Goal: Communication & Community: Connect with others

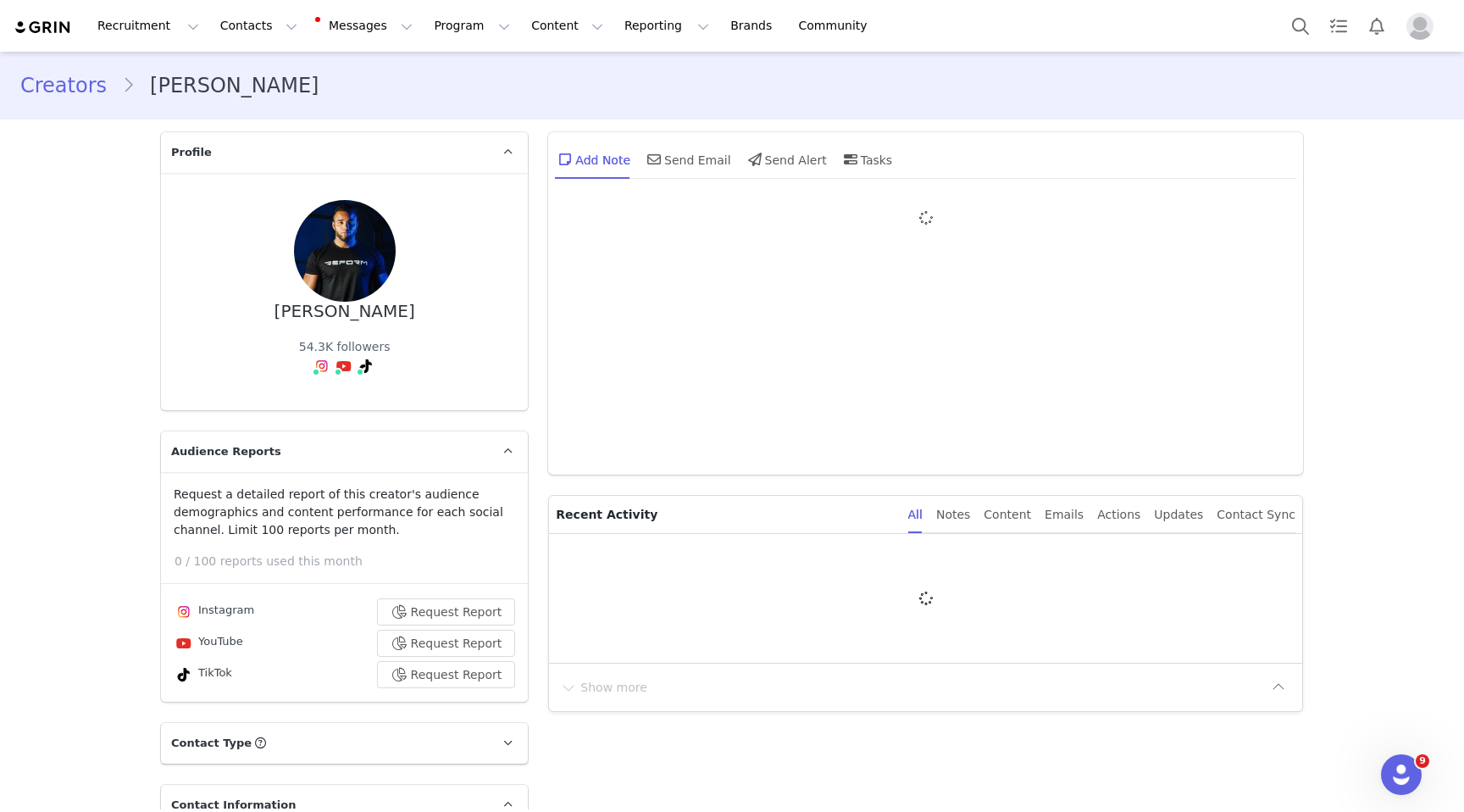
type input "+1 ([GEOGRAPHIC_DATA])"
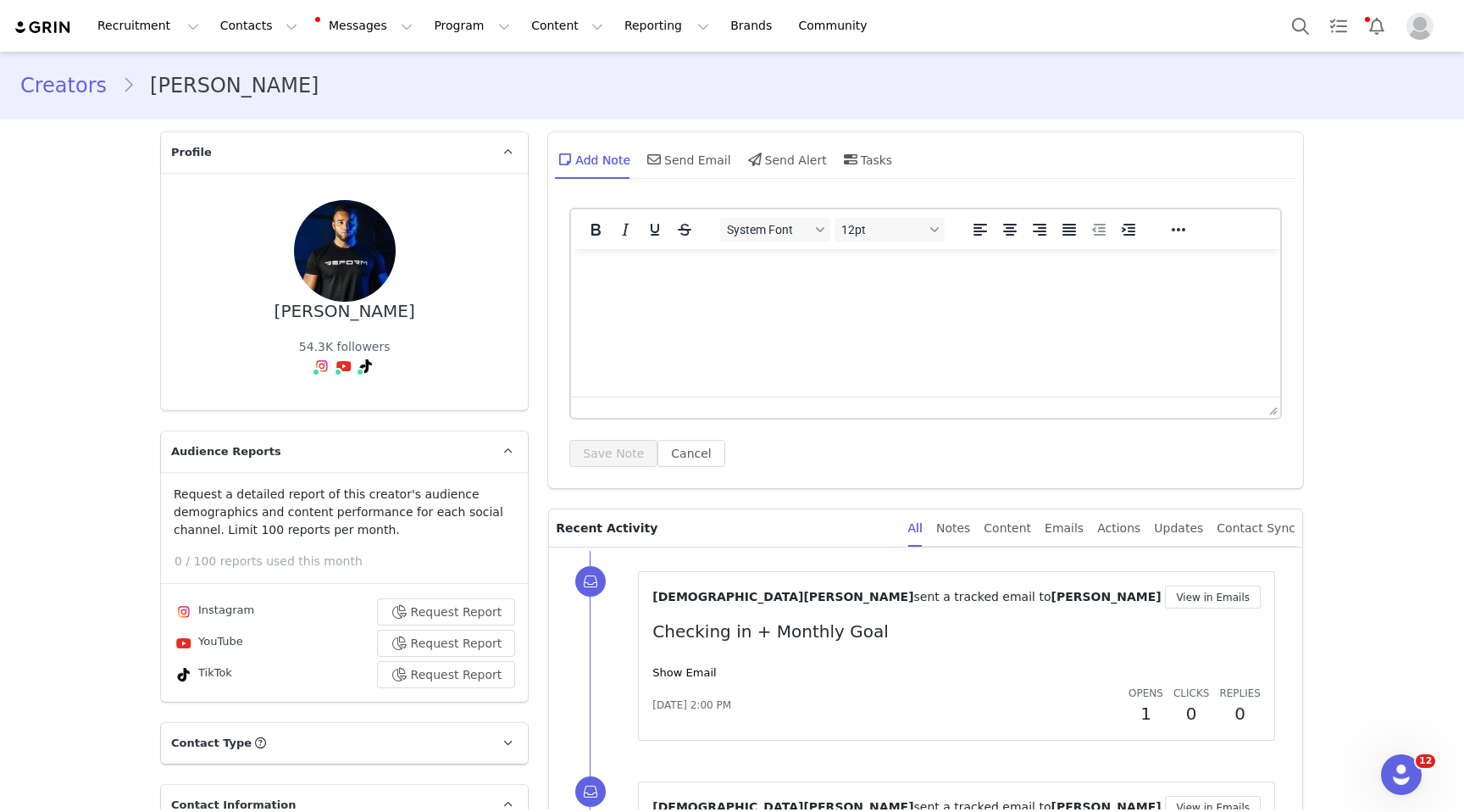
click at [80, 81] on link "Creators" at bounding box center [71, 85] width 102 height 31
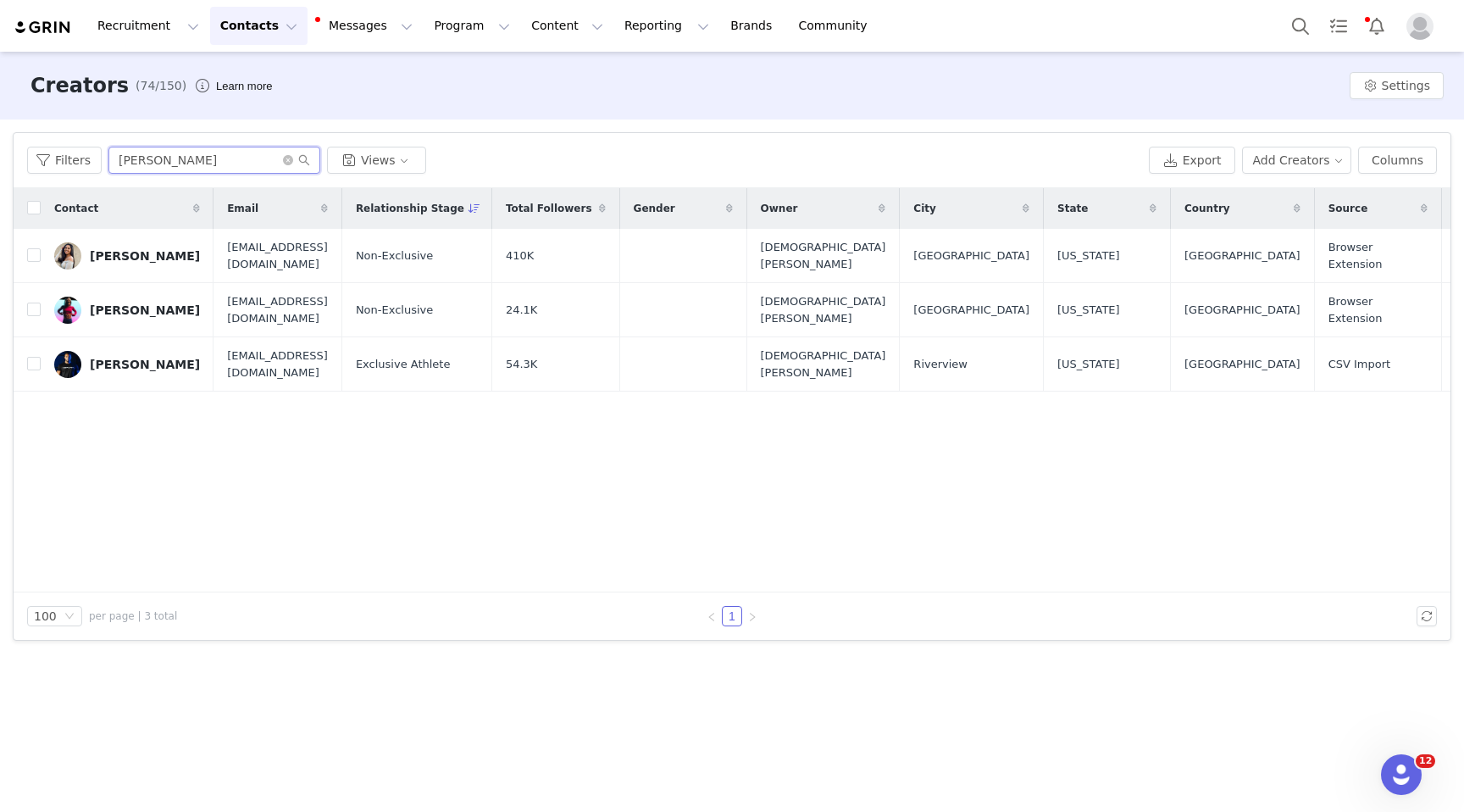
click at [197, 159] on input "[PERSON_NAME]" at bounding box center [214, 159] width 211 height 27
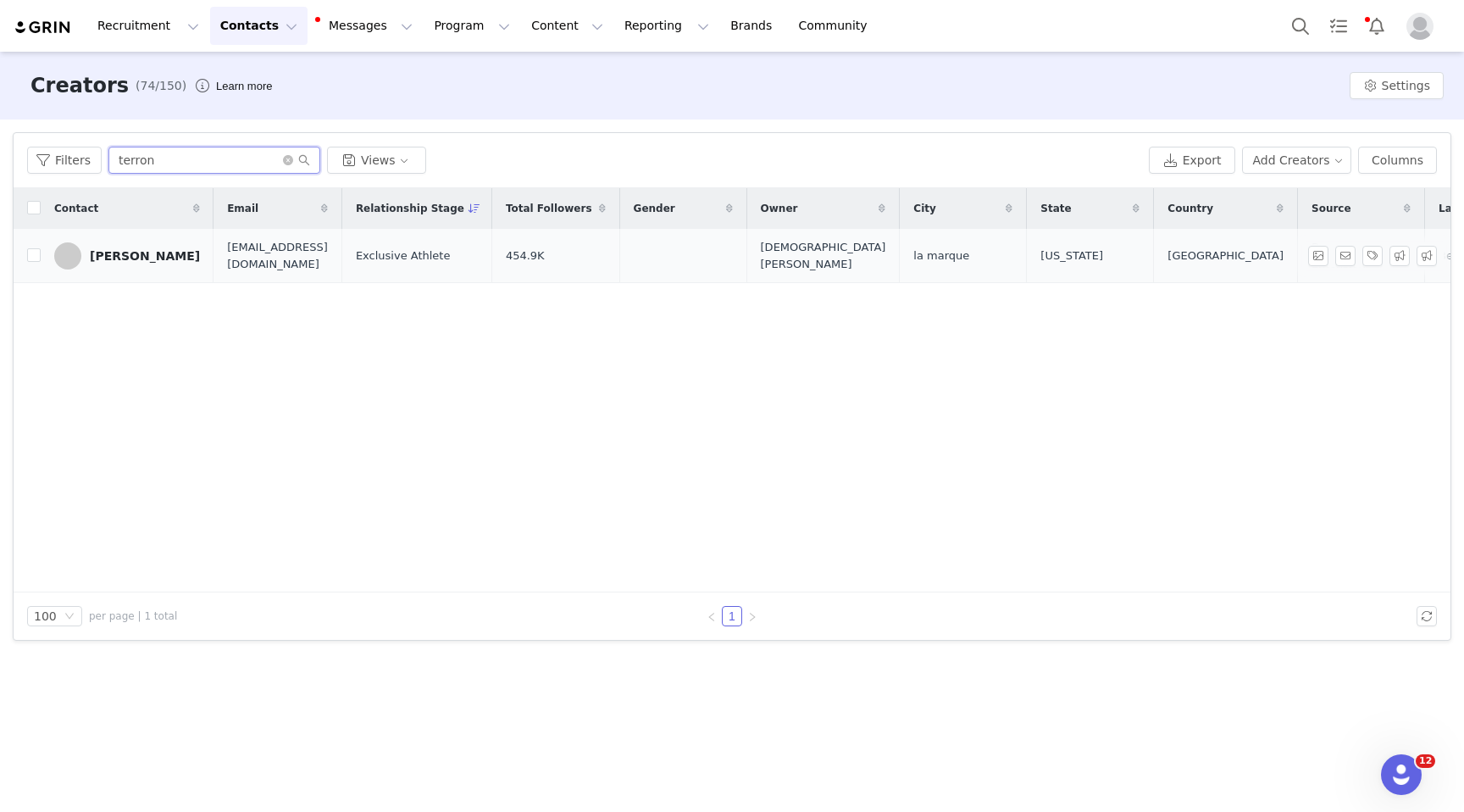
type input "terron"
click at [133, 250] on div "[PERSON_NAME]" at bounding box center [145, 256] width 111 height 14
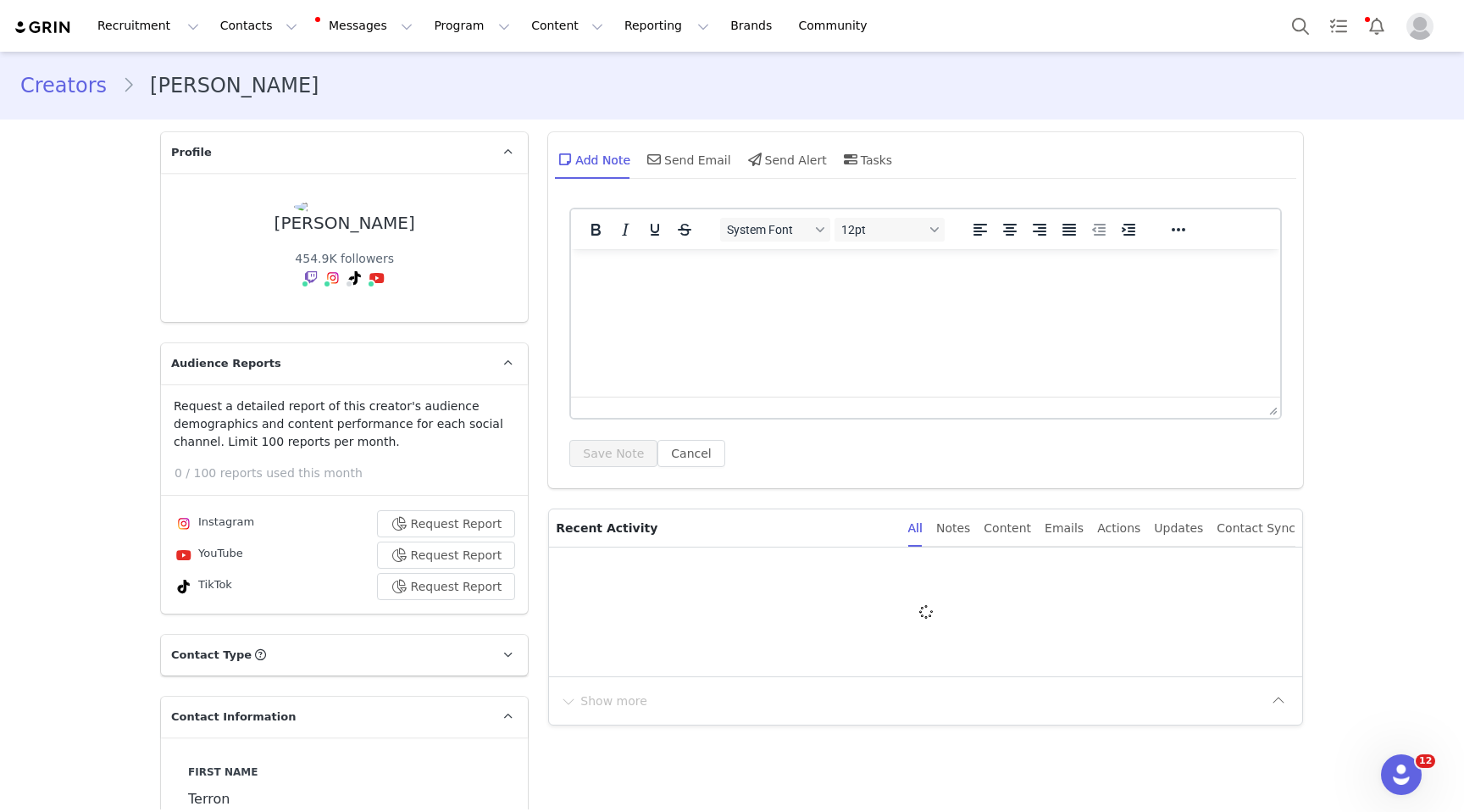
type input "+1 ([GEOGRAPHIC_DATA])"
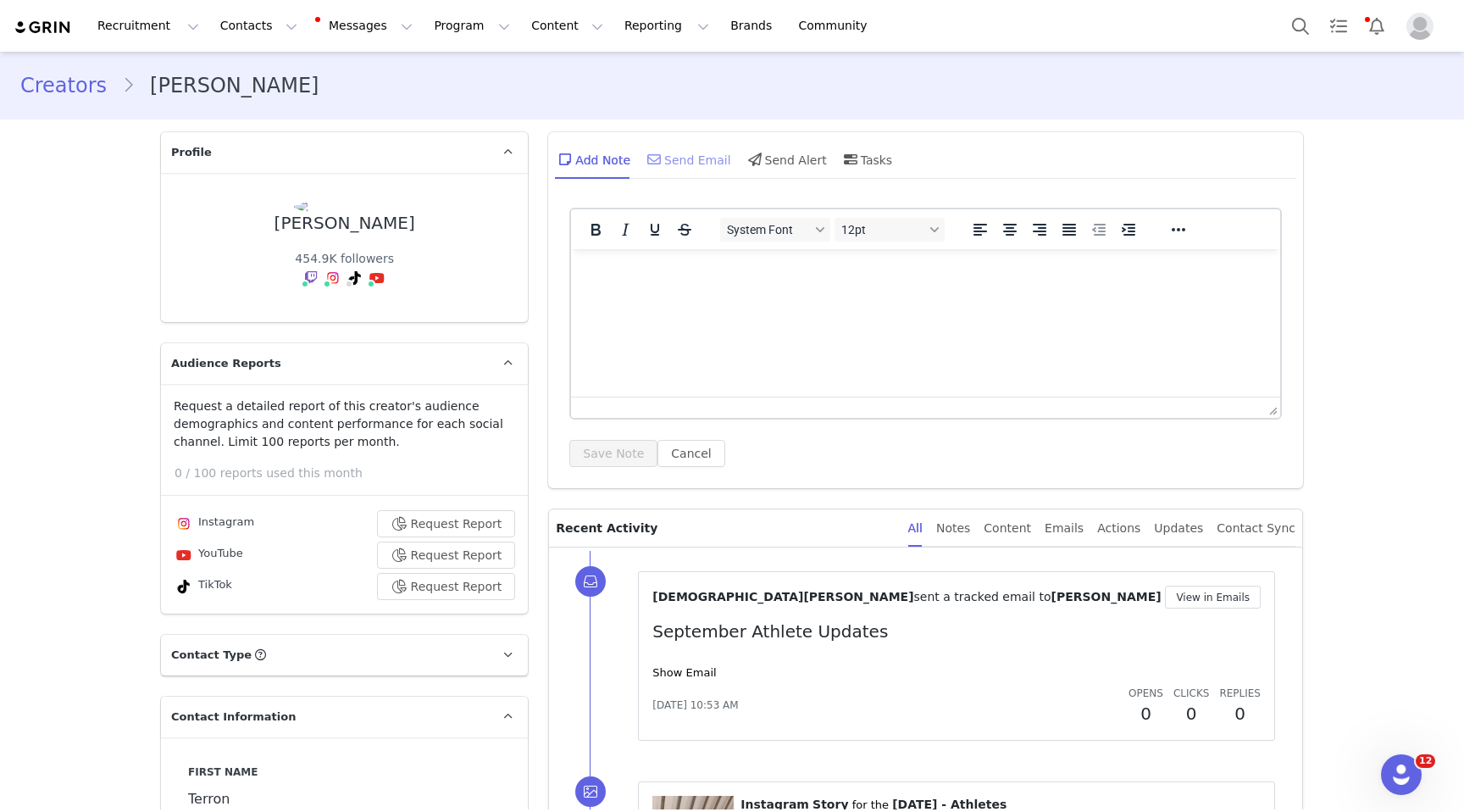
click at [694, 164] on div "Send Email" at bounding box center [688, 159] width 87 height 41
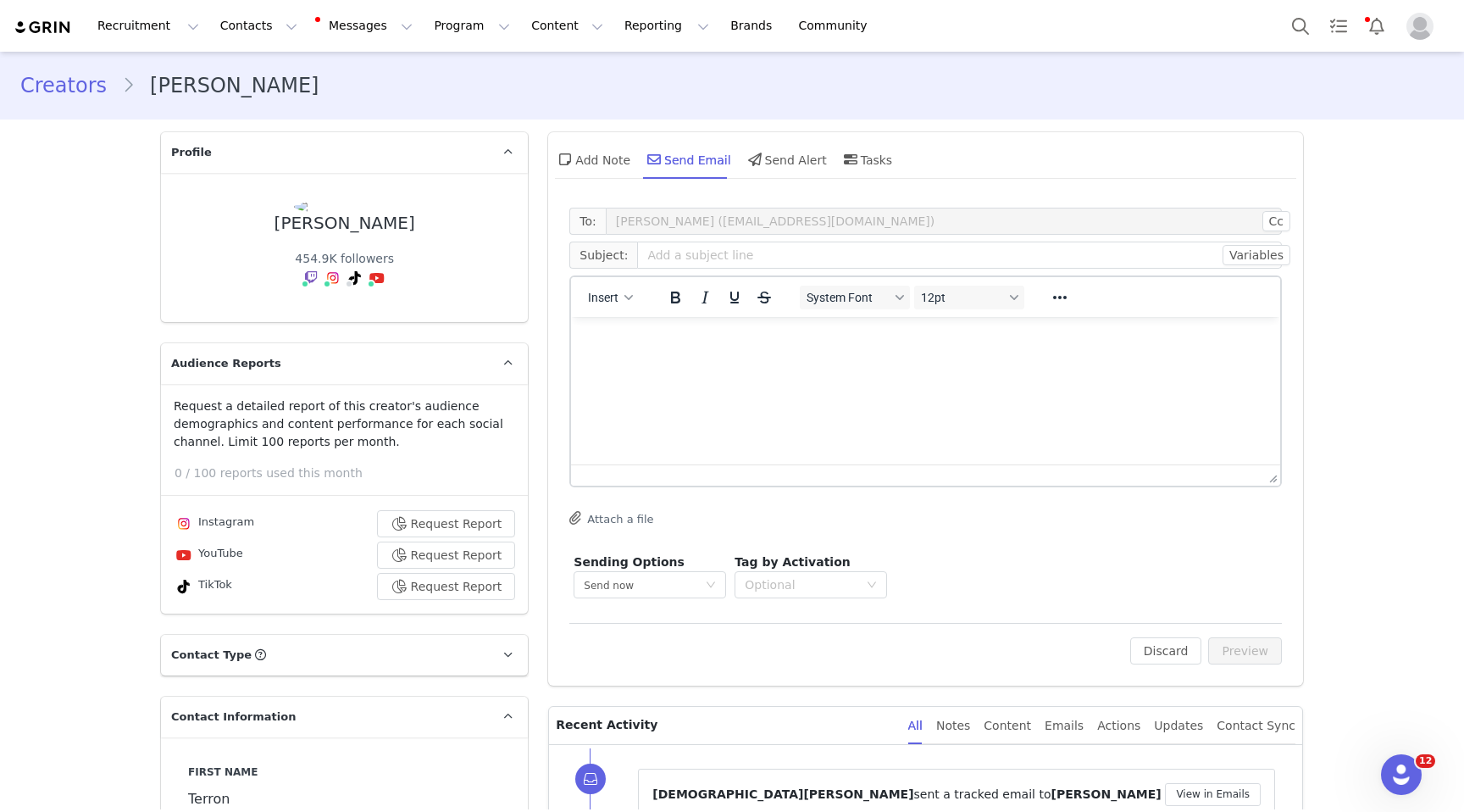
click at [667, 363] on html at bounding box center [926, 340] width 709 height 45
paste body "Rich Text Area. Press ALT-0 for help."
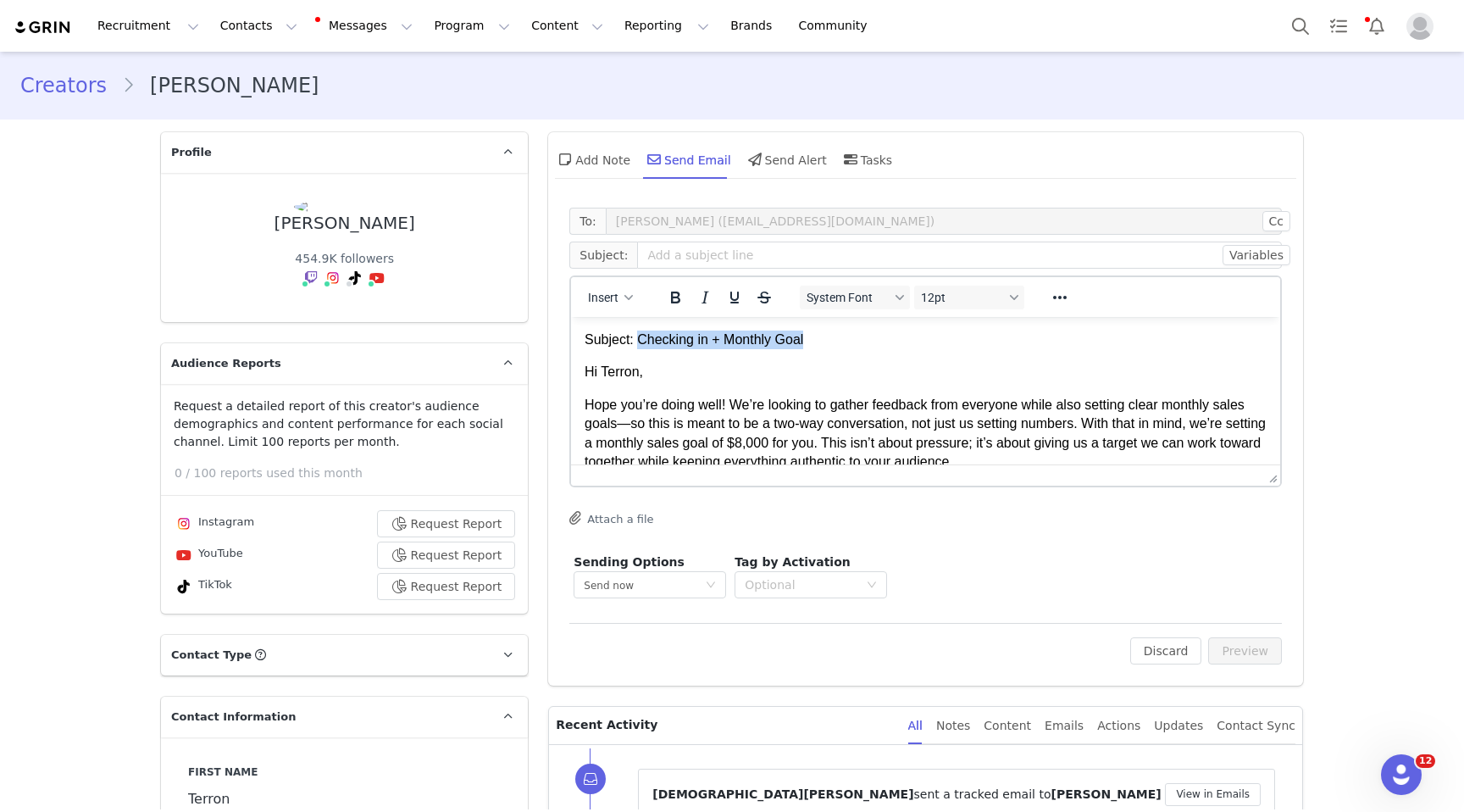
drag, startPoint x: 812, startPoint y: 337, endPoint x: 641, endPoint y: 337, distance: 171.0
click at [641, 337] on p "Subject: Checking in + Monthly Goal" at bounding box center [926, 340] width 683 height 19
copy p "Checking in + Monthly Goal"
click at [668, 259] on input "text" at bounding box center [959, 254] width 645 height 27
type input "Checking in + Monthly Goal"
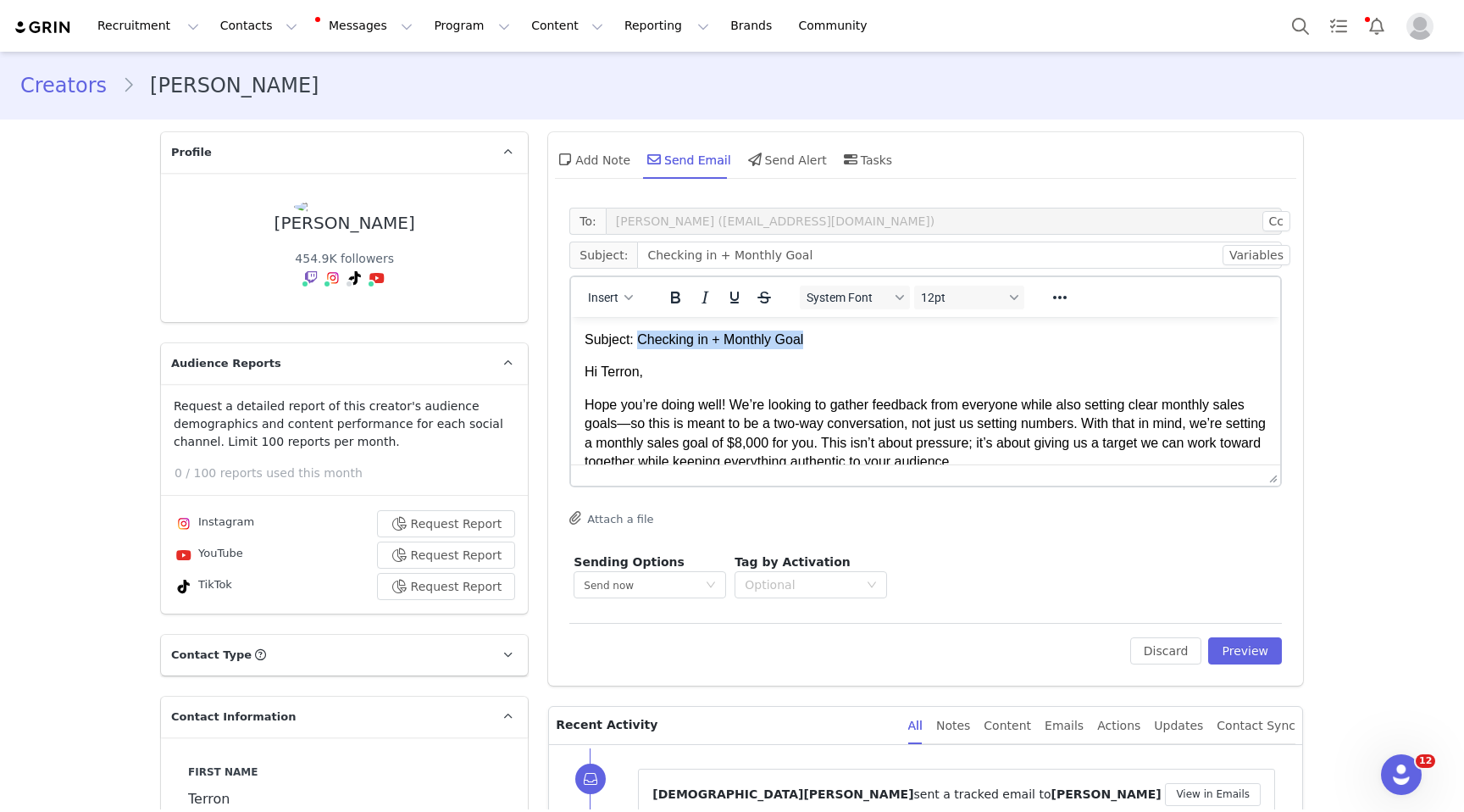
click at [819, 336] on p "Subject: Checking in + Monthly Goal" at bounding box center [926, 340] width 683 height 19
drag, startPoint x: 826, startPoint y: 339, endPoint x: 532, endPoint y: 337, distance: 294.0
click at [571, 337] on html "Subject: Checking in + Monthly Goal Hi Terron, Hope you’re doing well! We’re lo…" at bounding box center [926, 488] width 709 height 342
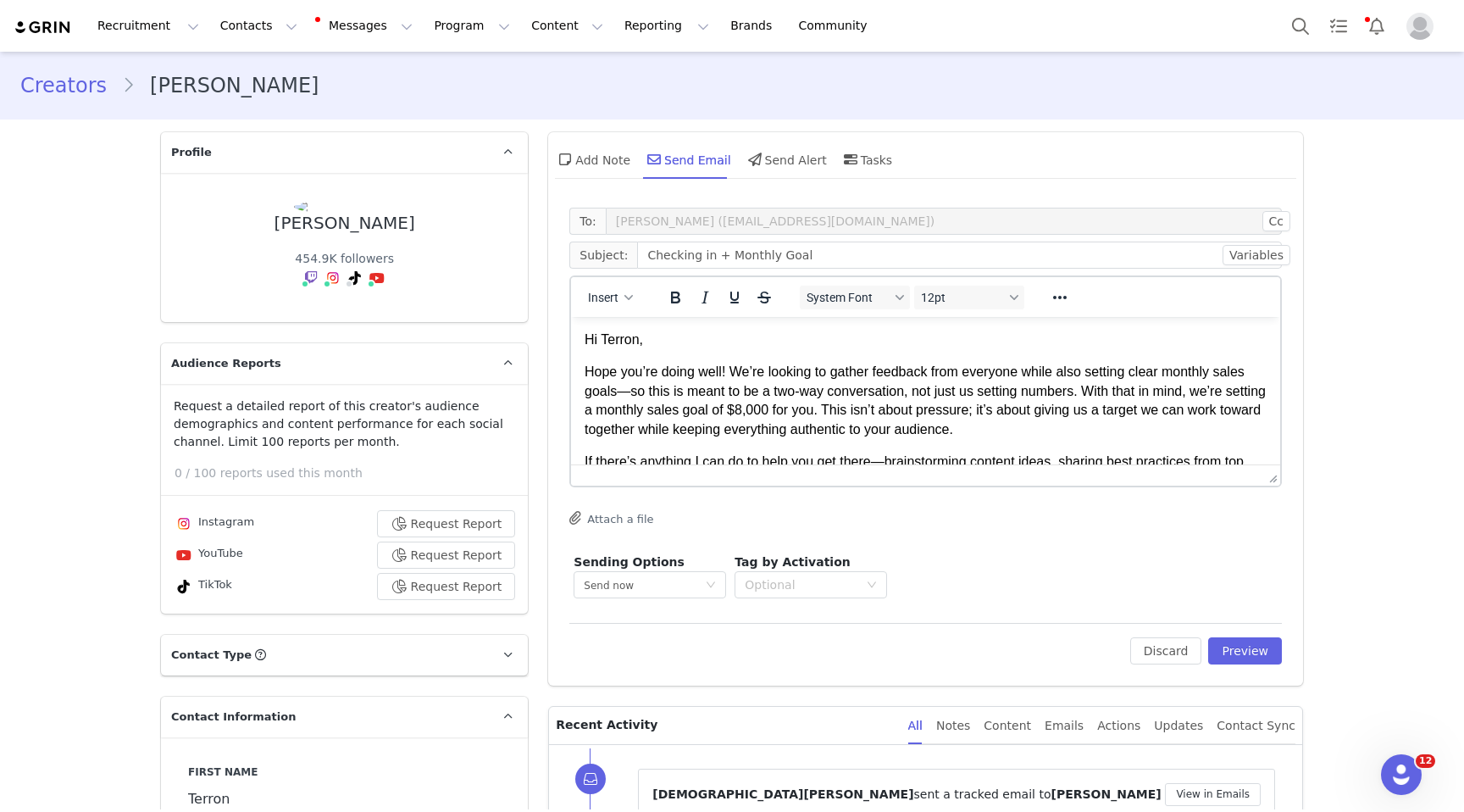
click at [628, 387] on p "Hope you’re doing well! We’re looking to gather feedback from everyone while al…" at bounding box center [926, 400] width 683 height 76
click at [1028, 403] on p "Hope you’re doing well! We’re looking to gather feedback from everyone while al…" at bounding box center [926, 400] width 683 height 76
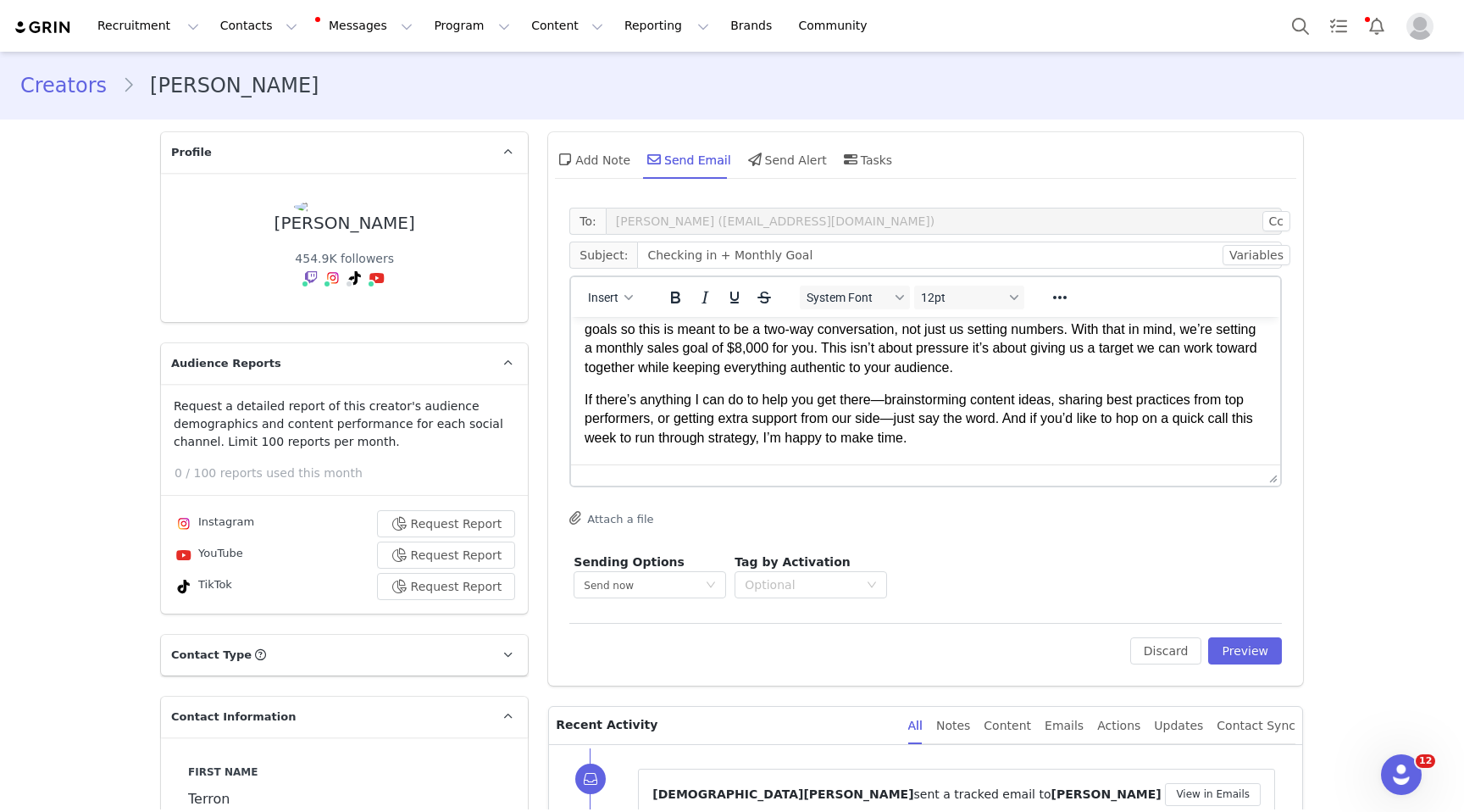
scroll to position [65, 0]
click at [886, 396] on p "If there’s anything I can do to help you get there—brainstorming content ideas,…" at bounding box center [926, 415] width 683 height 56
click at [899, 414] on p "If there’s anything I can do to help you get there brainstorming content ideas,…" at bounding box center [926, 415] width 683 height 56
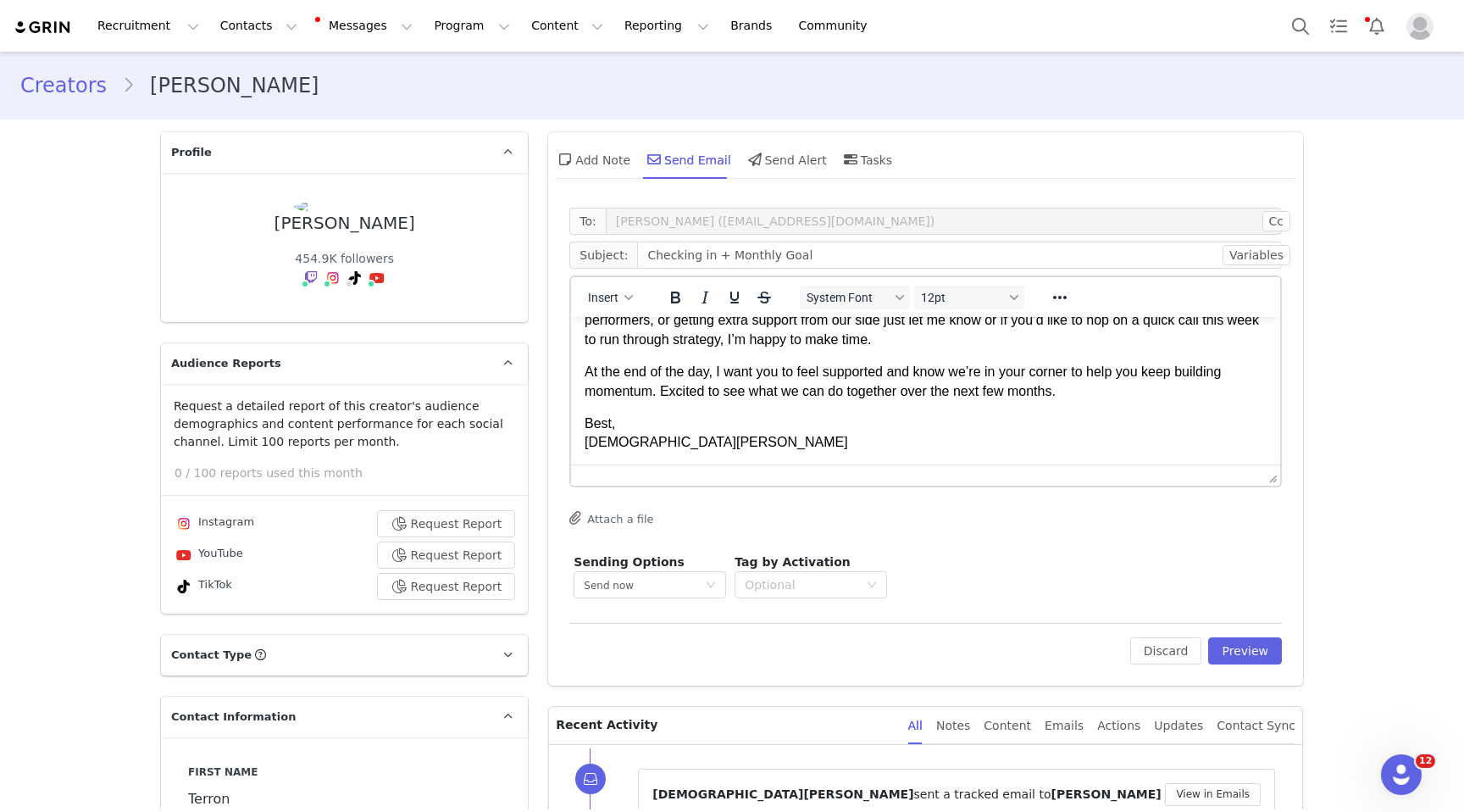
scroll to position [162, 0]
drag, startPoint x: 695, startPoint y: 440, endPoint x: 560, endPoint y: 443, distance: 135.0
click at [571, 443] on html "Hi Terron, Hope you’re doing well! We’re looking to gather feedback from everyo…" at bounding box center [926, 309] width 709 height 309
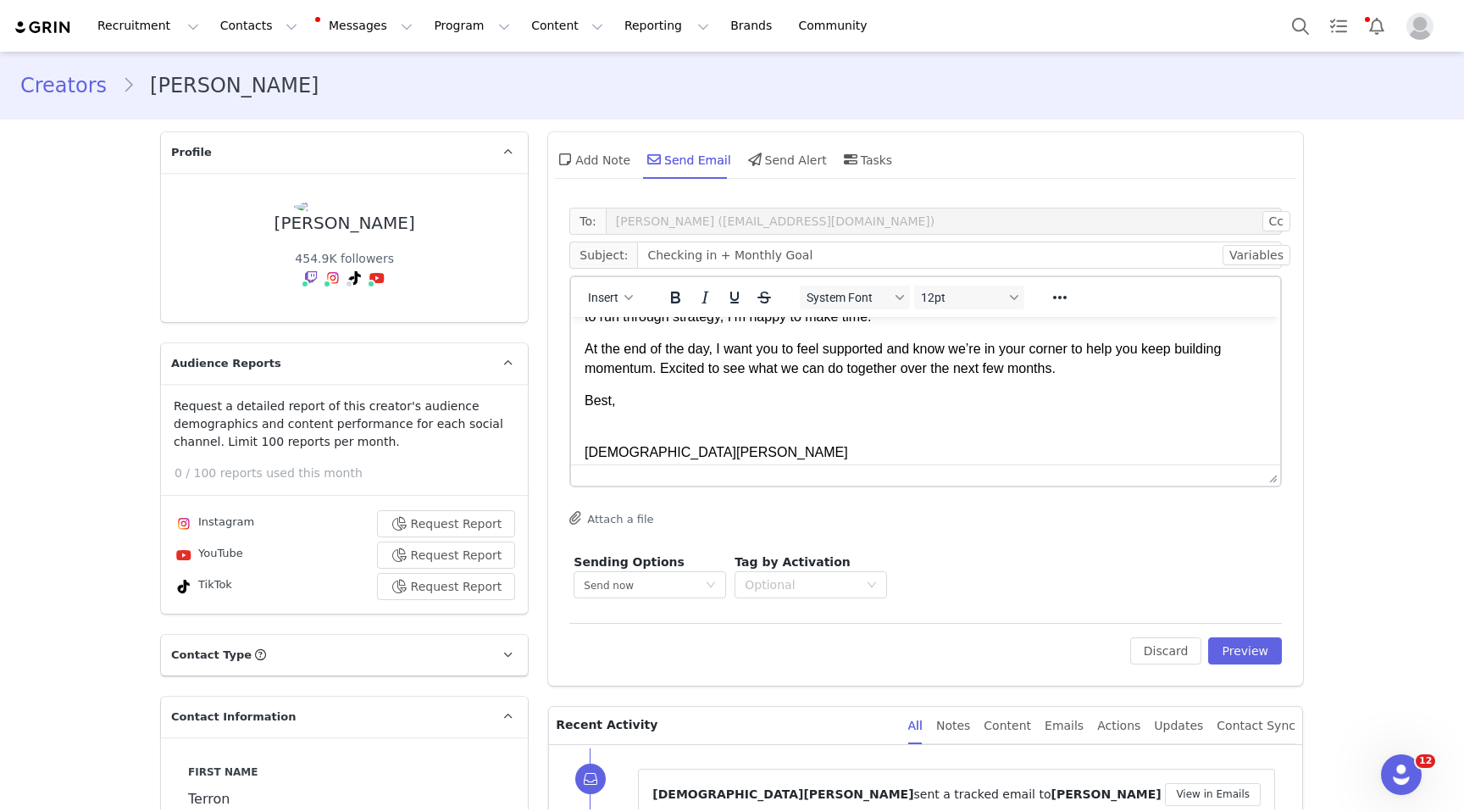
scroll to position [202, 0]
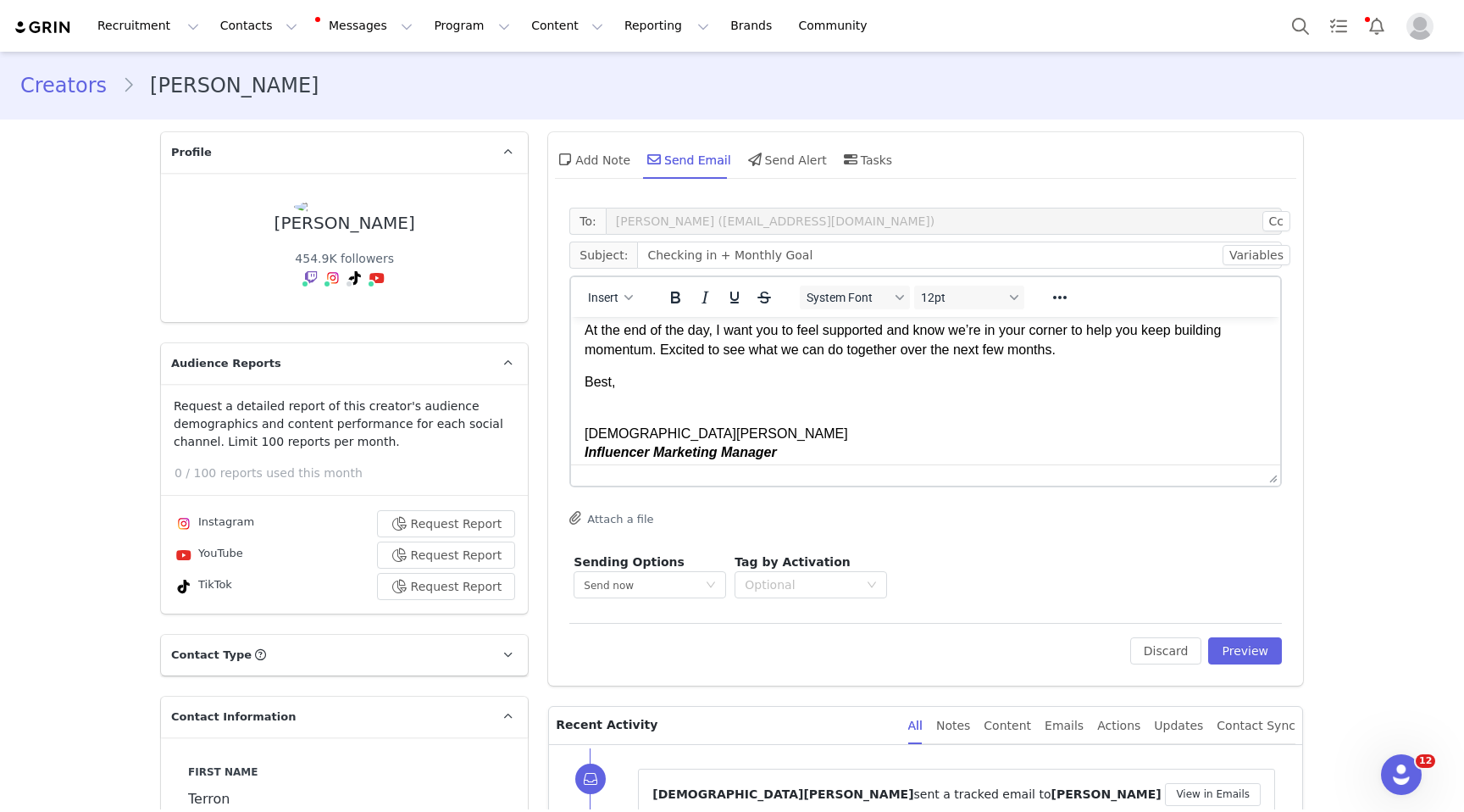
click at [716, 400] on p "Best," at bounding box center [926, 391] width 683 height 39
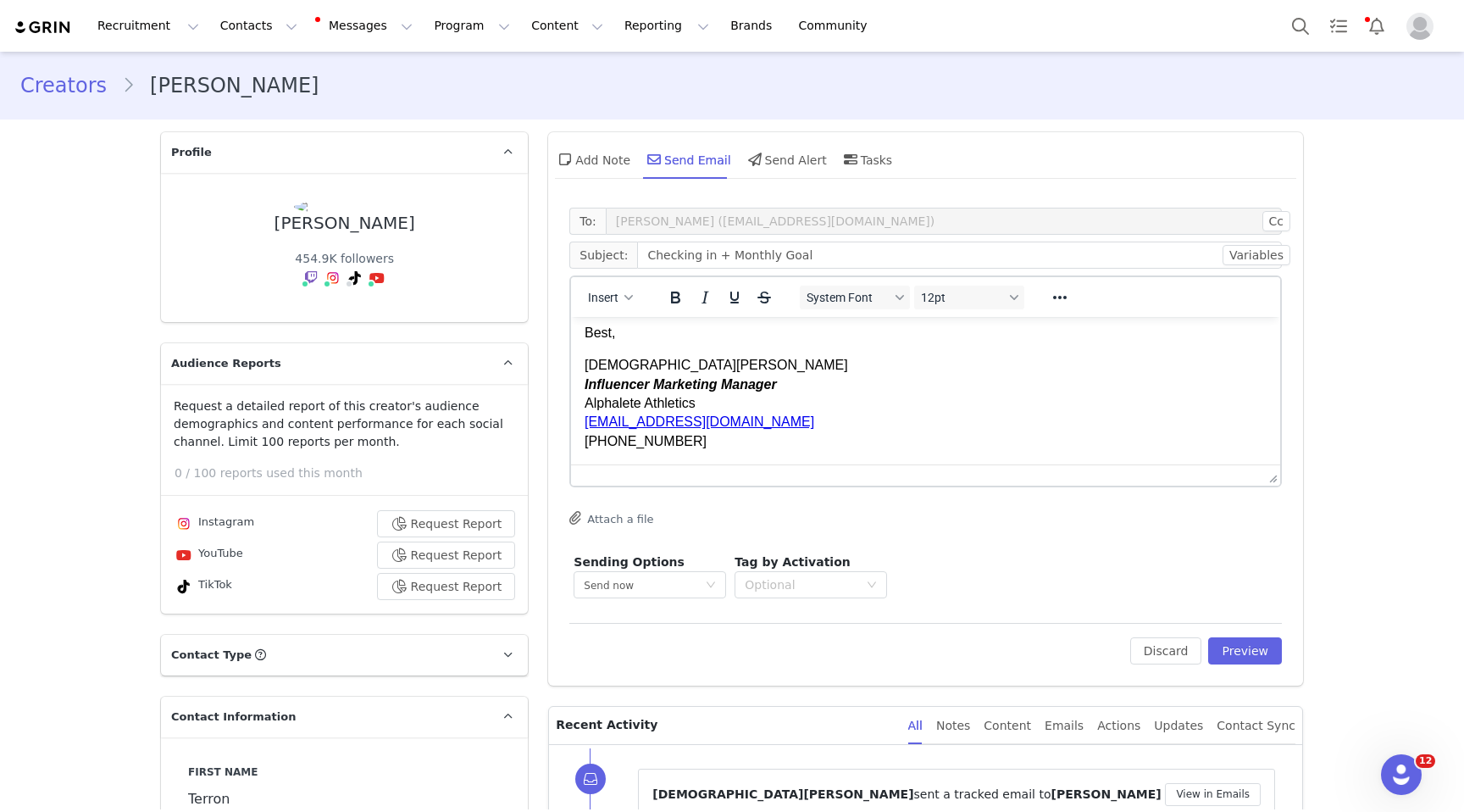
scroll to position [0, 0]
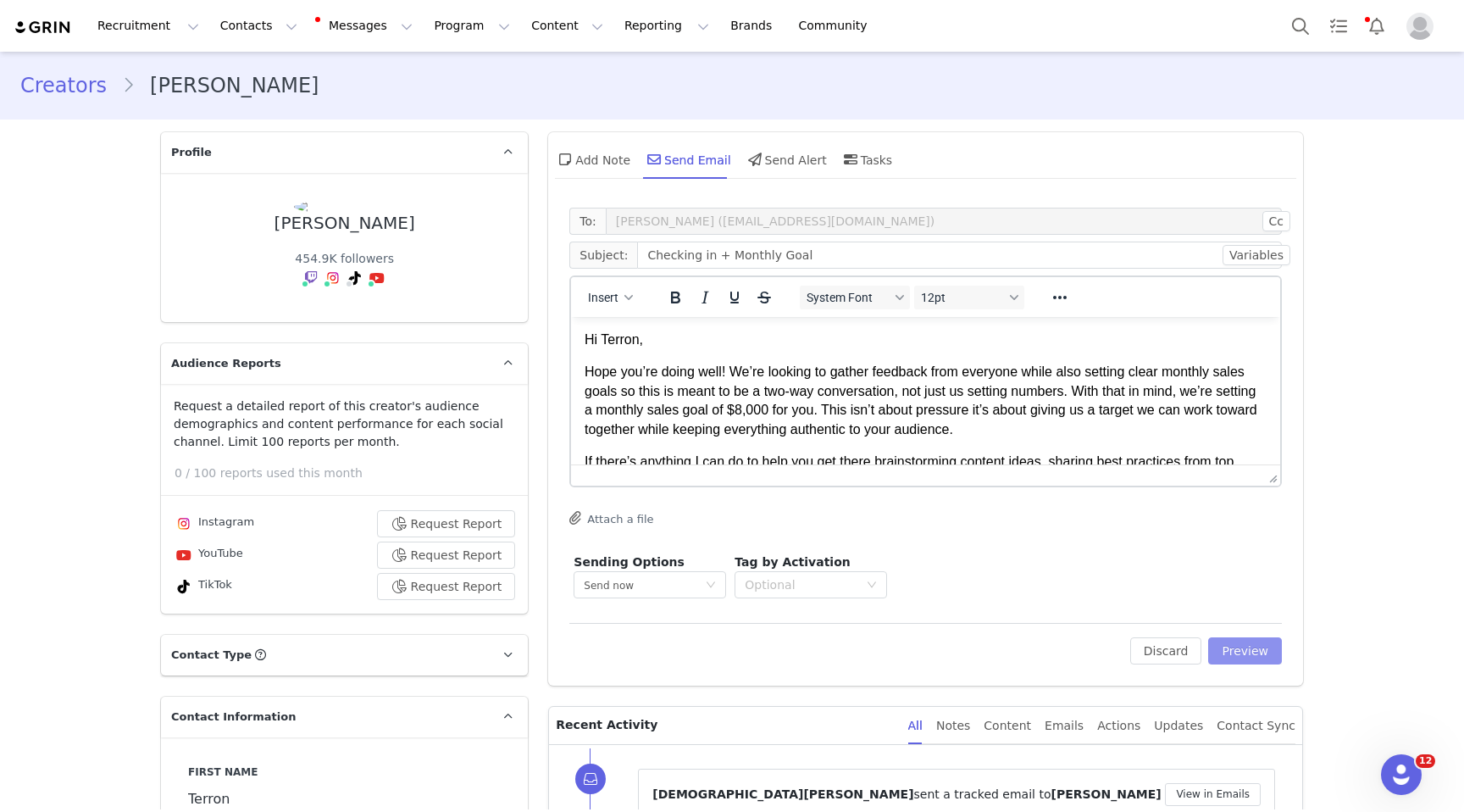
click at [1251, 647] on button "Preview" at bounding box center [1245, 650] width 74 height 27
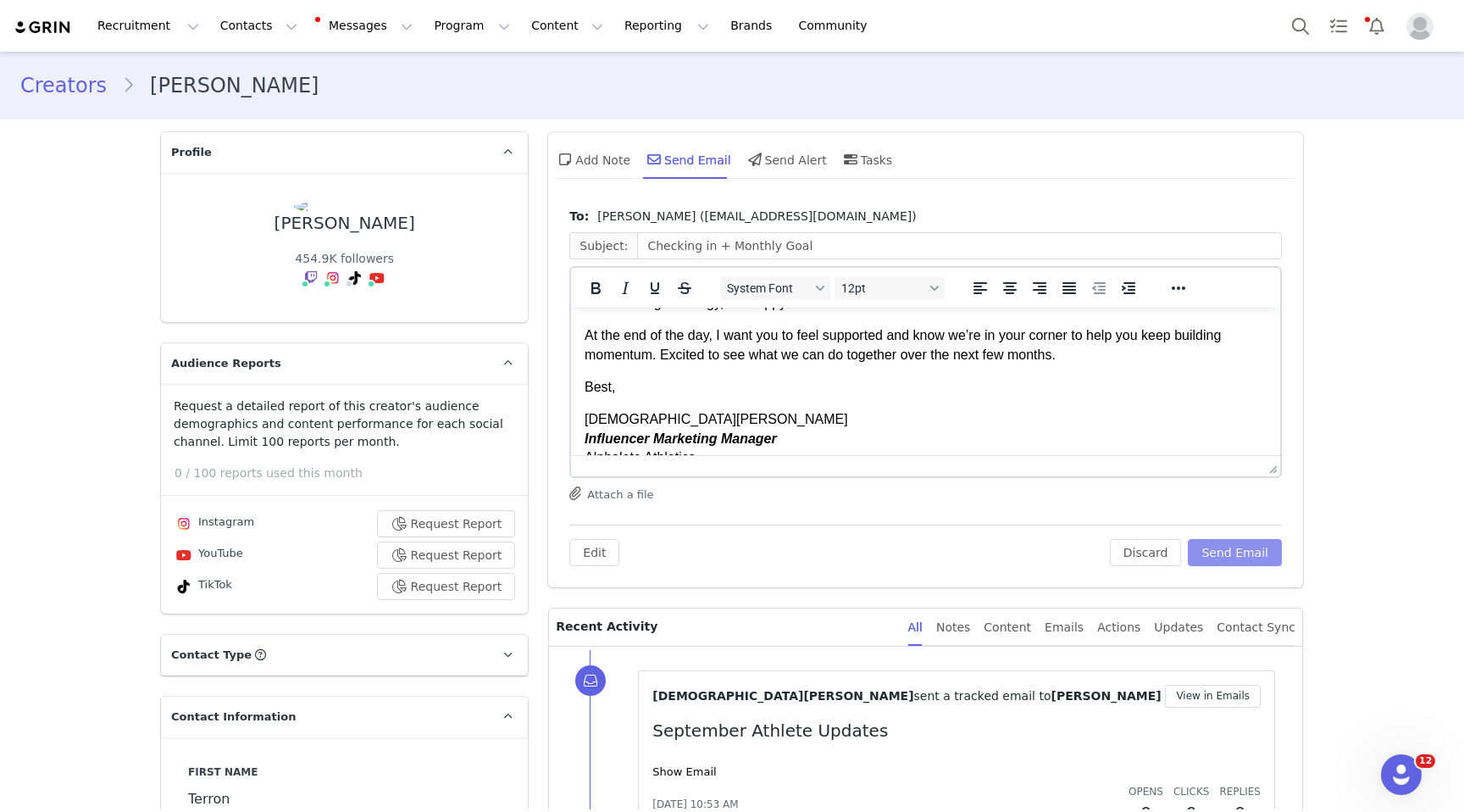
scroll to position [251, 0]
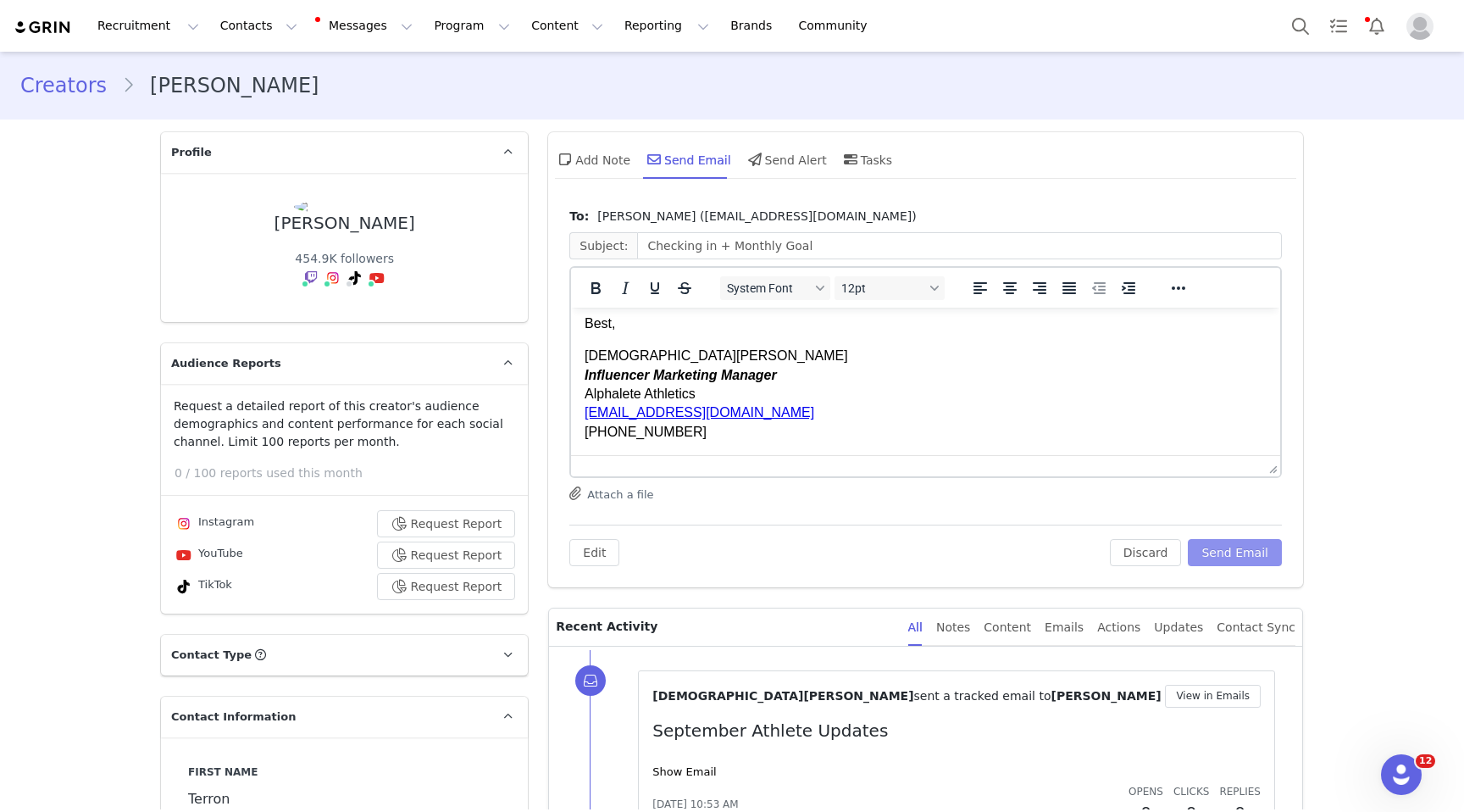
click at [1225, 554] on button "Send Email" at bounding box center [1235, 552] width 94 height 27
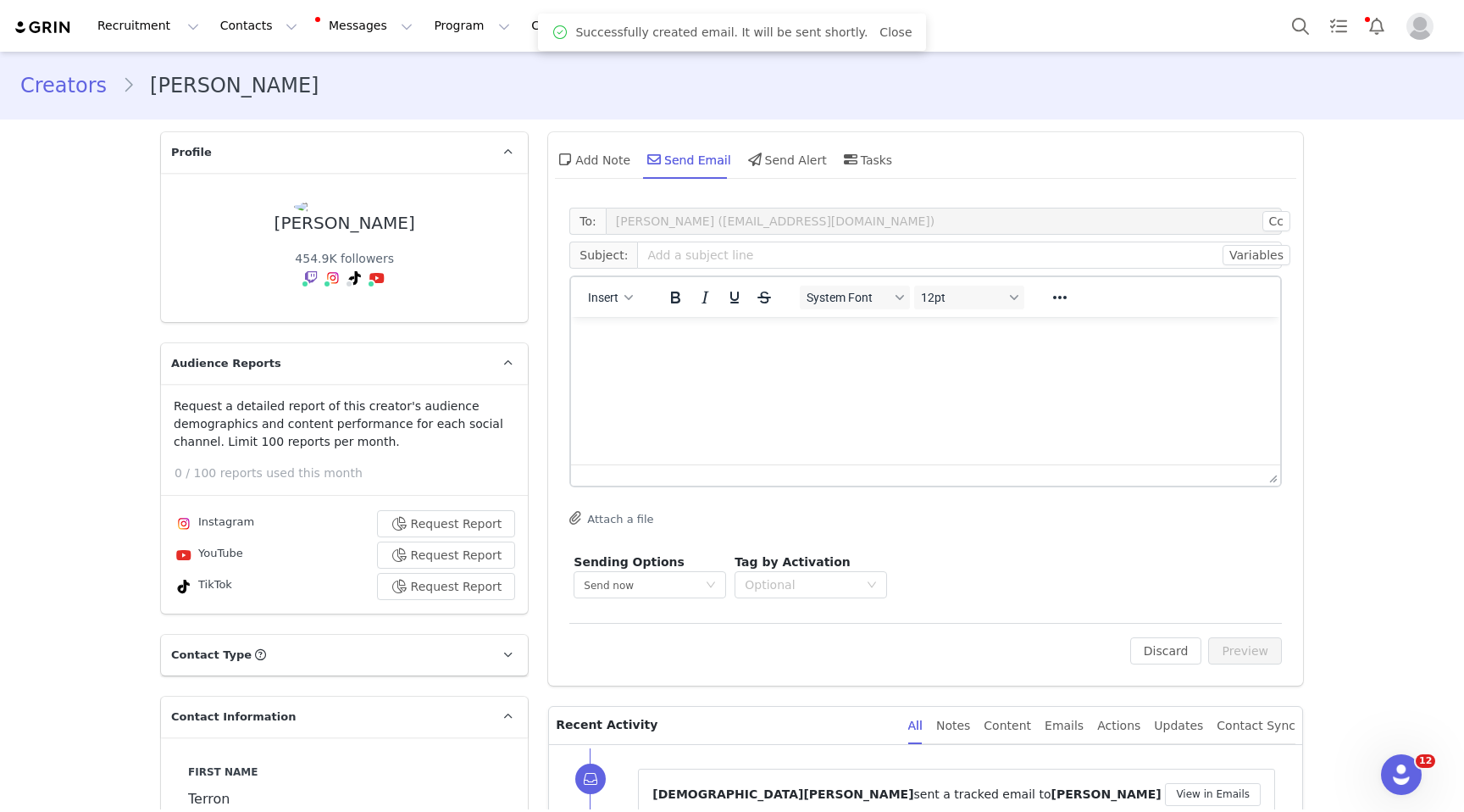
scroll to position [0, 0]
click at [64, 92] on link "Creators" at bounding box center [71, 85] width 102 height 31
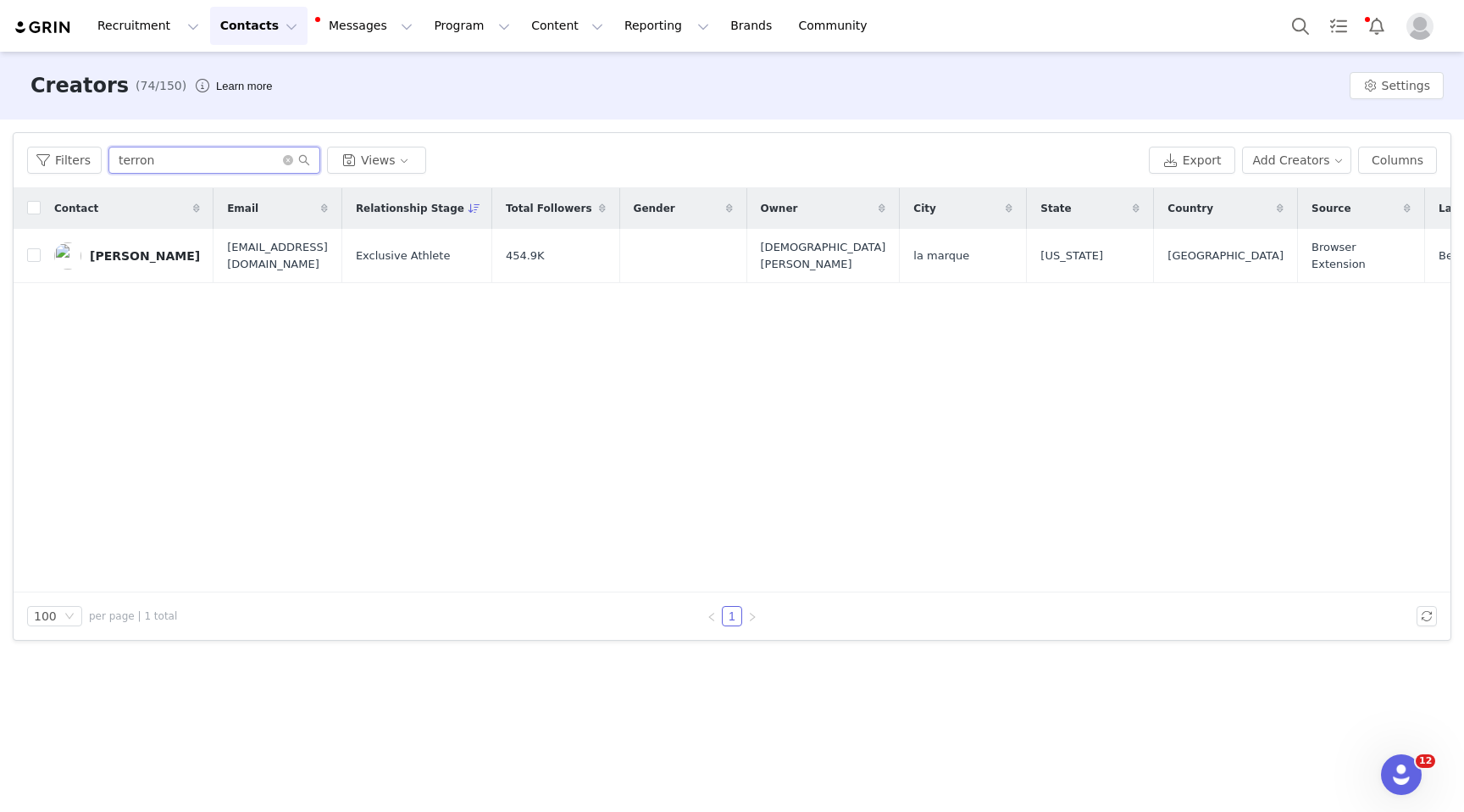
click at [191, 165] on input "terron" at bounding box center [214, 159] width 211 height 27
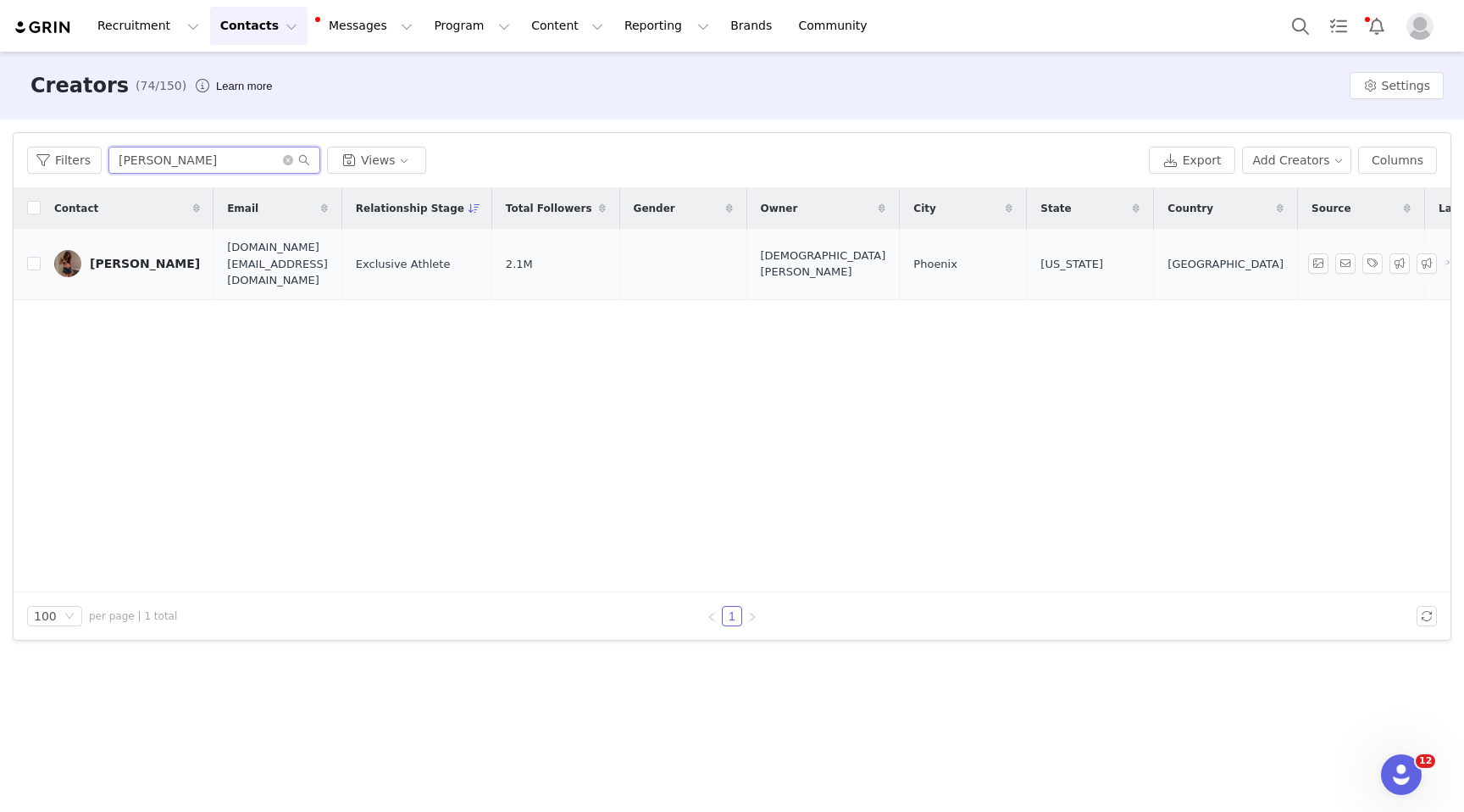
type input "[PERSON_NAME]"
click at [137, 257] on div "[PERSON_NAME]" at bounding box center [145, 264] width 111 height 14
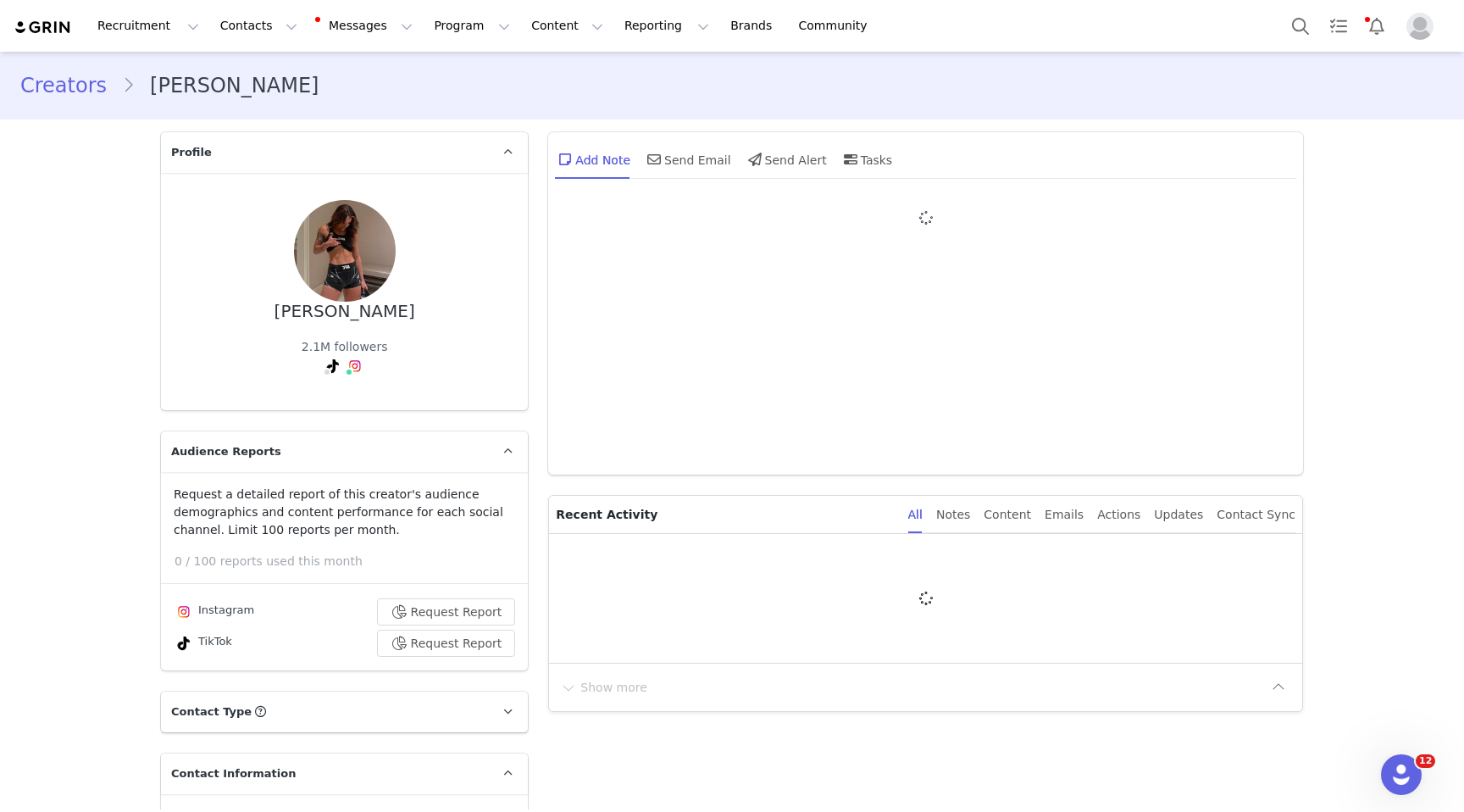
type input "+1 ([GEOGRAPHIC_DATA])"
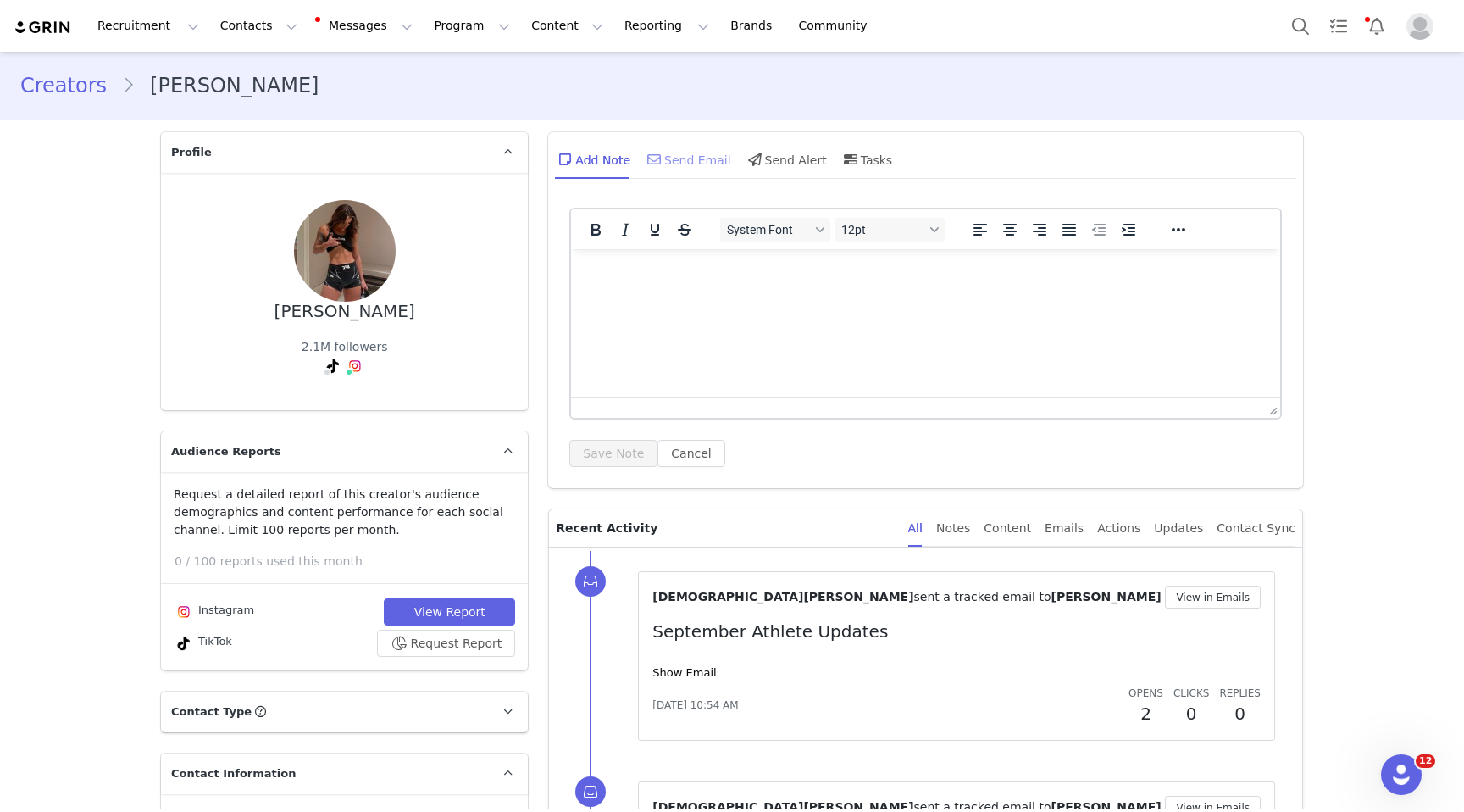
click at [703, 159] on div "Send Email" at bounding box center [688, 159] width 87 height 41
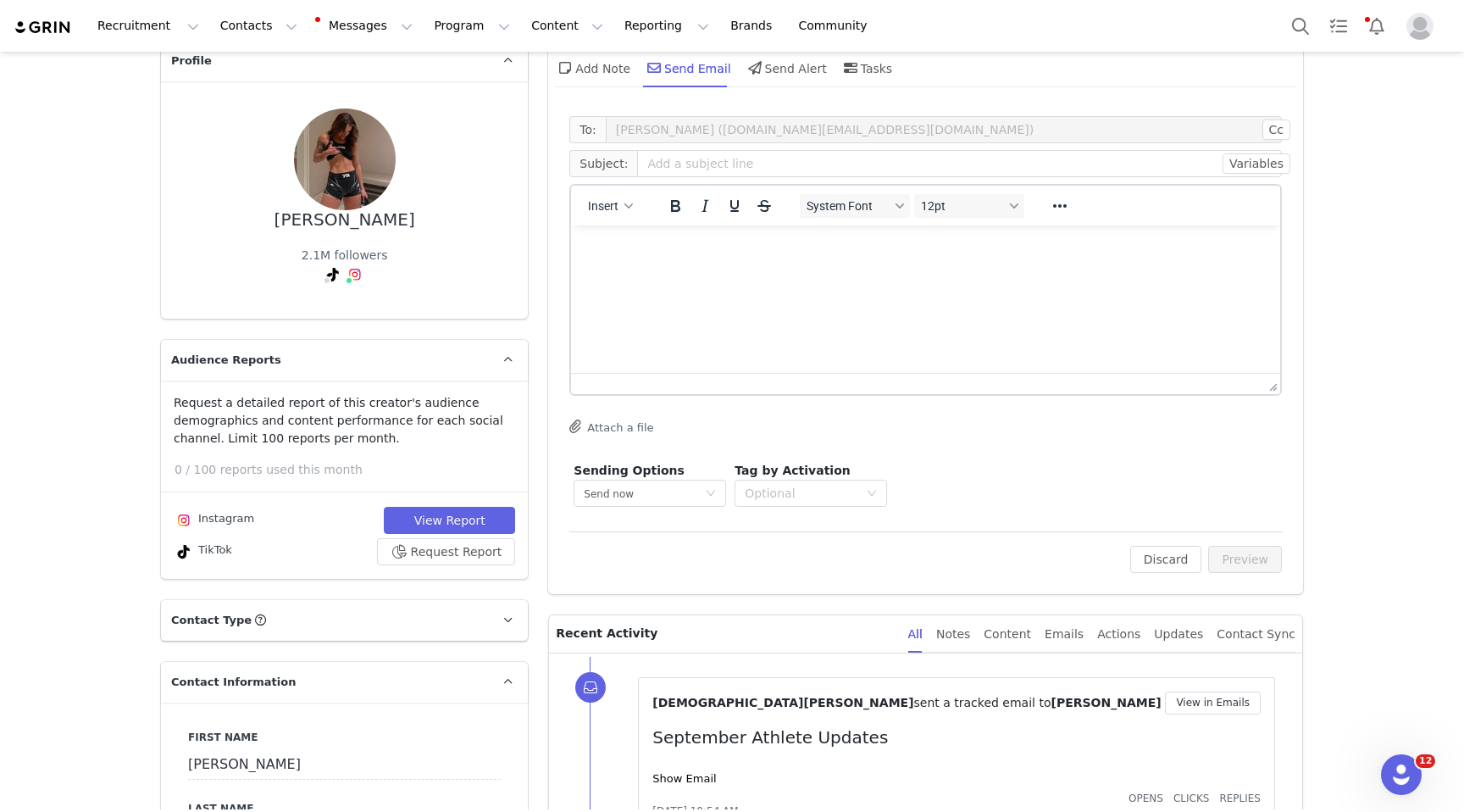
scroll to position [86, 0]
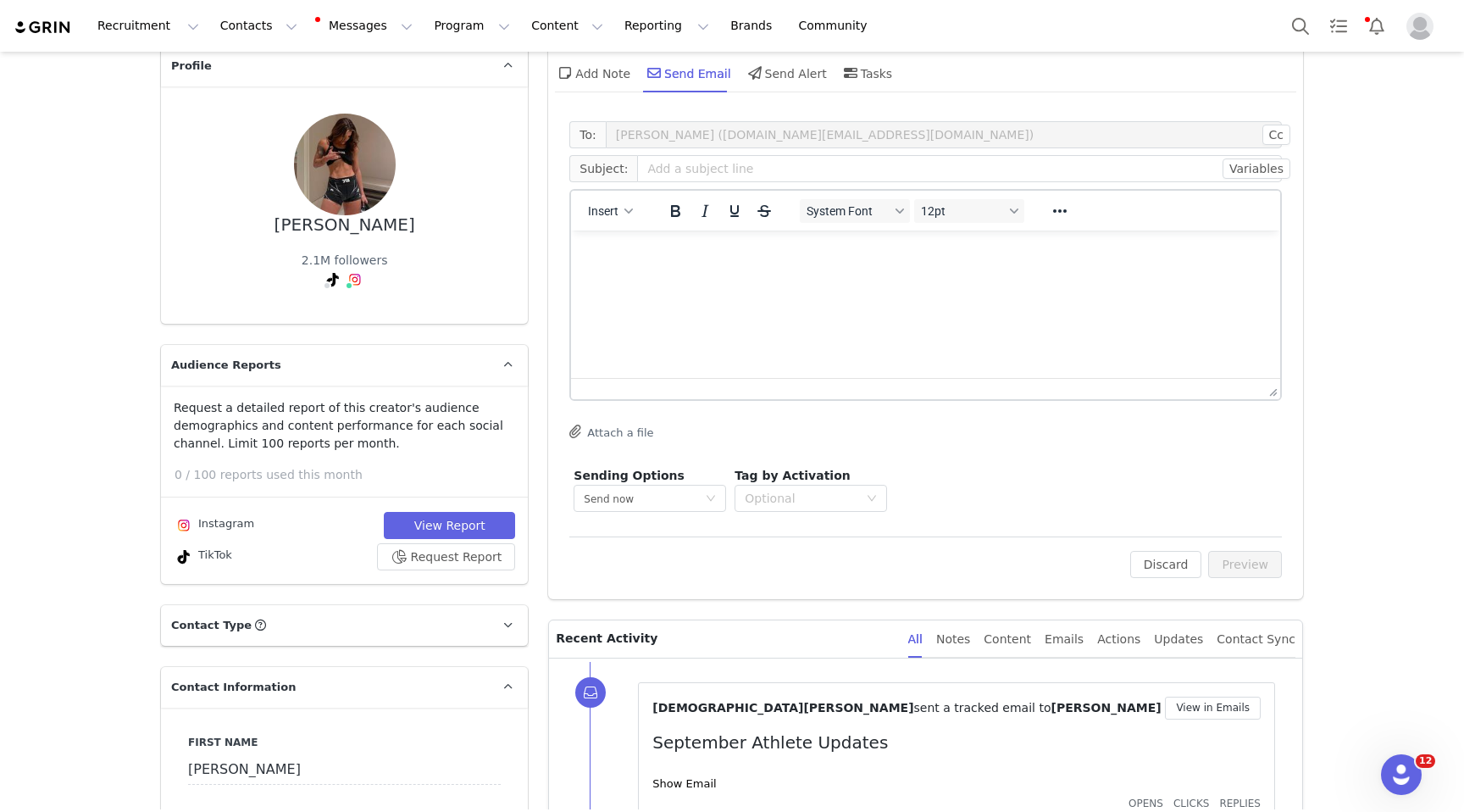
click at [700, 277] on html at bounding box center [926, 253] width 709 height 45
paste body "Rich Text Area. Press ALT-0 for help."
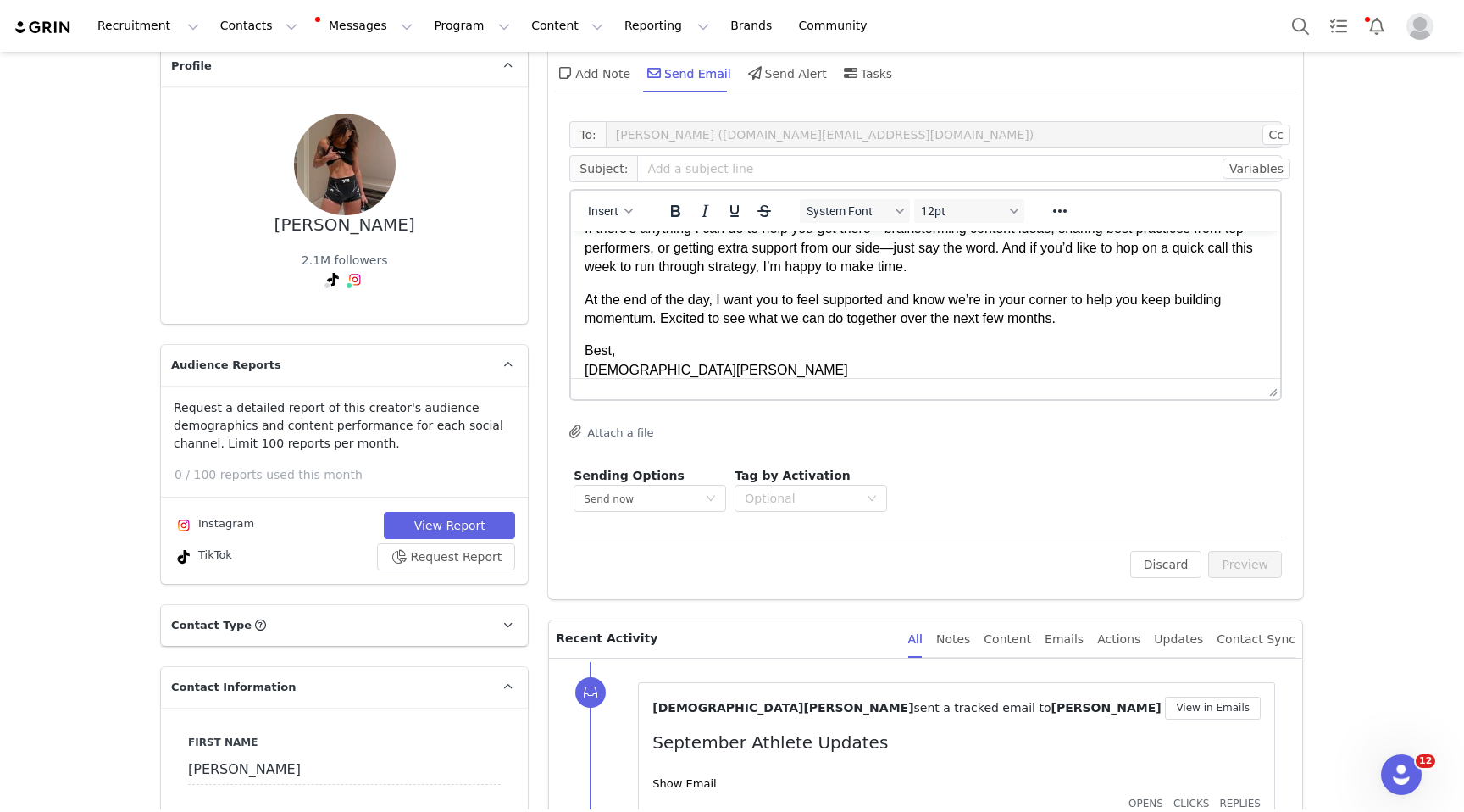
scroll to position [0, 0]
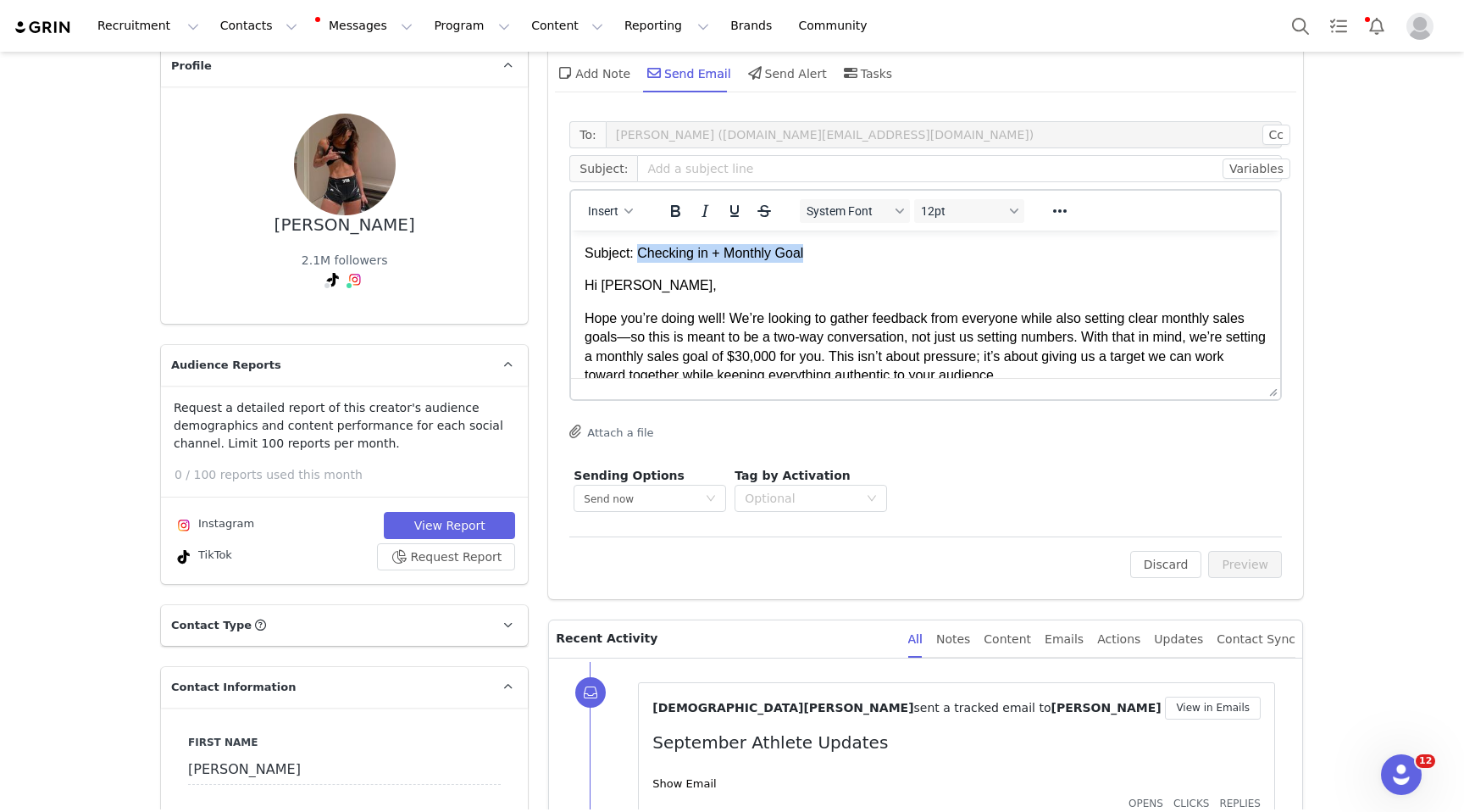
drag, startPoint x: 813, startPoint y: 254, endPoint x: 641, endPoint y: 253, distance: 172.0
click at [640, 253] on p "Subject: Checking in + Monthly Goal" at bounding box center [926, 253] width 683 height 19
copy p "Checking in + Monthly Goal"
click at [689, 164] on input "text" at bounding box center [959, 168] width 645 height 27
type input "Checking in + Monthly Goal"
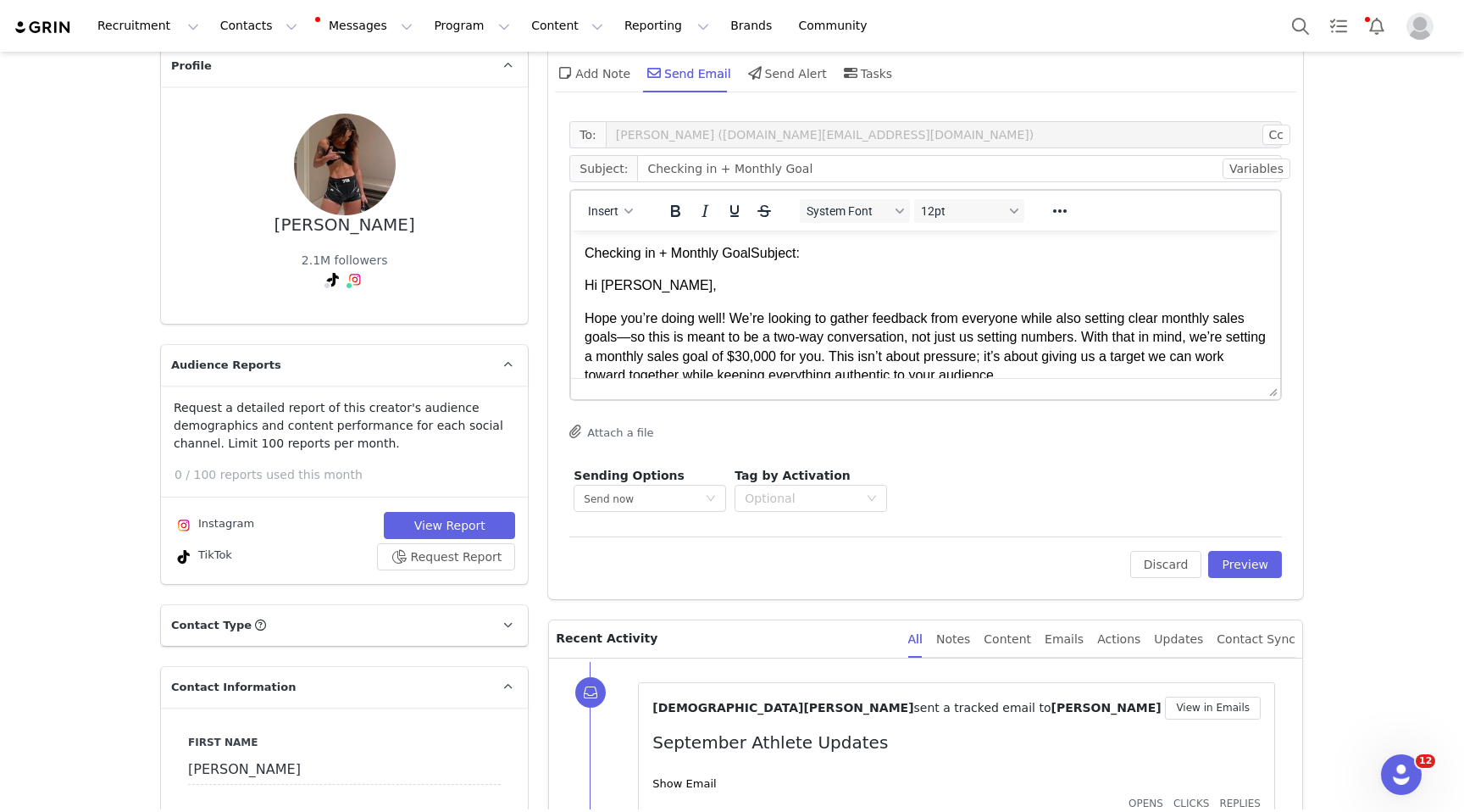
click at [828, 250] on p "Checking in + Monthly Goal Subject:" at bounding box center [926, 253] width 683 height 19
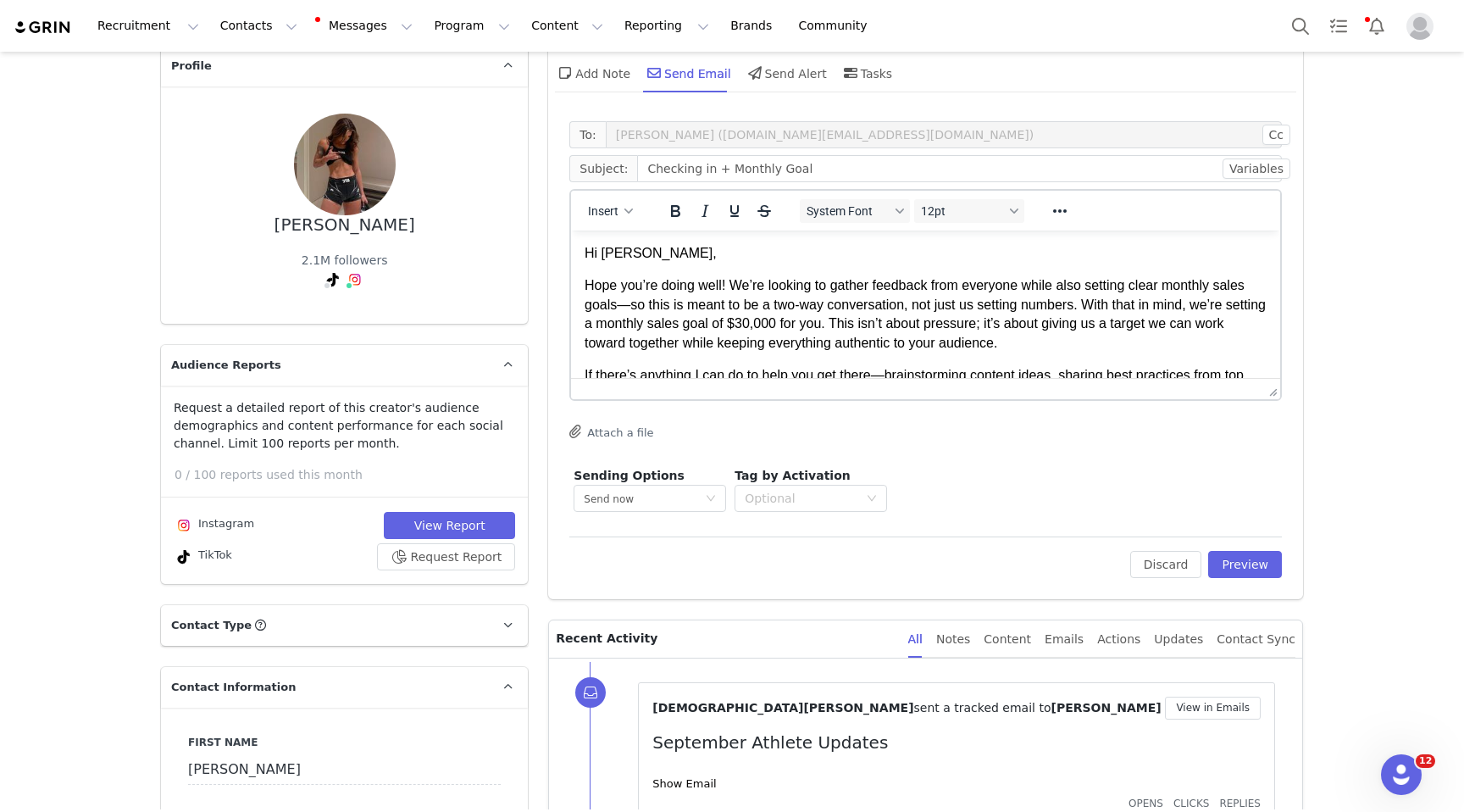
click at [628, 305] on p "Hope you’re doing well! We’re looking to gather feedback from everyone while al…" at bounding box center [926, 314] width 683 height 76
click at [793, 323] on p "Hope you’re doing well! We’re looking to gather feedback from everyone while al…" at bounding box center [926, 314] width 683 height 76
click at [1034, 319] on p "Hope you’re doing well! We’re looking to gather feedback from everyone while al…" at bounding box center [926, 314] width 683 height 76
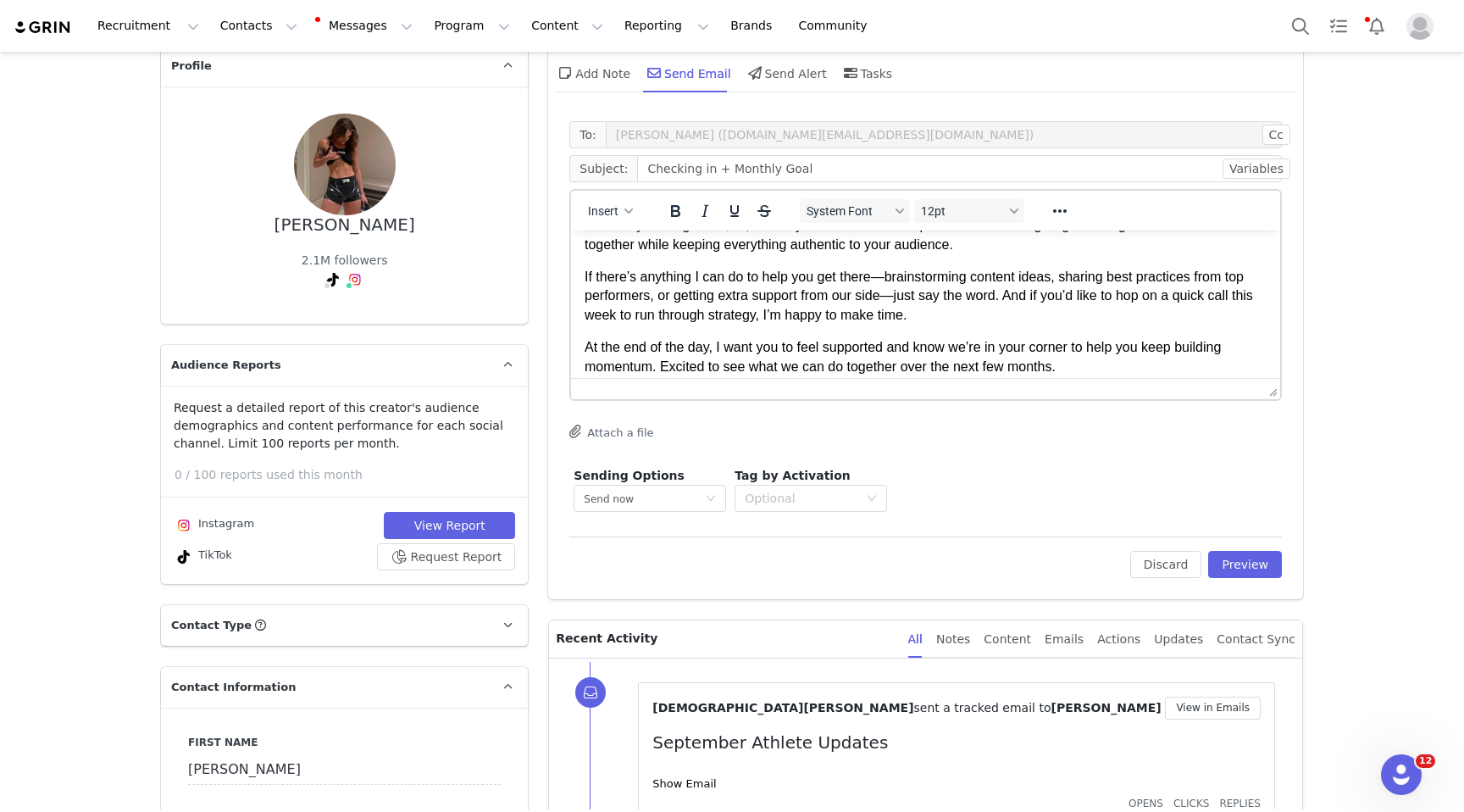
scroll to position [100, 0]
click at [888, 270] on p "If there’s anything I can do to help you get there—brainstorming content ideas,…" at bounding box center [926, 293] width 683 height 56
drag, startPoint x: 1005, startPoint y: 292, endPoint x: 896, endPoint y: 293, distance: 109.0
click at [896, 293] on p "If there’s anything I can do to help you get there brainstorming content ideas,…" at bounding box center [926, 293] width 683 height 56
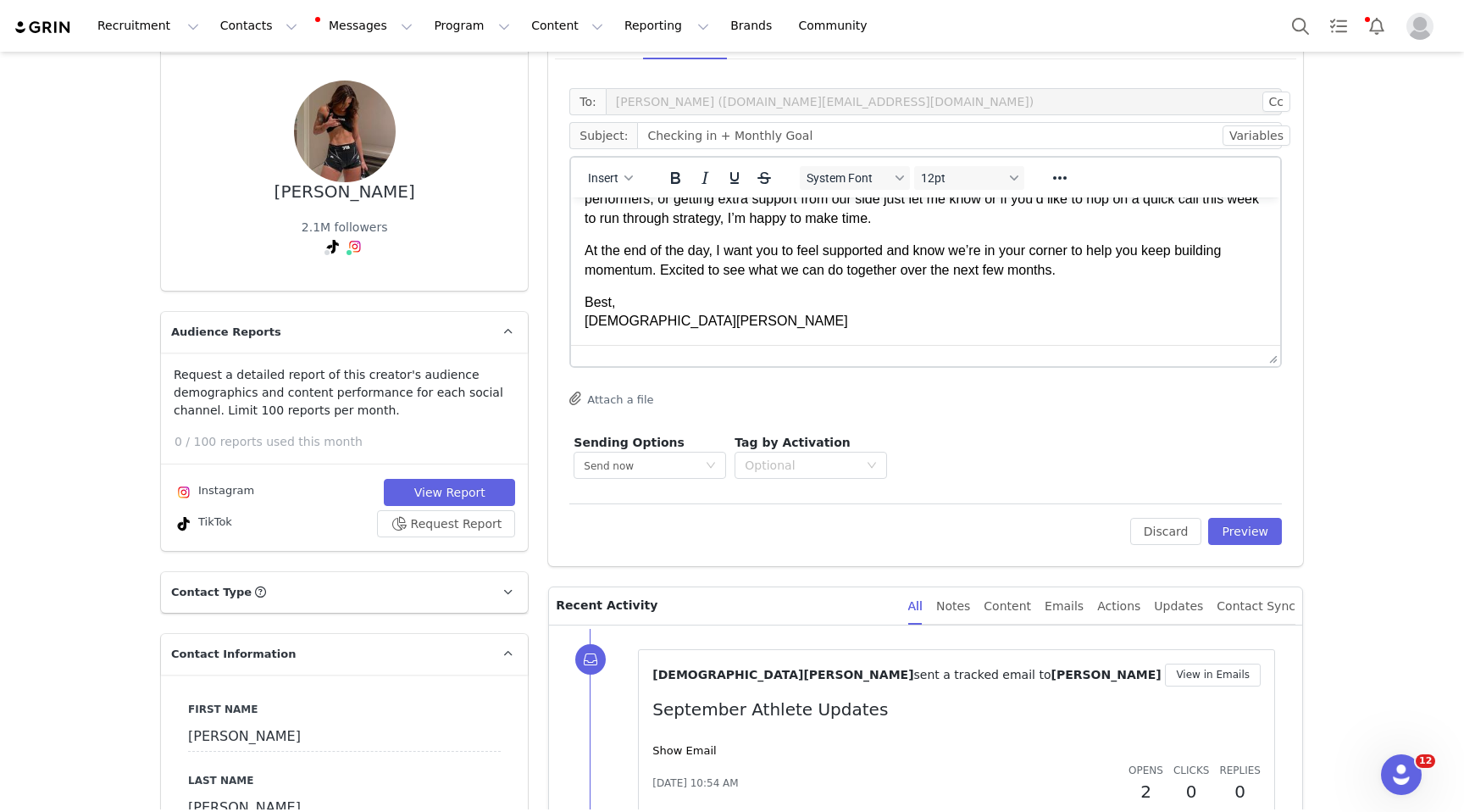
scroll to position [133, 0]
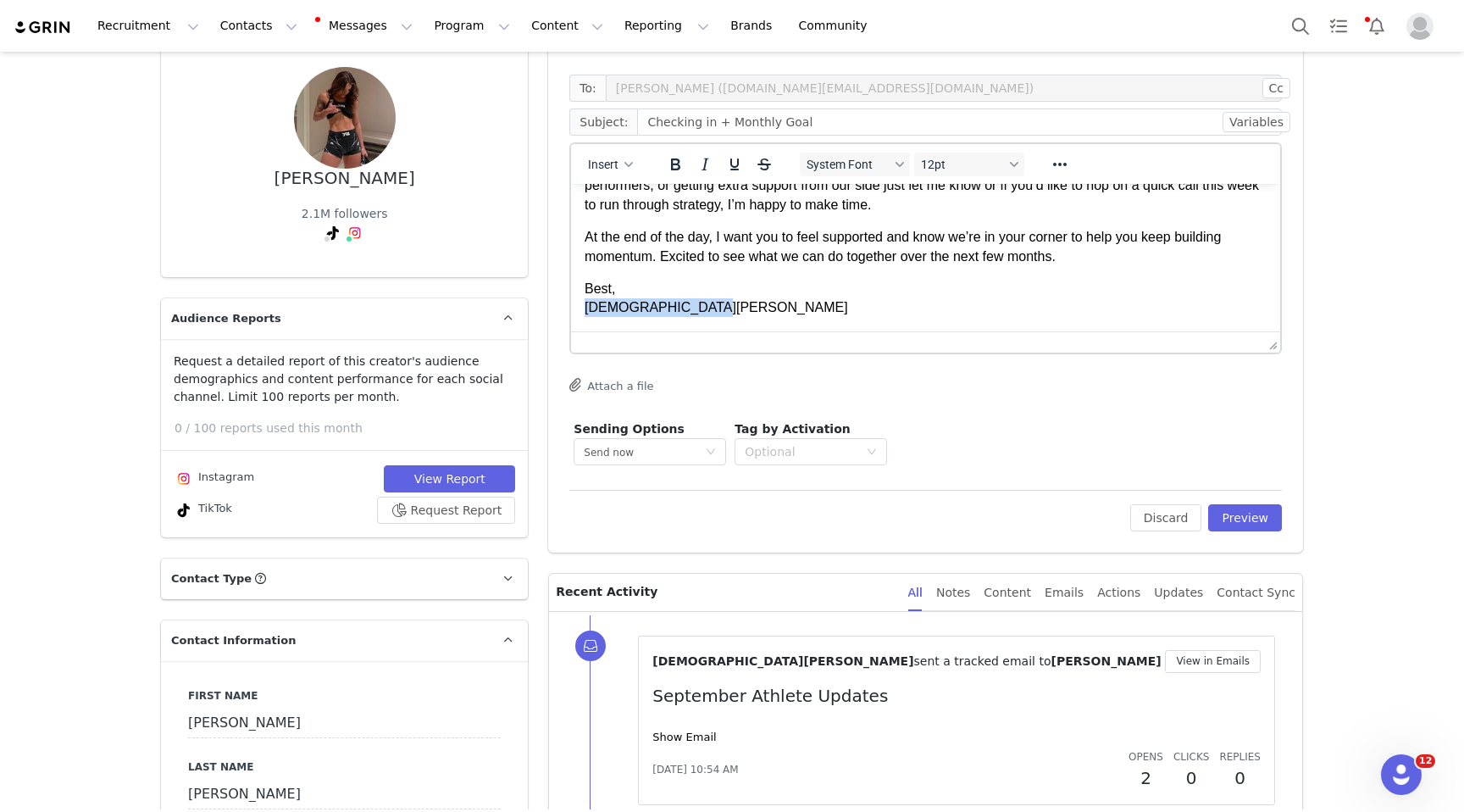
drag, startPoint x: 714, startPoint y: 316, endPoint x: 574, endPoint y: 307, distance: 140.3
click at [574, 307] on html "Hi [PERSON_NAME], Hope you’re doing well! We’re looking to gather feedback from…" at bounding box center [926, 176] width 709 height 309
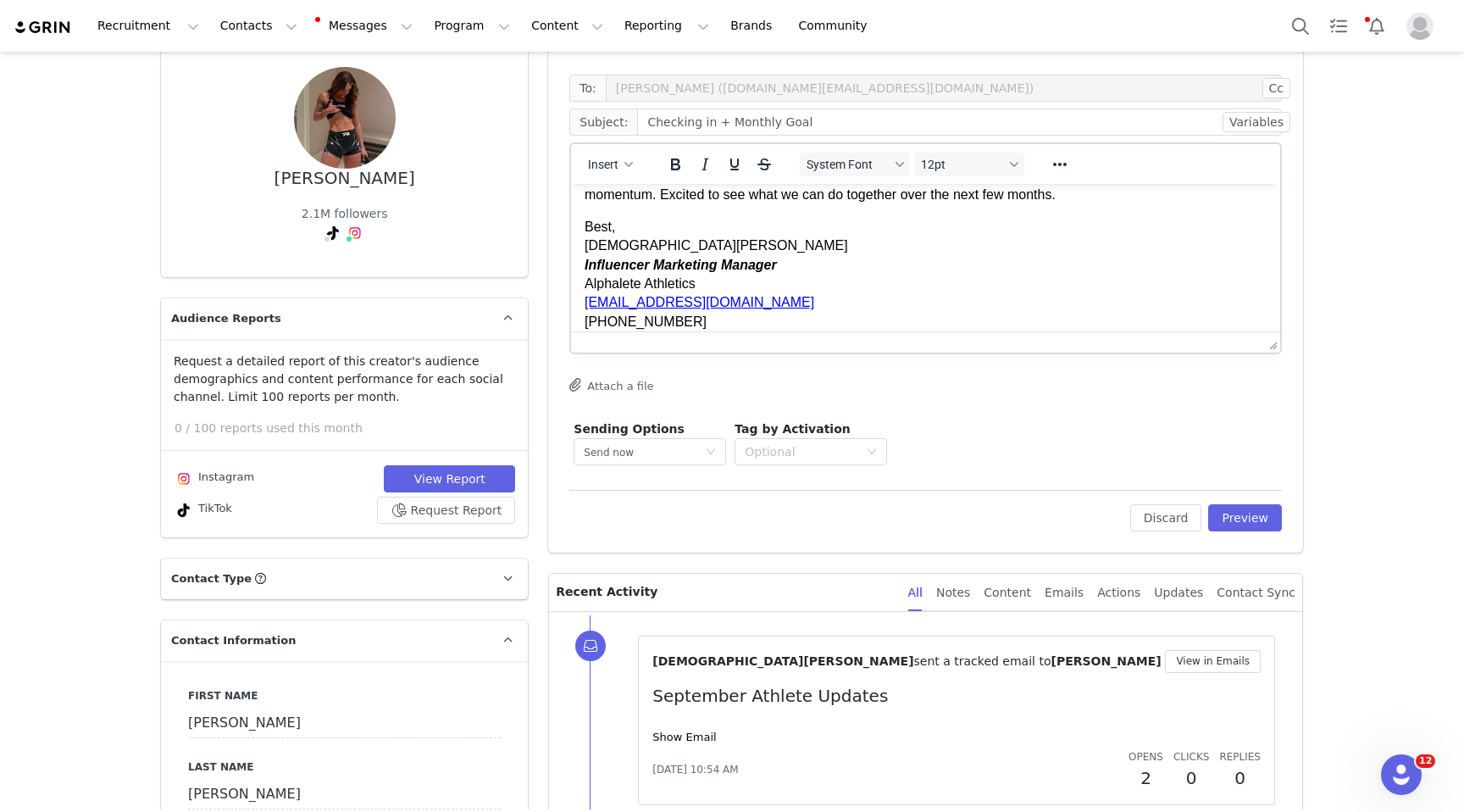
click at [625, 226] on p "Best, [DEMOGRAPHIC_DATA][PERSON_NAME] Influencer Marketing Manager Alphalete At…" at bounding box center [926, 274] width 683 height 114
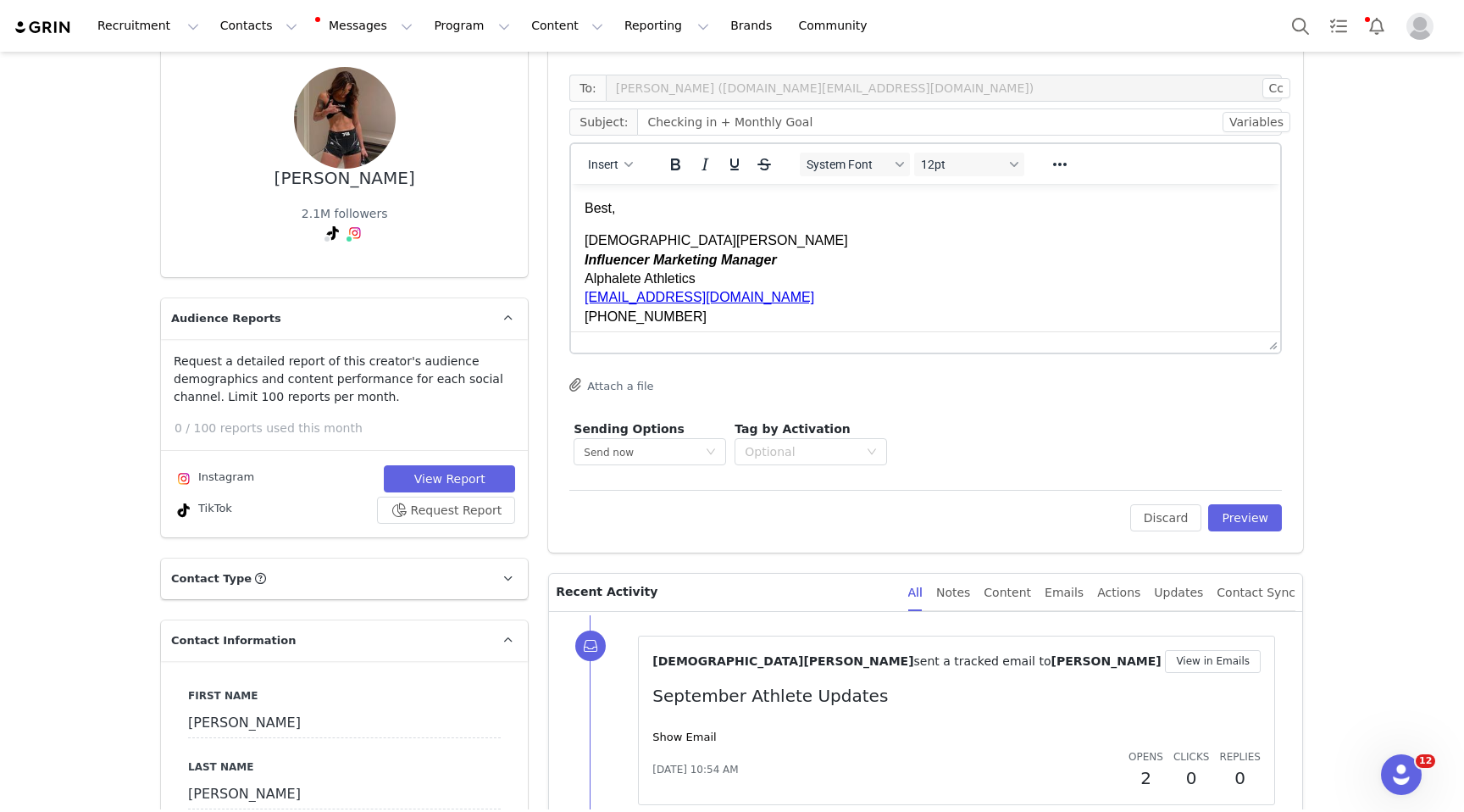
scroll to position [251, 0]
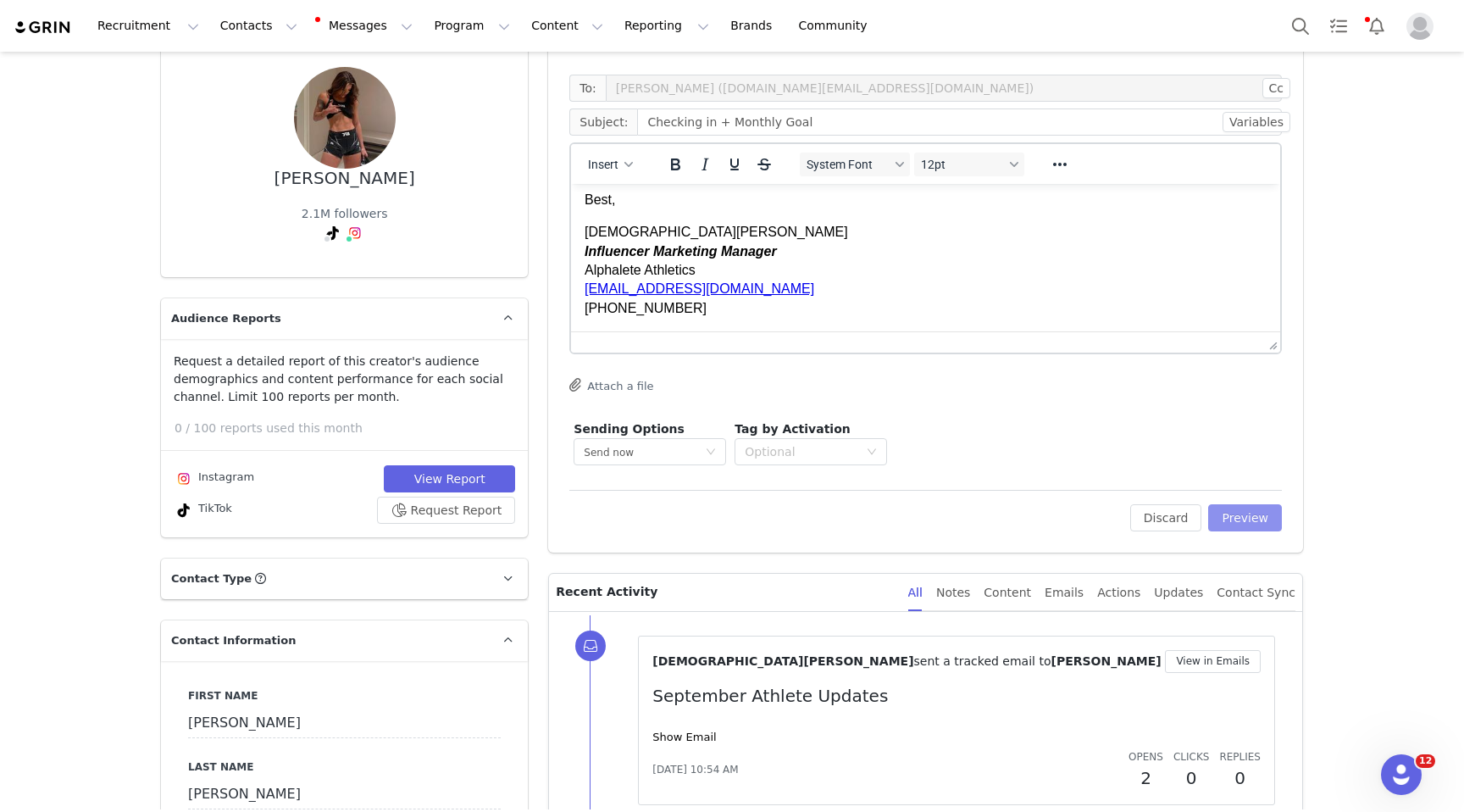
click at [1229, 510] on button "Preview" at bounding box center [1245, 517] width 74 height 27
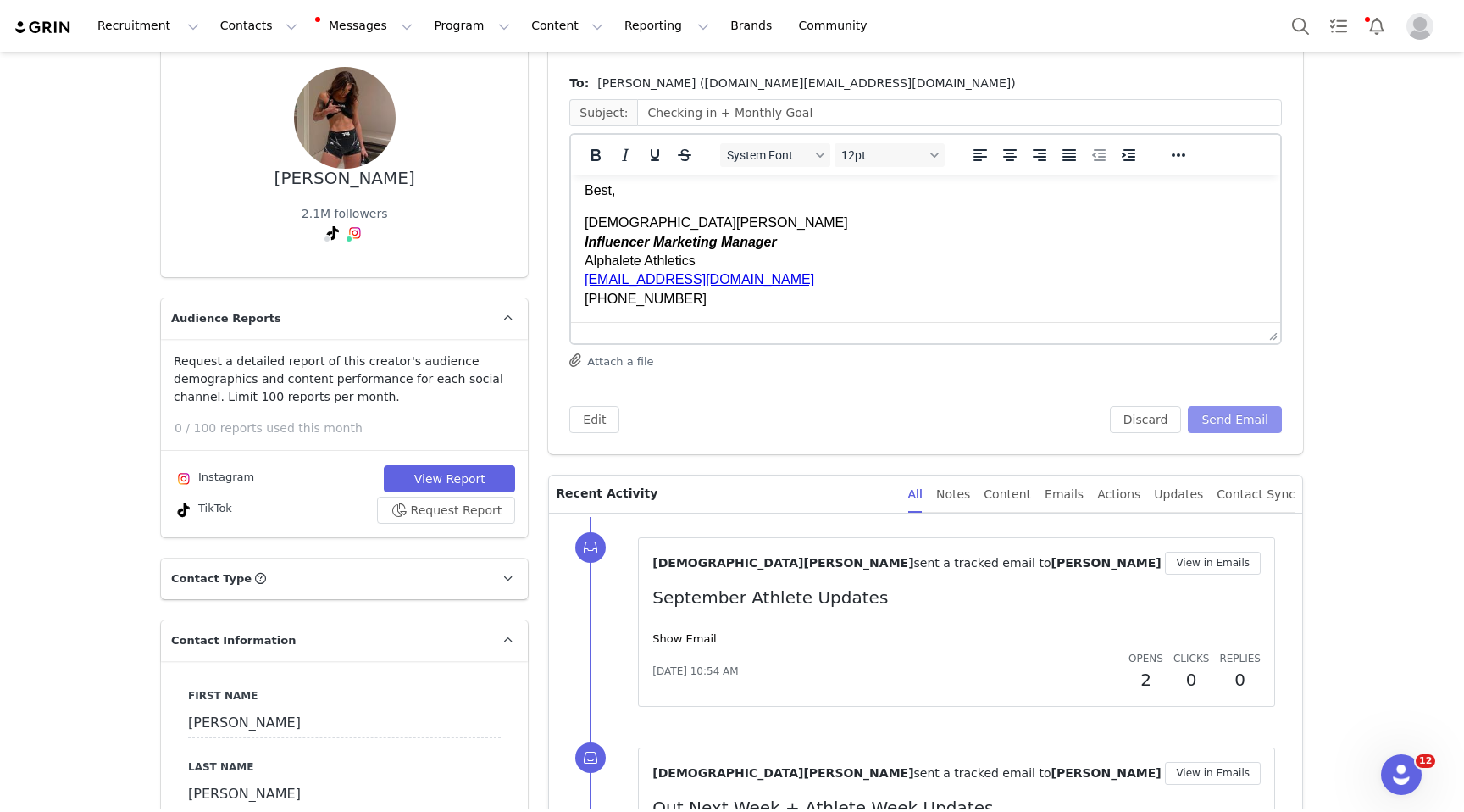
scroll to position [0, 0]
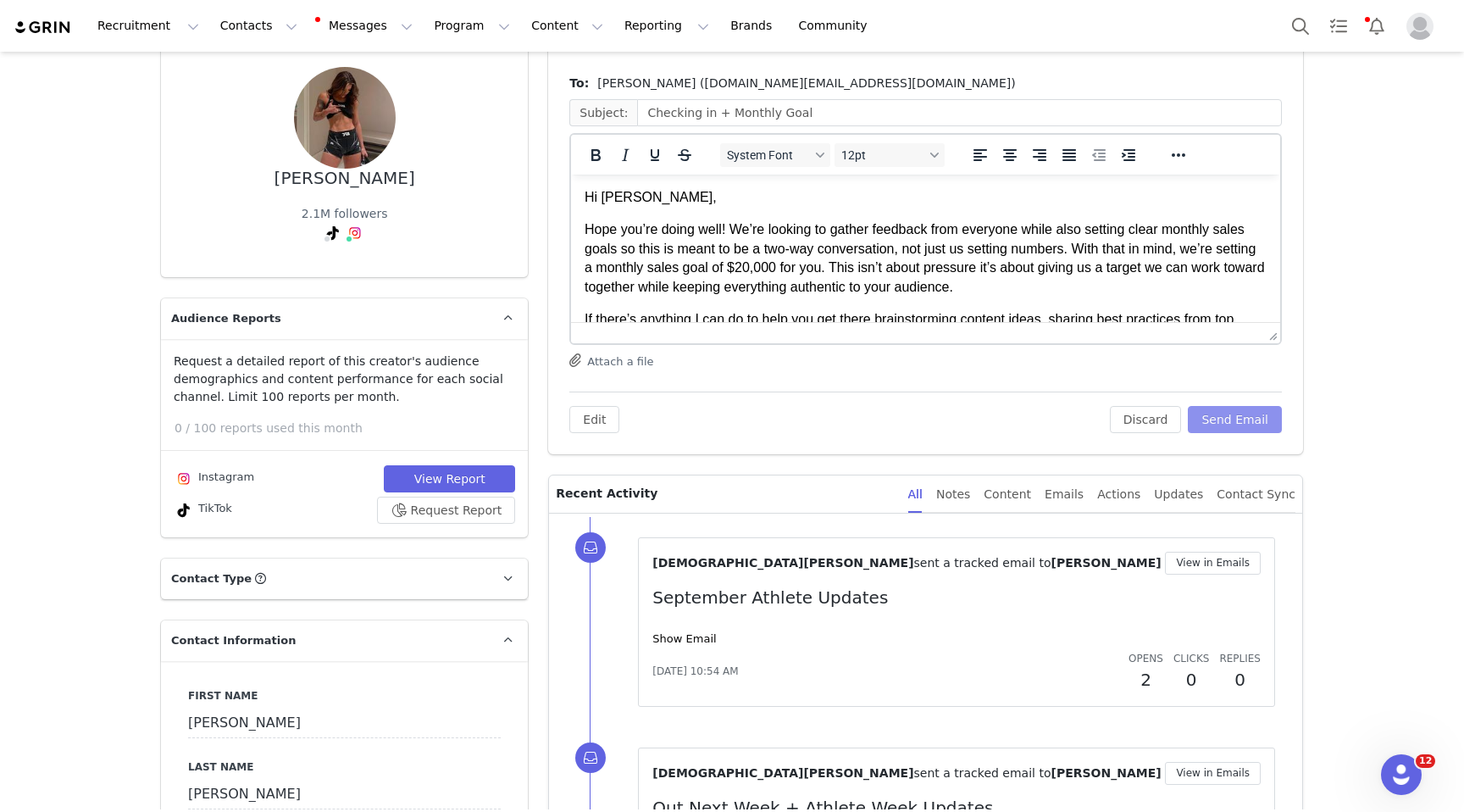
click at [1244, 414] on button "Send Email" at bounding box center [1235, 419] width 94 height 27
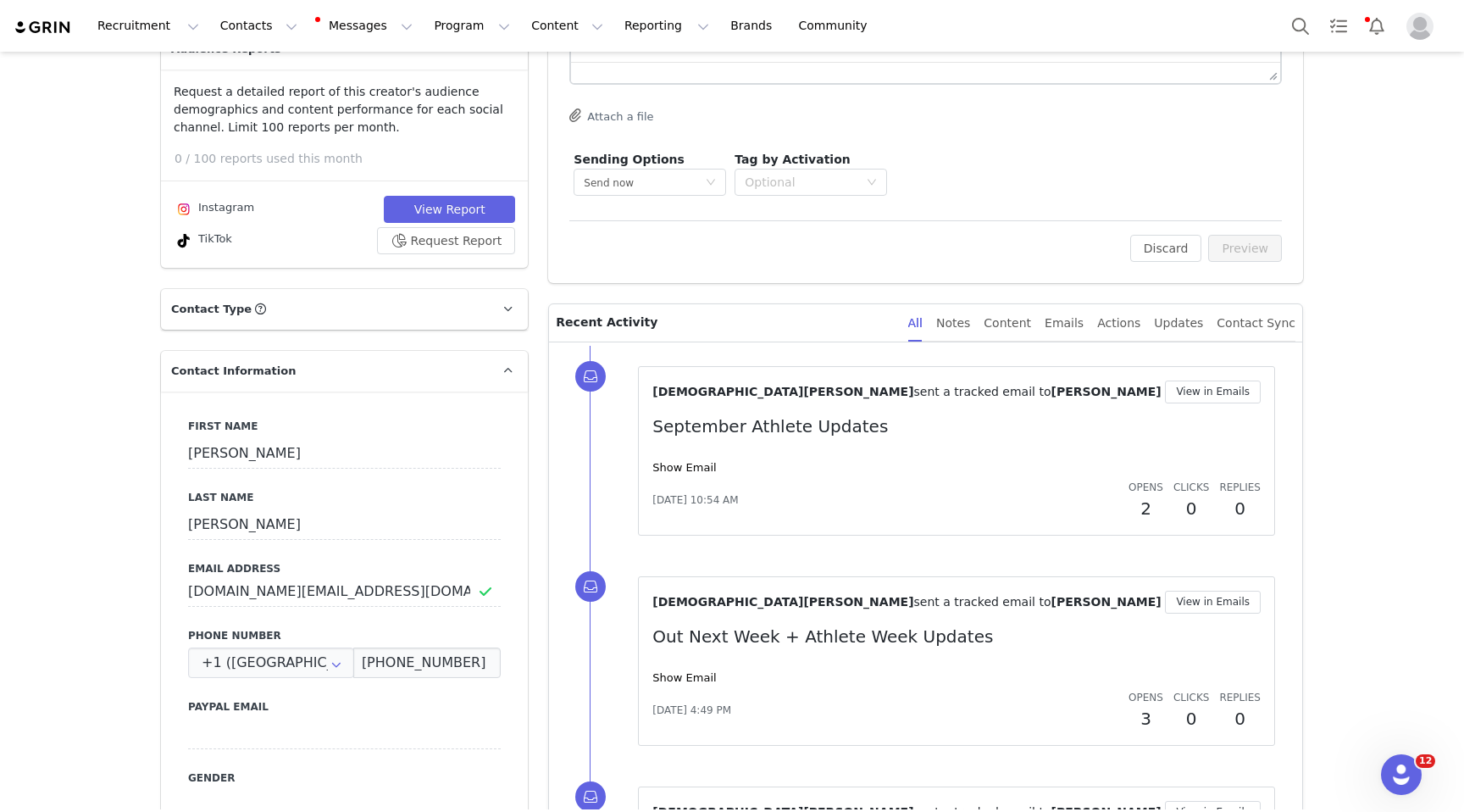
scroll to position [454, 0]
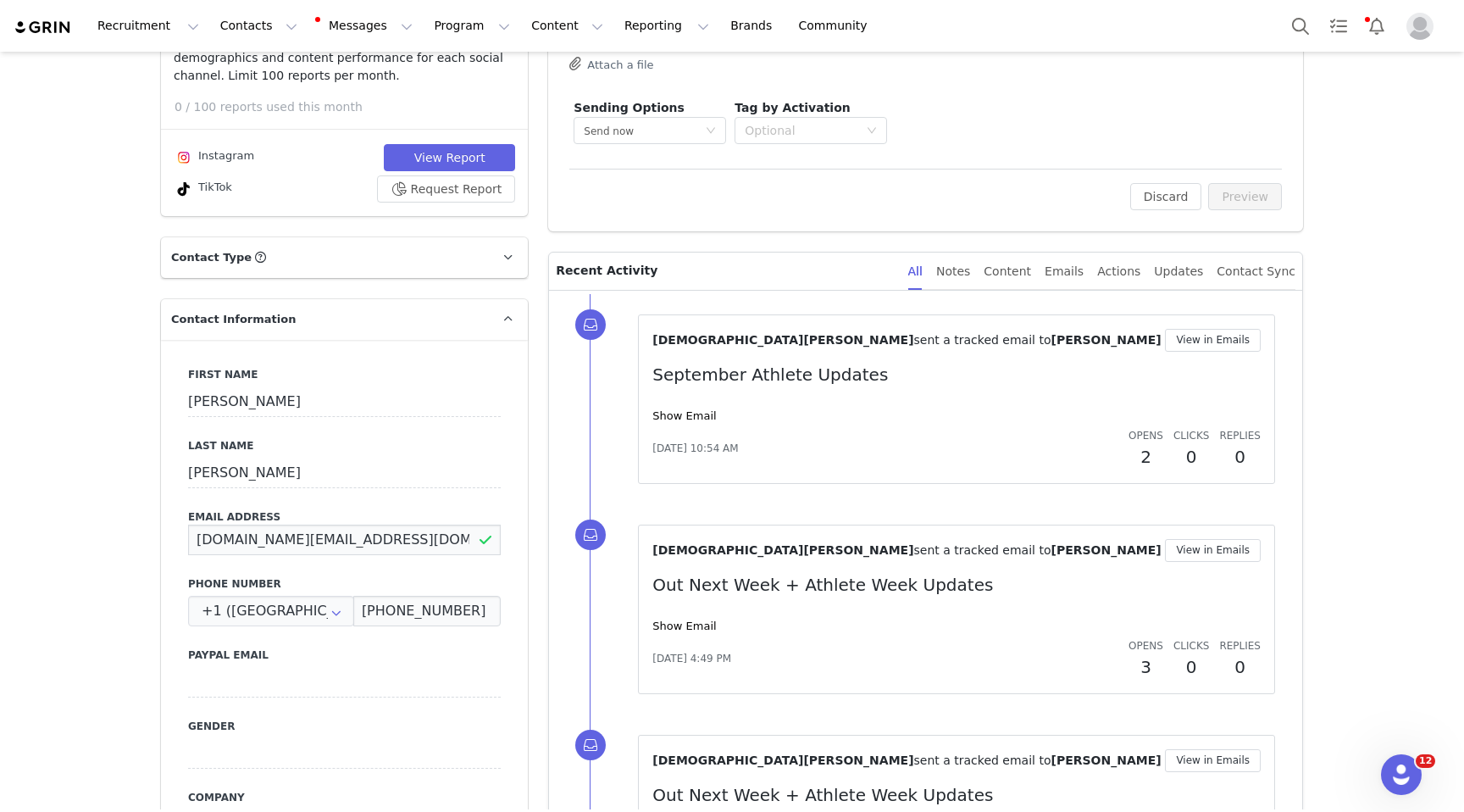
click at [229, 540] on input "[DOMAIN_NAME][EMAIL_ADDRESS][DOMAIN_NAME]" at bounding box center [344, 539] width 313 height 31
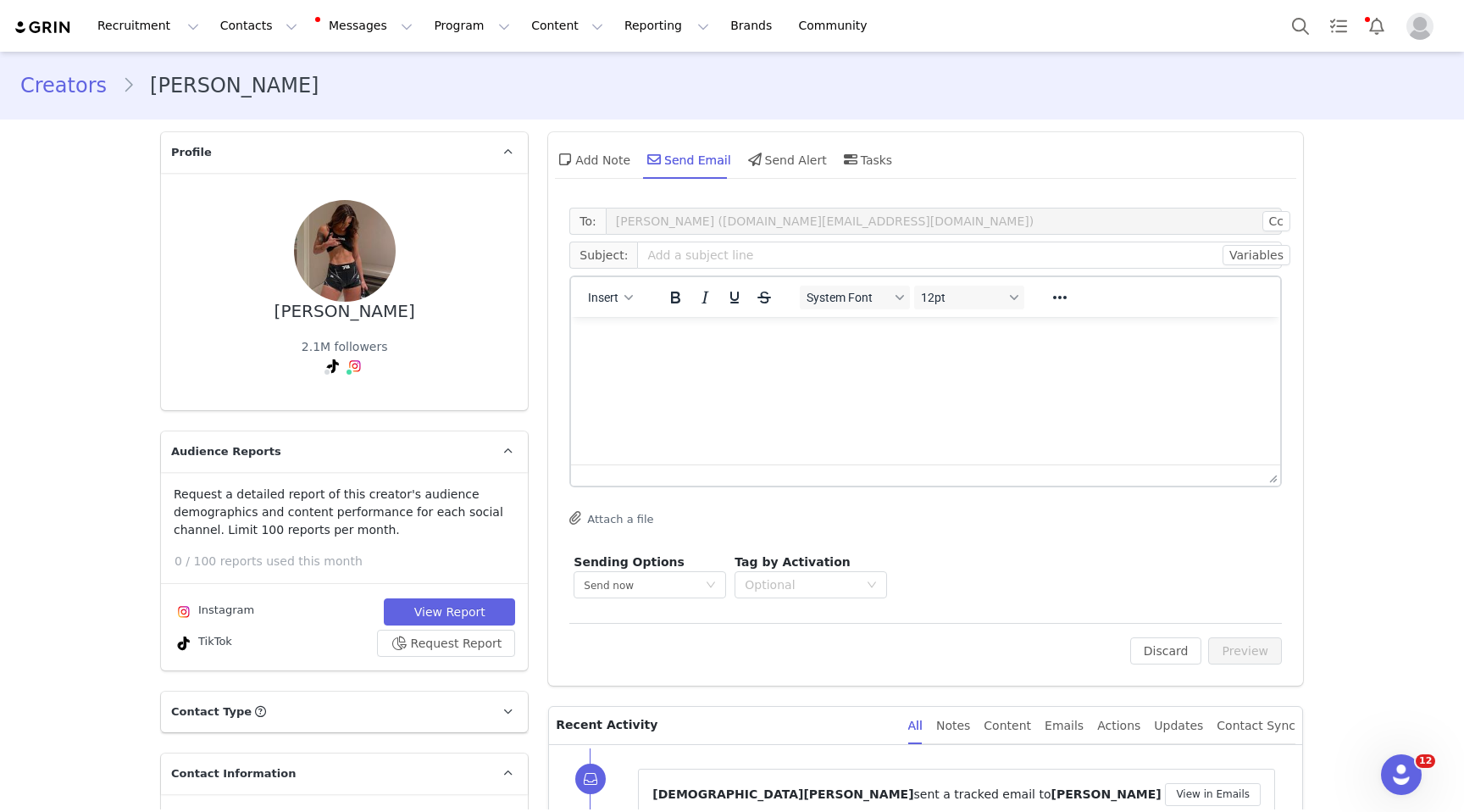
click at [71, 91] on link "Creators" at bounding box center [71, 85] width 102 height 31
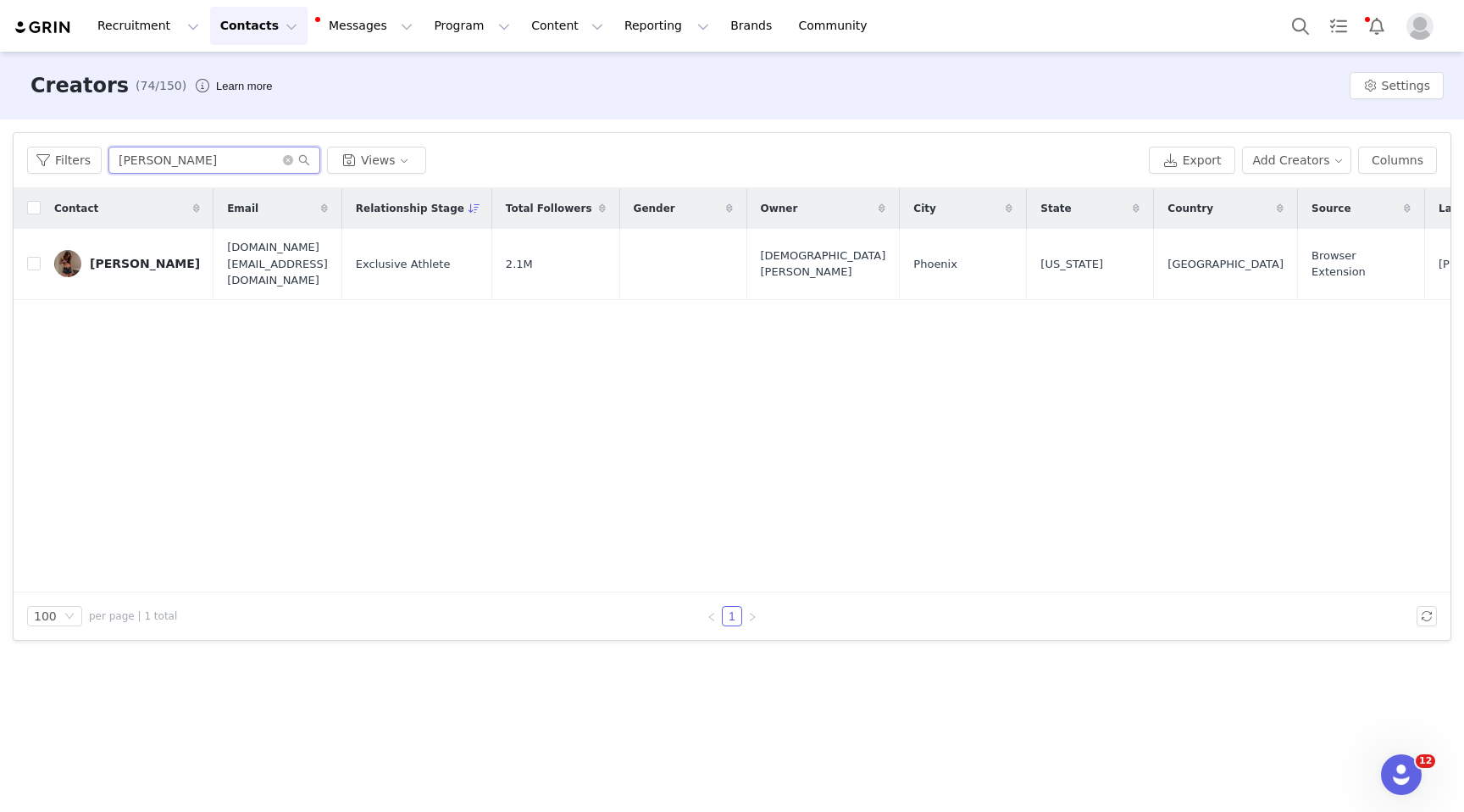
click at [183, 169] on input "[PERSON_NAME]" at bounding box center [214, 159] width 211 height 27
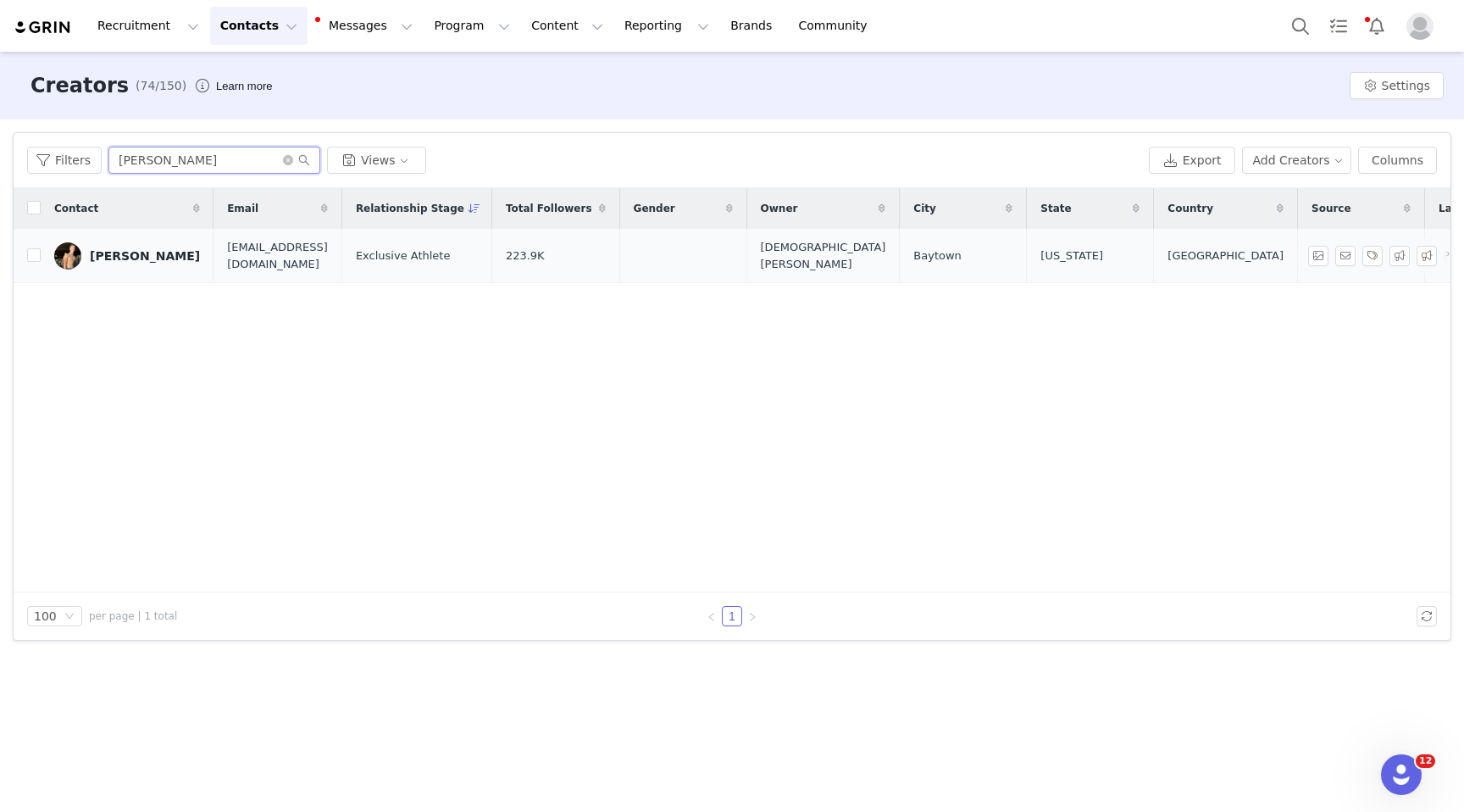
type input "[PERSON_NAME]"
click at [98, 249] on div "[PERSON_NAME]" at bounding box center [145, 256] width 111 height 14
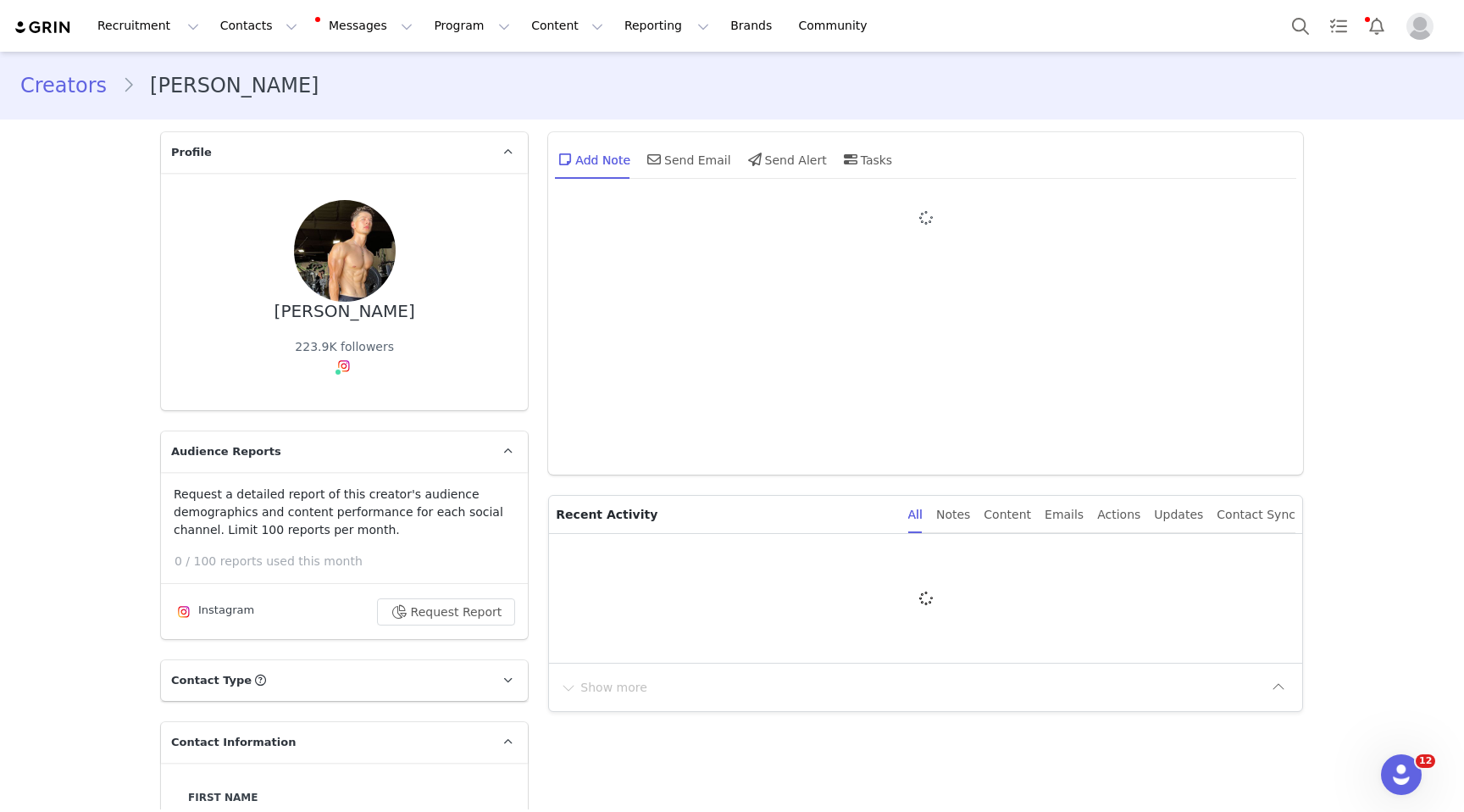
type input "+1 ([GEOGRAPHIC_DATA])"
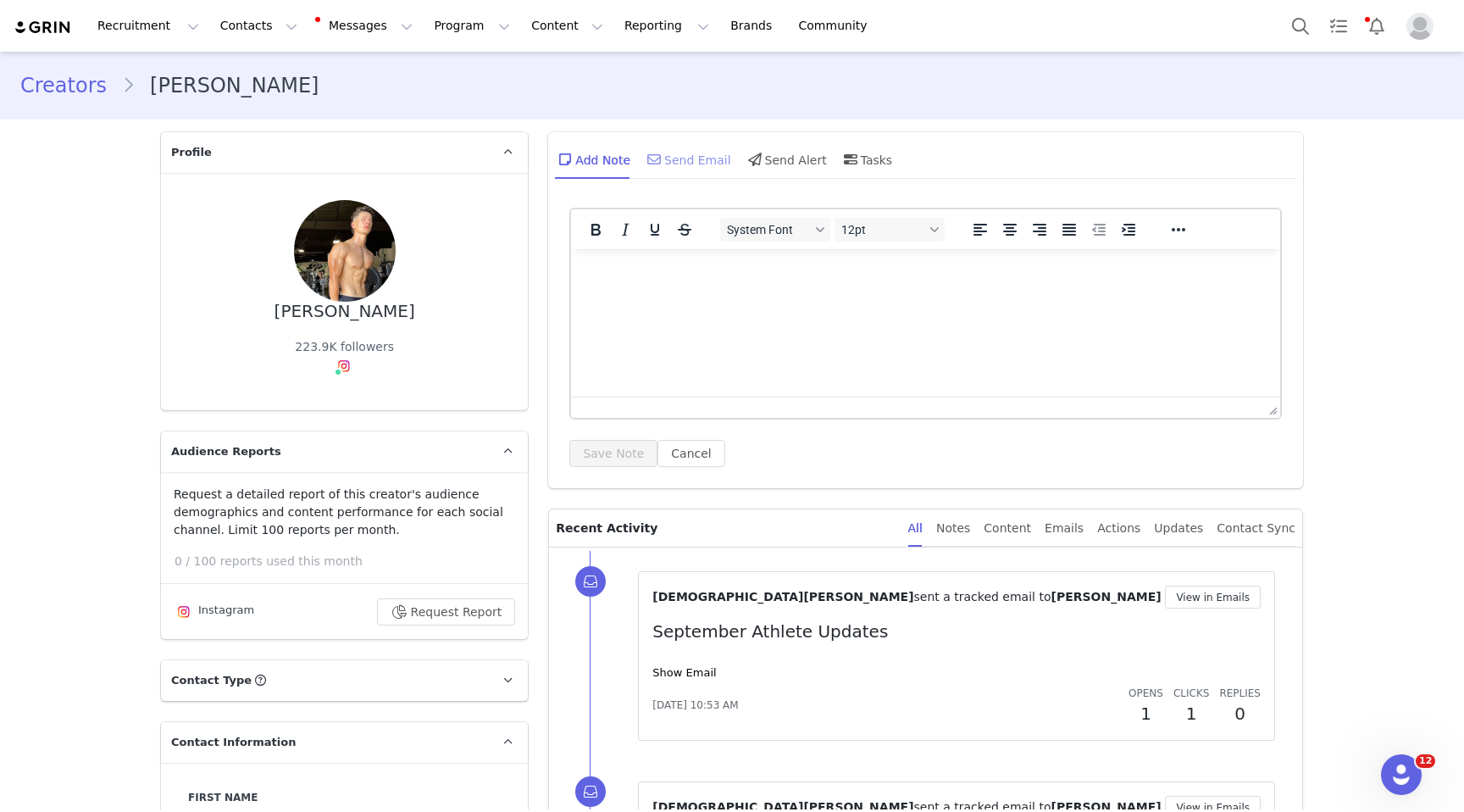
click at [702, 149] on div "Send Email" at bounding box center [688, 159] width 87 height 41
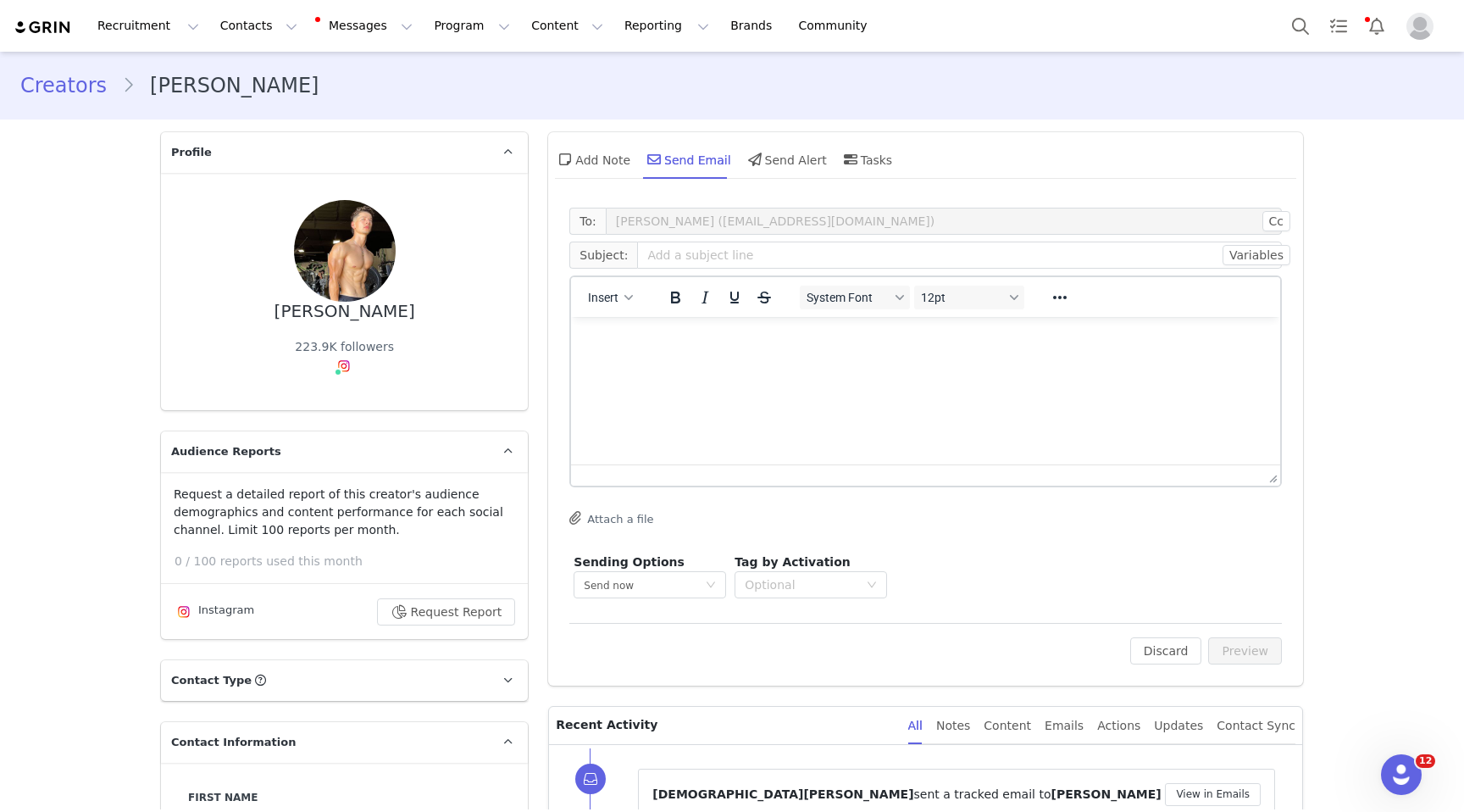
click at [679, 363] on html at bounding box center [926, 340] width 709 height 45
paste body "Rich Text Area. Press ALT-0 for help."
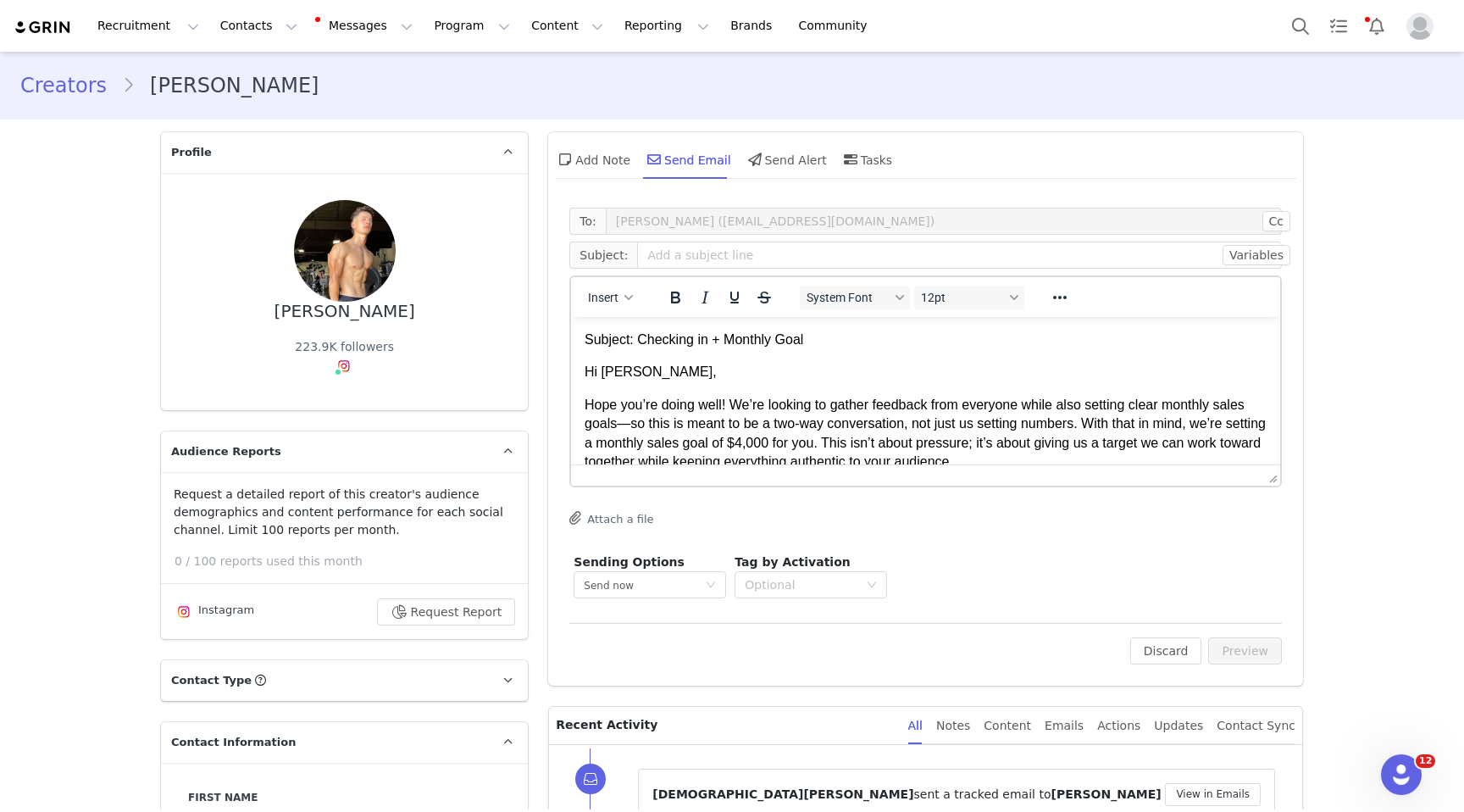
click at [813, 343] on p "Subject: Checking in + Monthly Goal" at bounding box center [926, 340] width 683 height 19
drag, startPoint x: 813, startPoint y: 343, endPoint x: 641, endPoint y: 347, distance: 172.0
click at [641, 347] on p "Subject: Checking in + Monthly Goal" at bounding box center [926, 340] width 683 height 19
copy p "Checking in + Monthly Goal"
click at [674, 262] on input "text" at bounding box center [959, 254] width 645 height 27
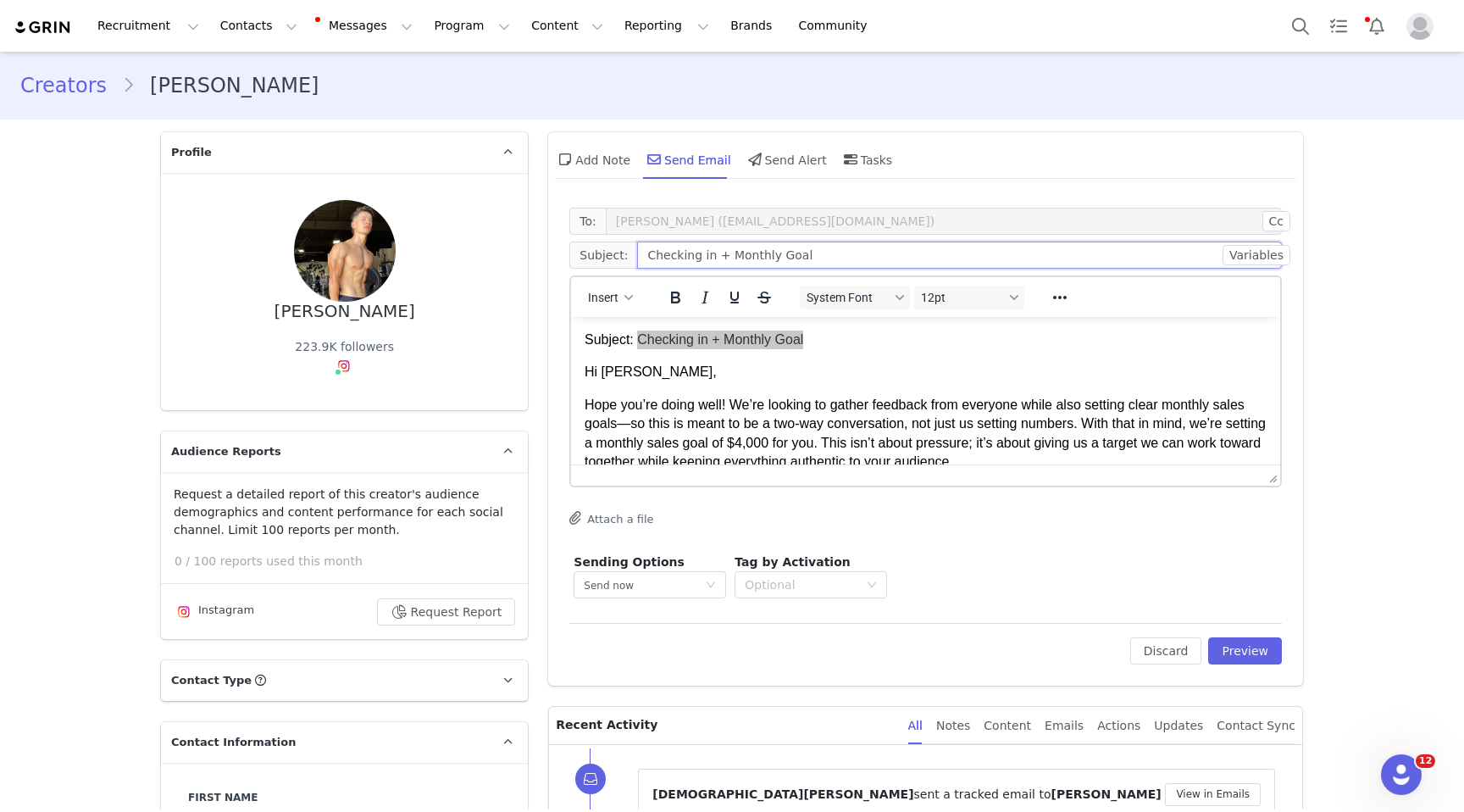
type input "Checking in + Monthly Goal"
click at [824, 349] on p "Subject: Checking in + Monthly Goal" at bounding box center [926, 340] width 683 height 19
drag, startPoint x: 826, startPoint y: 342, endPoint x: 519, endPoint y: 337, distance: 307.0
click at [571, 337] on html "Subject: Checking in + Monthly Goal Hi [PERSON_NAME], Hope you’re doing well! W…" at bounding box center [926, 488] width 709 height 342
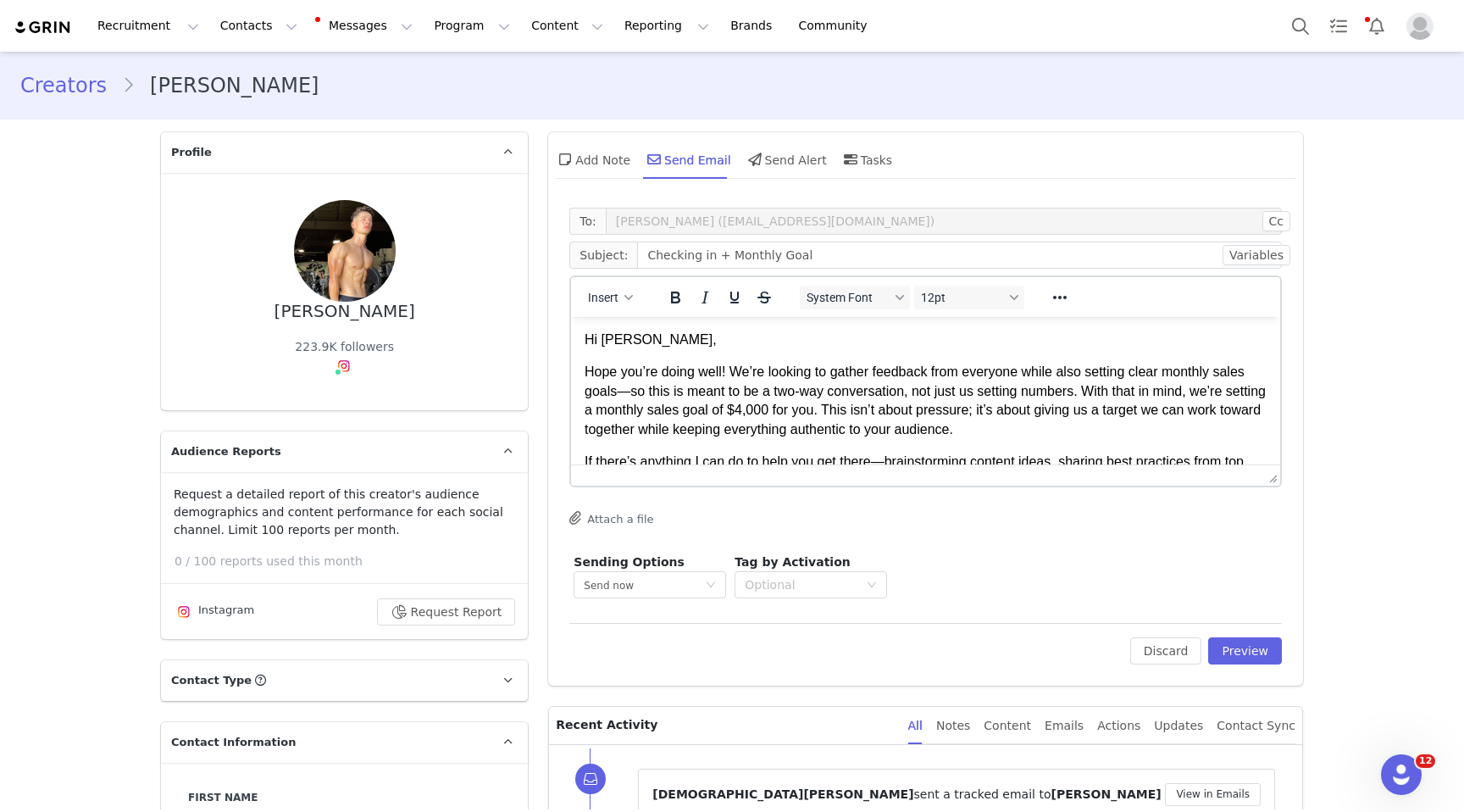
click at [630, 393] on p "Hope you’re doing well! We’re looking to gather feedback from everyone while al…" at bounding box center [926, 400] width 683 height 76
drag, startPoint x: 1027, startPoint y: 409, endPoint x: 1654, endPoint y: 809, distance: 743.7
click at [1027, 409] on p "Hope you’re doing well! We’re looking to gather feedback from everyone while al…" at bounding box center [926, 400] width 683 height 76
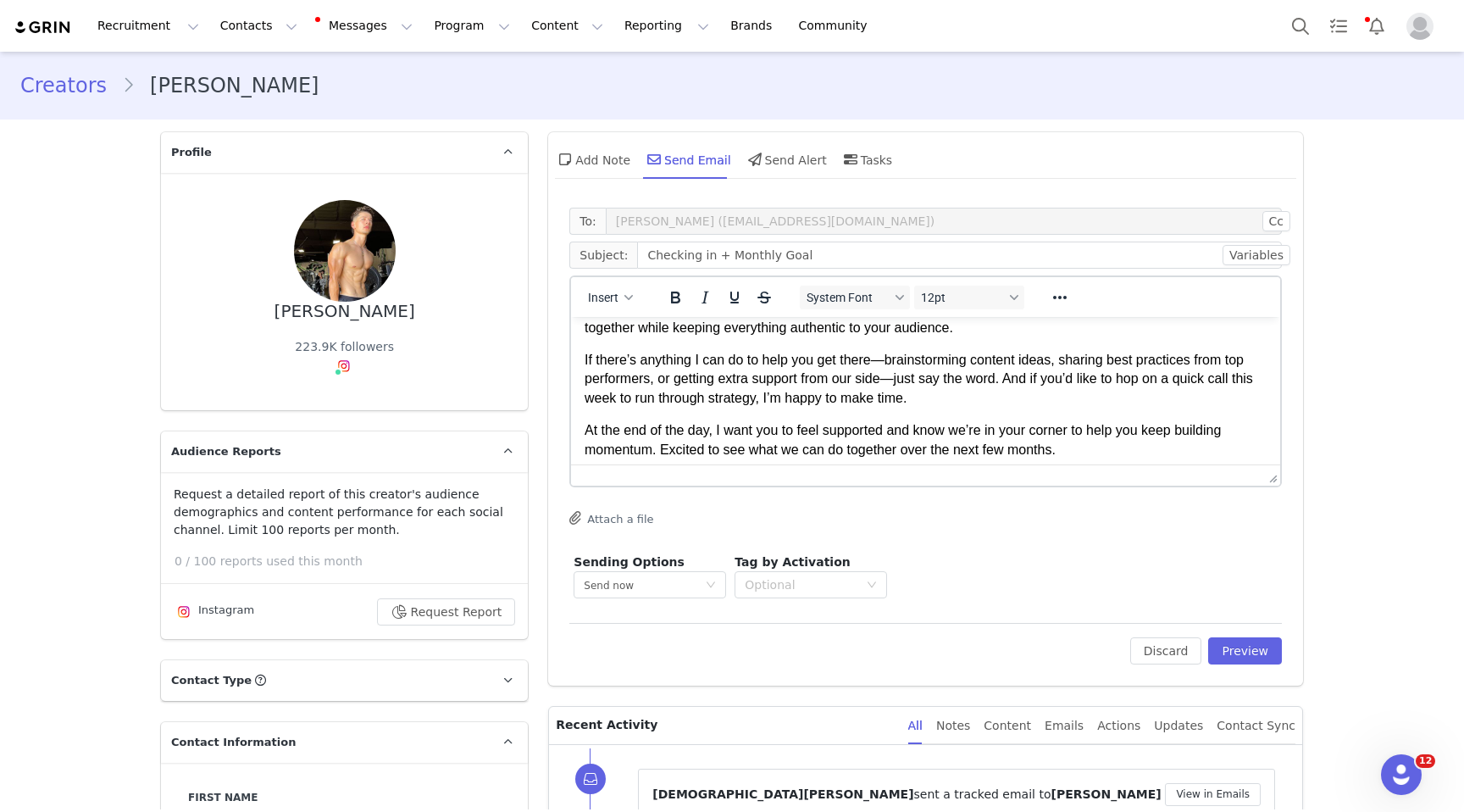
scroll to position [107, 0]
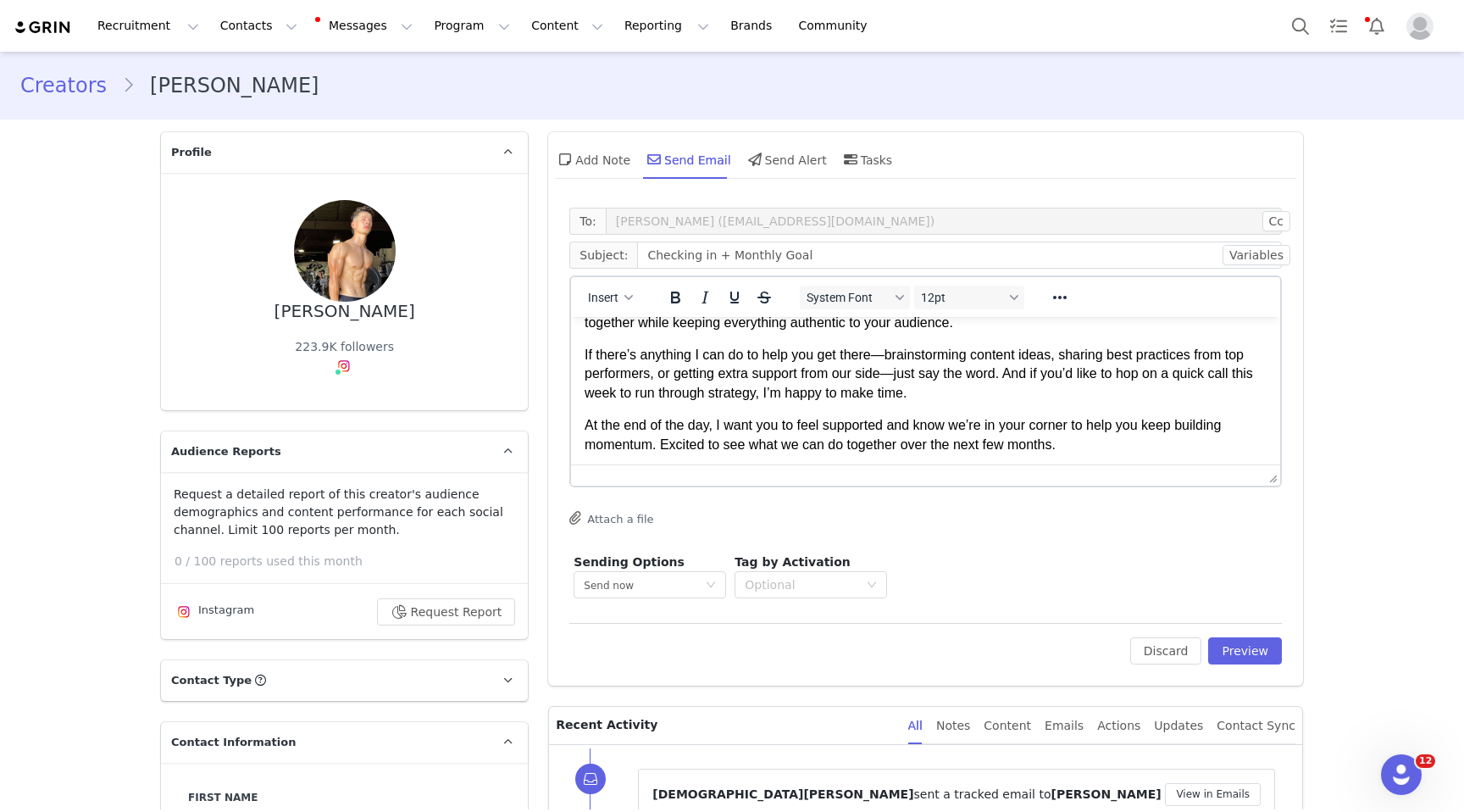
click at [886, 348] on p "If there’s anything I can do to help you get there—brainstorming content ideas,…" at bounding box center [926, 373] width 683 height 56
drag, startPoint x: 1011, startPoint y: 371, endPoint x: 896, endPoint y: 372, distance: 115.0
click at [895, 372] on p "If there’s anything I can do to help you get there brainstorming content ideas,…" at bounding box center [926, 373] width 683 height 56
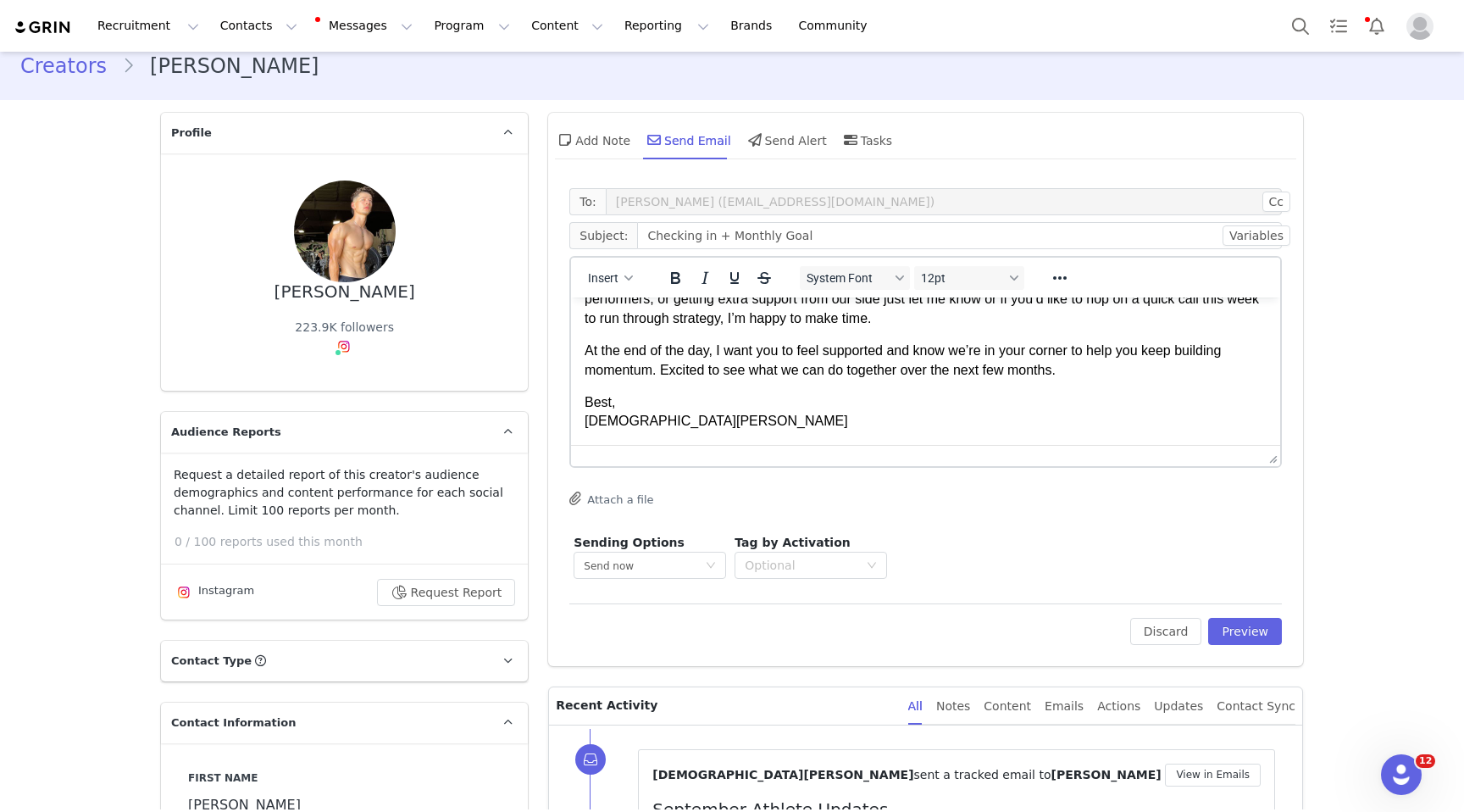
scroll to position [21, 0]
click at [705, 427] on p "Best, [PERSON_NAME]" at bounding box center [926, 410] width 683 height 39
drag, startPoint x: 716, startPoint y: 422, endPoint x: 545, endPoint y: 420, distance: 171.0
click at [571, 420] on html "Hi [PERSON_NAME], Hope you’re doing well! We’re looking to gather feedback from…" at bounding box center [926, 288] width 709 height 309
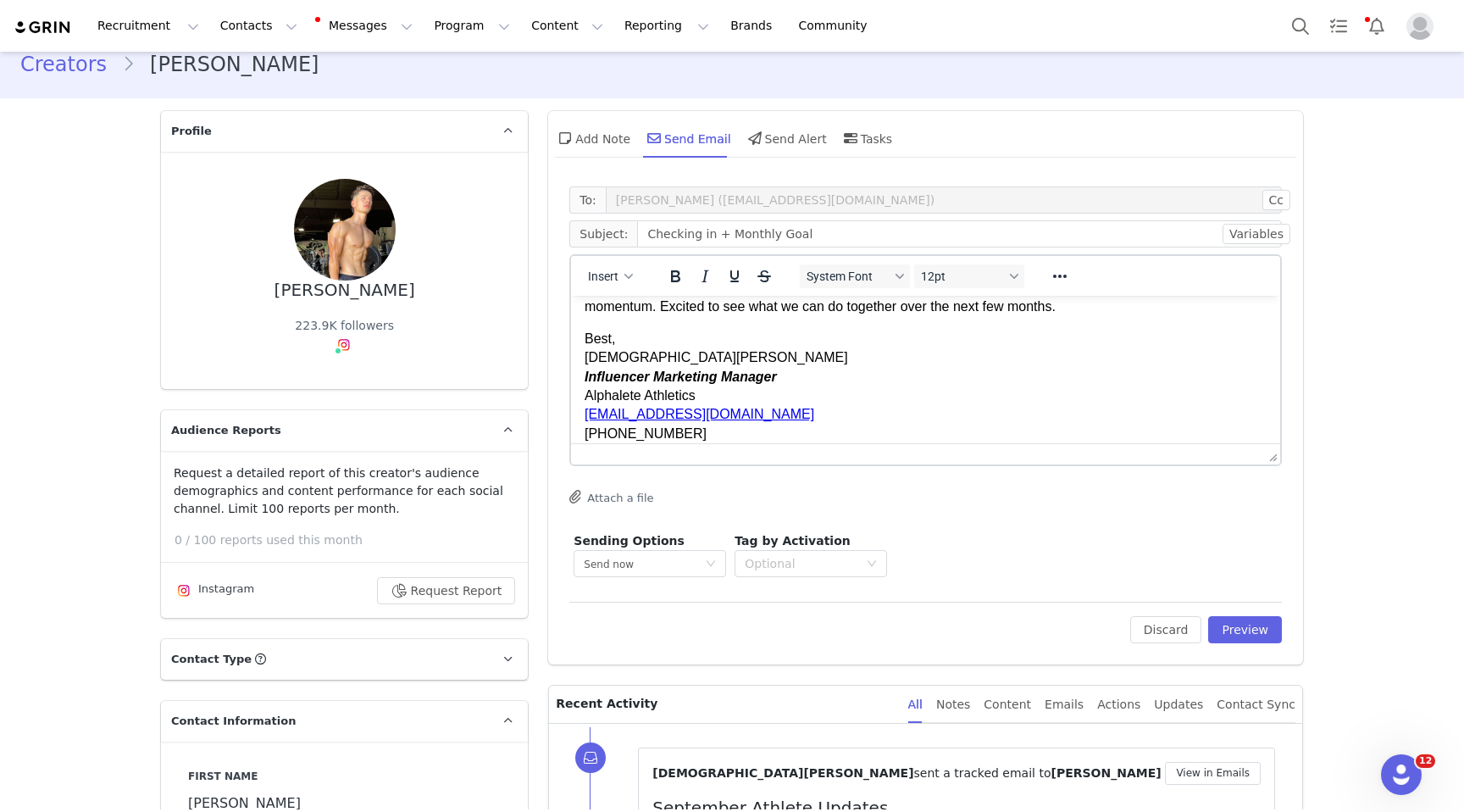
click at [644, 337] on p "Best, [DEMOGRAPHIC_DATA][PERSON_NAME] Influencer Marketing Manager Alphalete At…" at bounding box center [926, 386] width 683 height 114
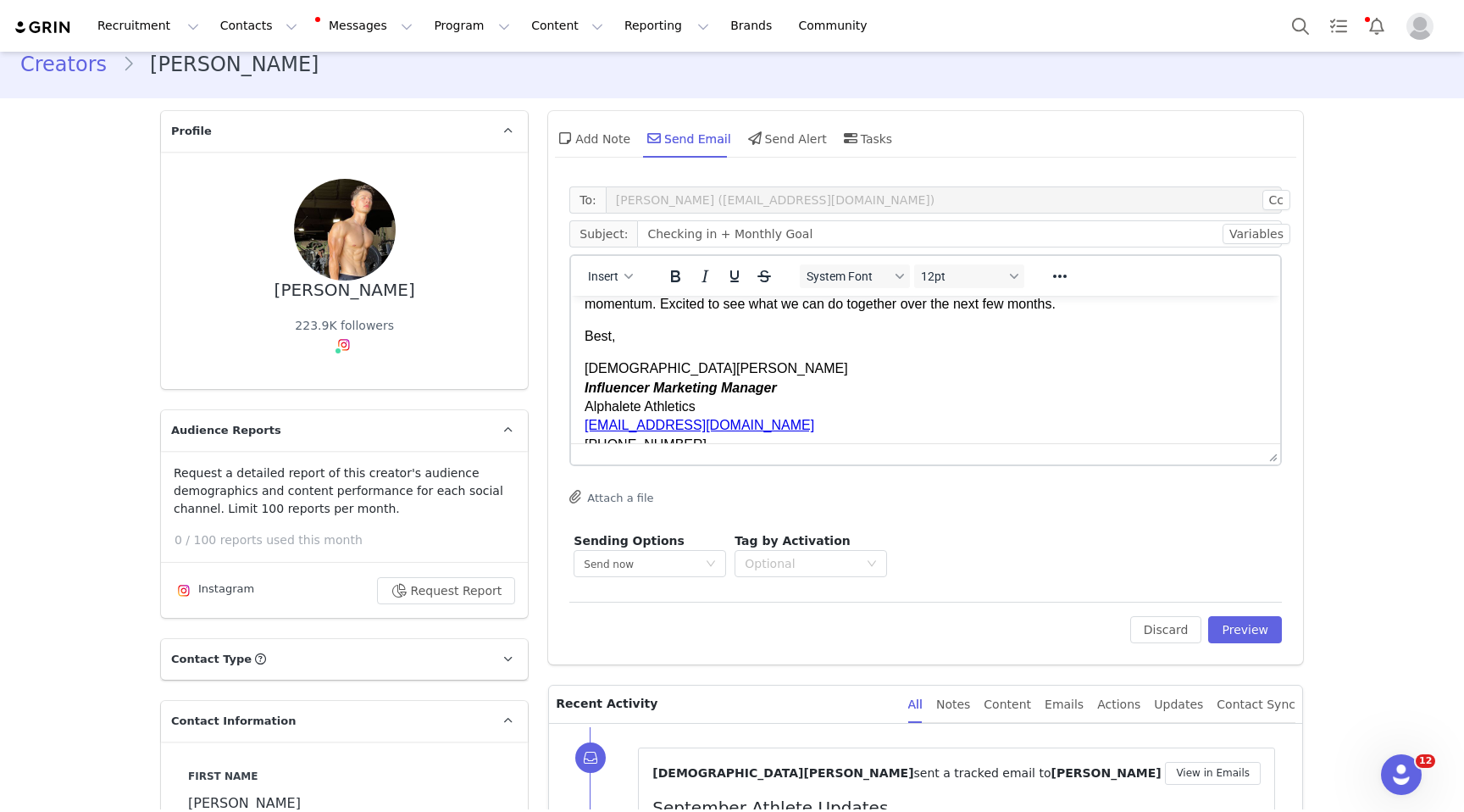
scroll to position [251, 0]
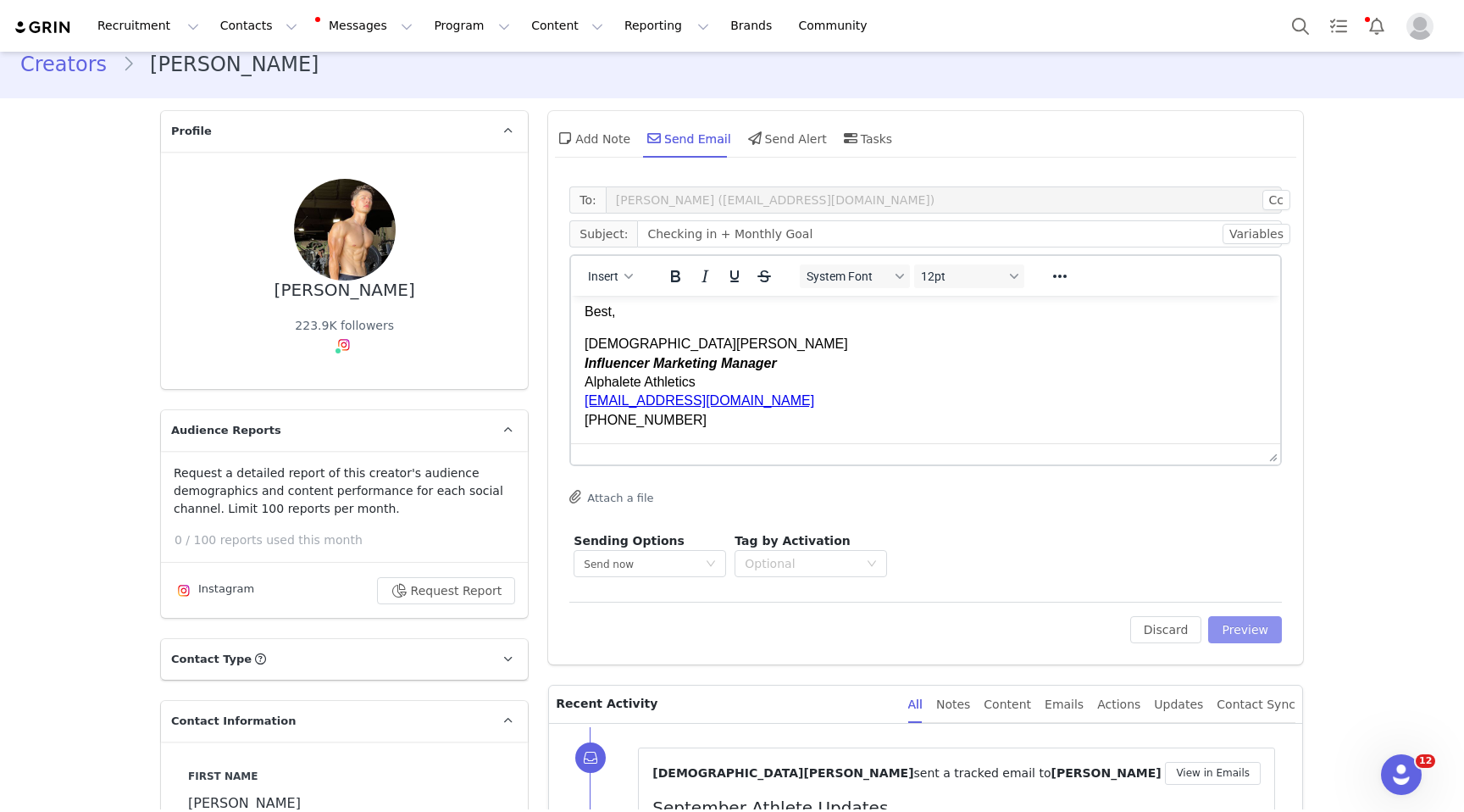
click at [1235, 631] on button "Preview" at bounding box center [1245, 629] width 74 height 27
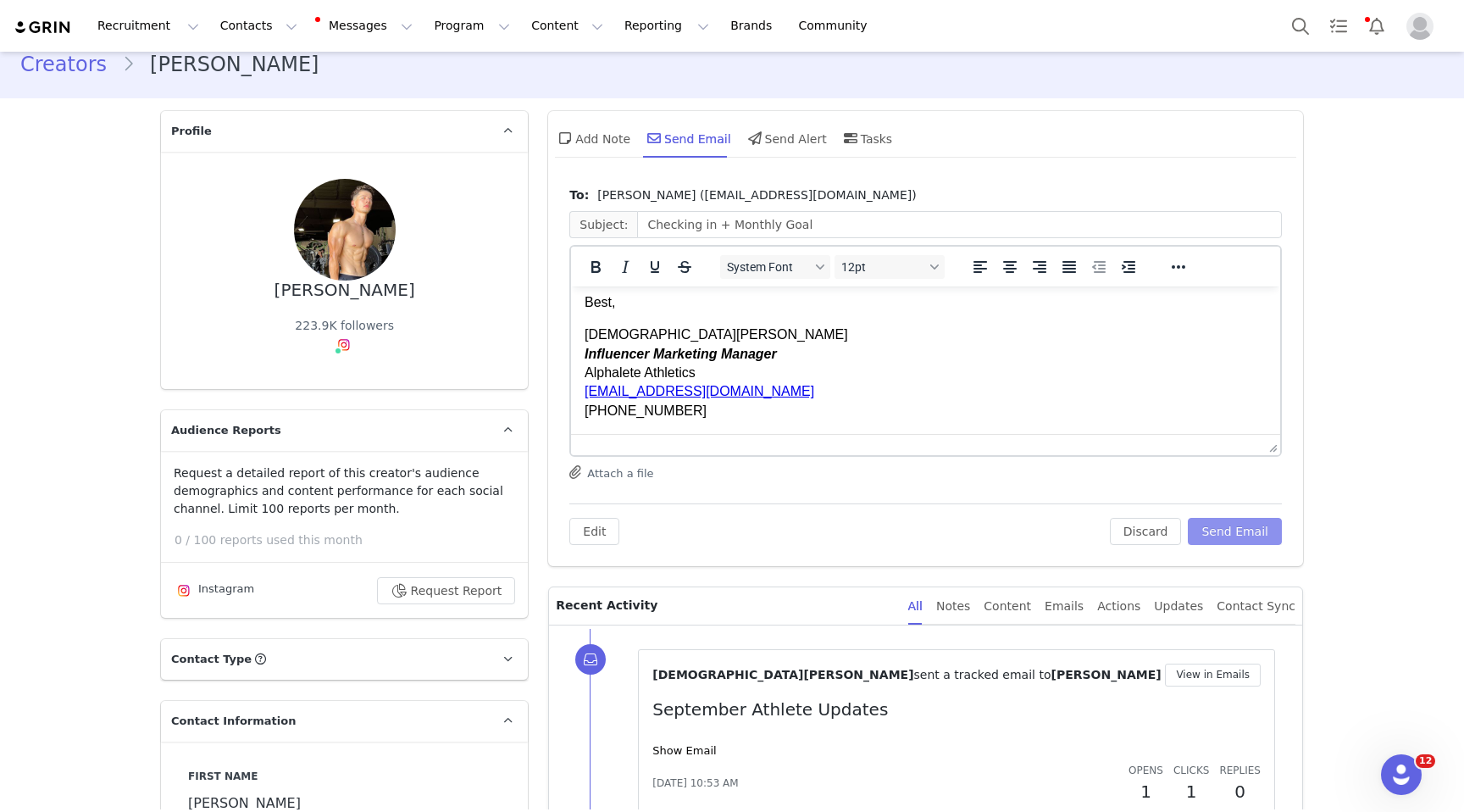
scroll to position [0, 0]
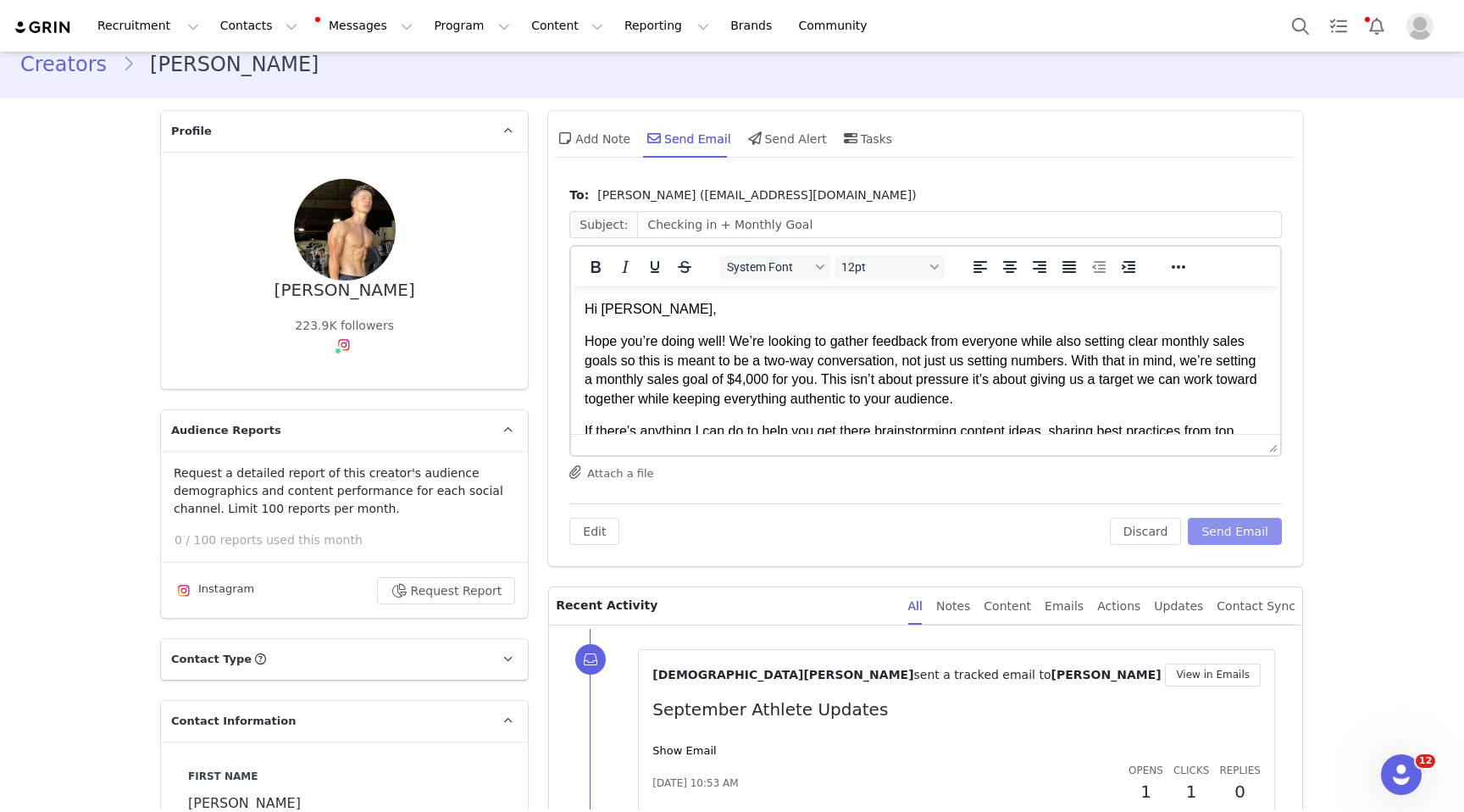
click at [1236, 535] on button "Send Email" at bounding box center [1235, 530] width 94 height 27
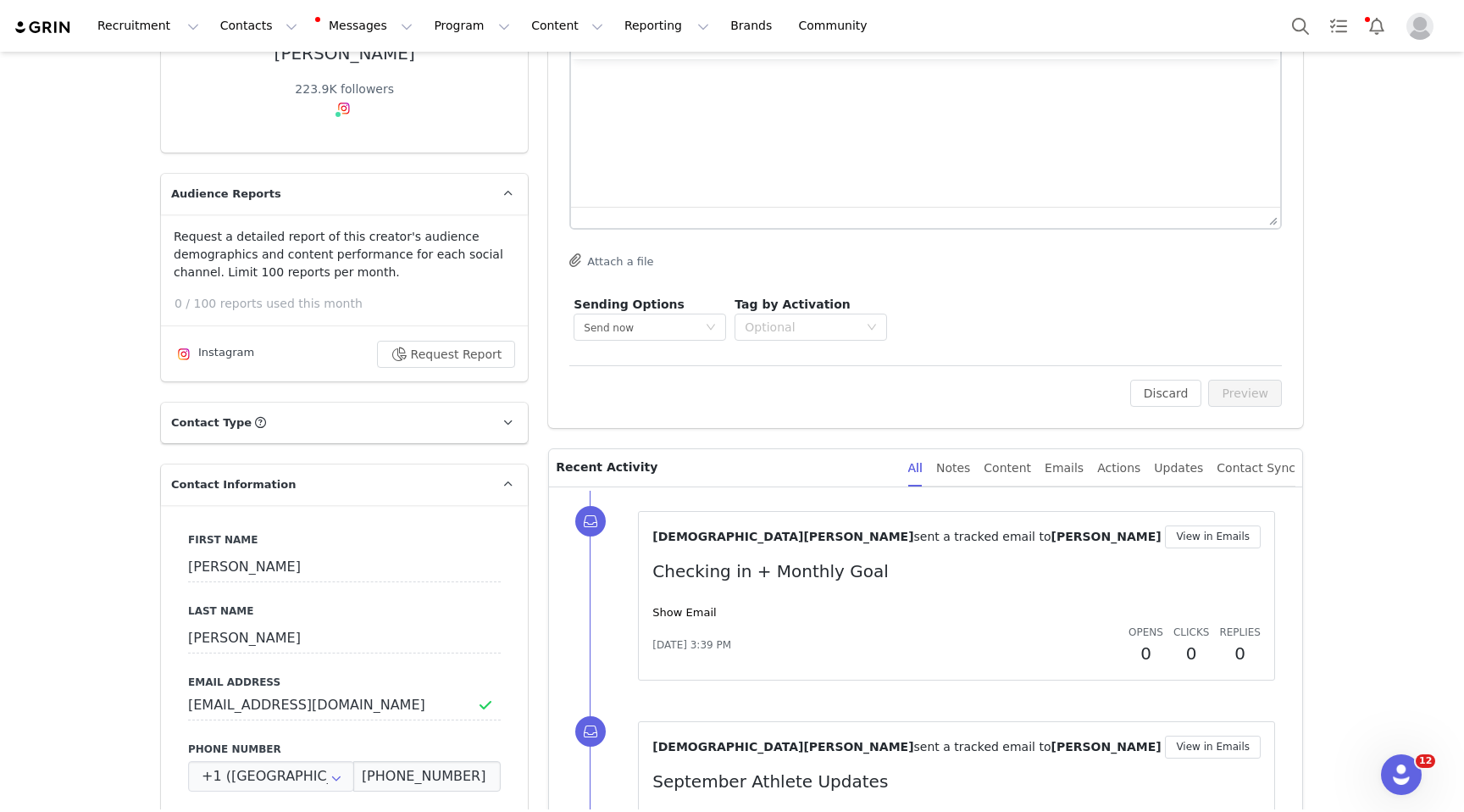
scroll to position [290, 0]
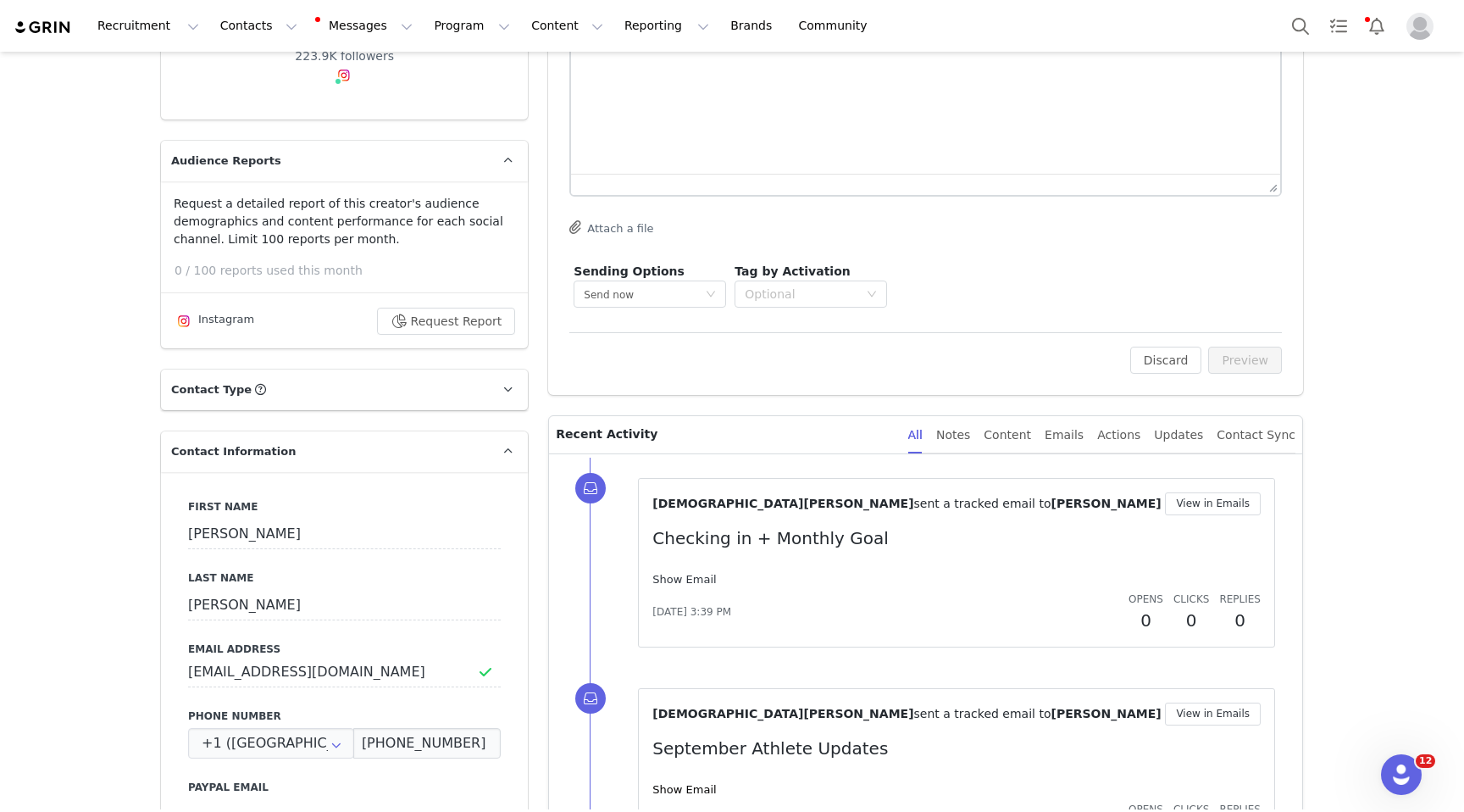
click at [698, 575] on link "Show Email" at bounding box center [685, 579] width 63 height 13
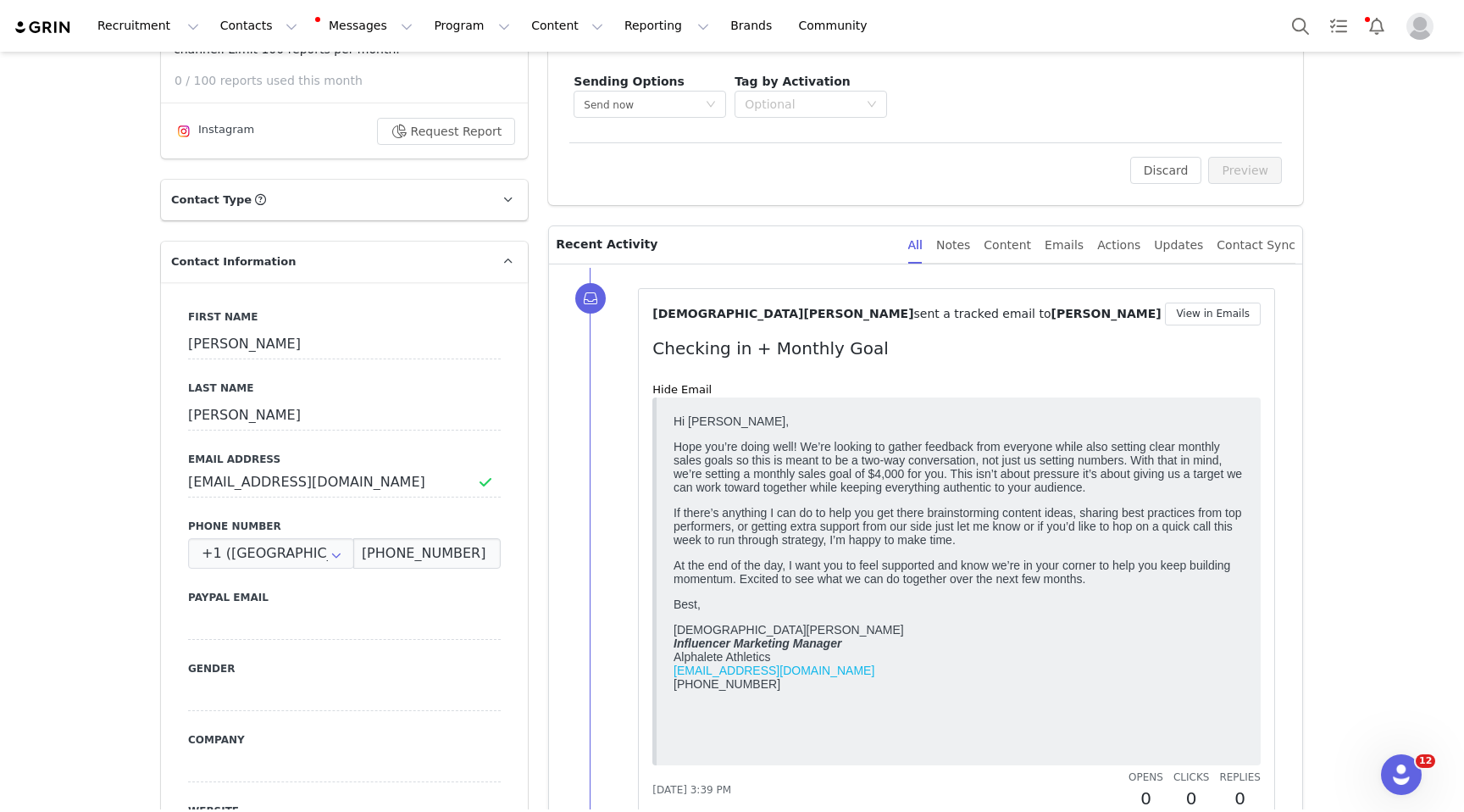
scroll to position [488, 0]
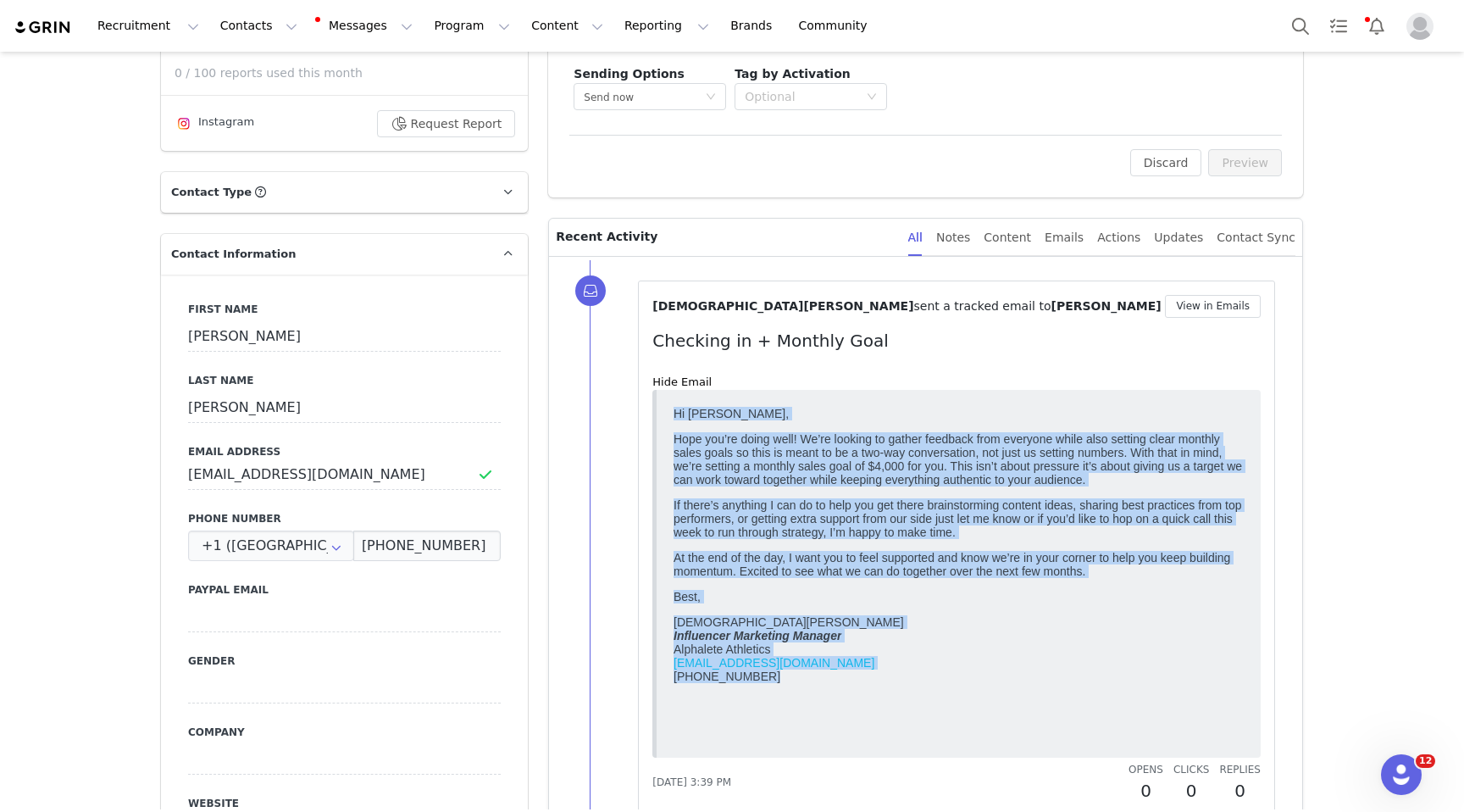
drag, startPoint x: 783, startPoint y: 690, endPoint x: 611, endPoint y: 409, distance: 329.5
click at [667, 409] on html "Hi [PERSON_NAME], Hope you’re doing well! We’re looking to gather feedback from…" at bounding box center [958, 574] width 584 height 348
copy body "Lo Ipsum, Dolo sit’am conse adip! El’se doeiusm te incidi utlabore etdo magnaal…"
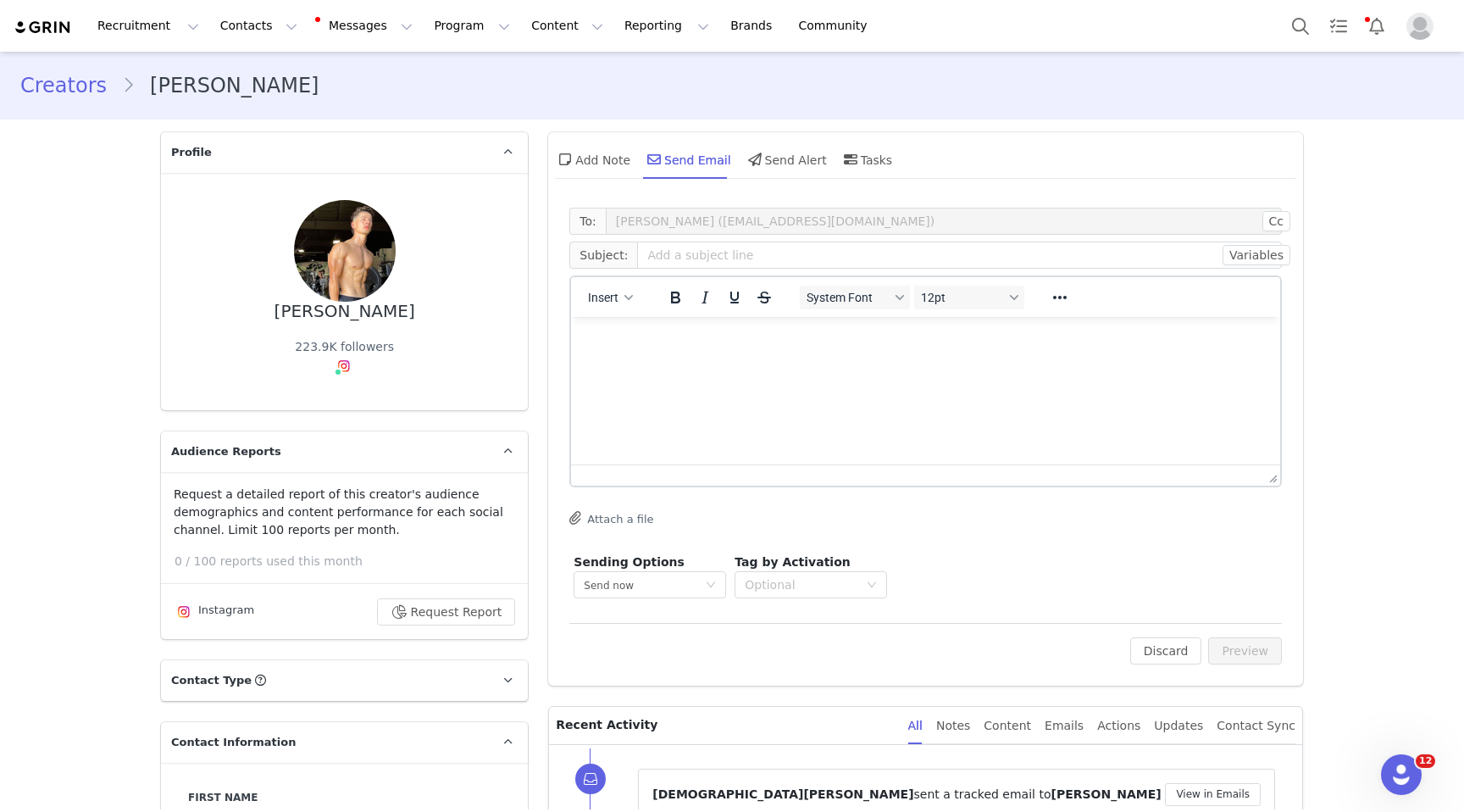
click at [70, 87] on link "Creators" at bounding box center [71, 85] width 102 height 31
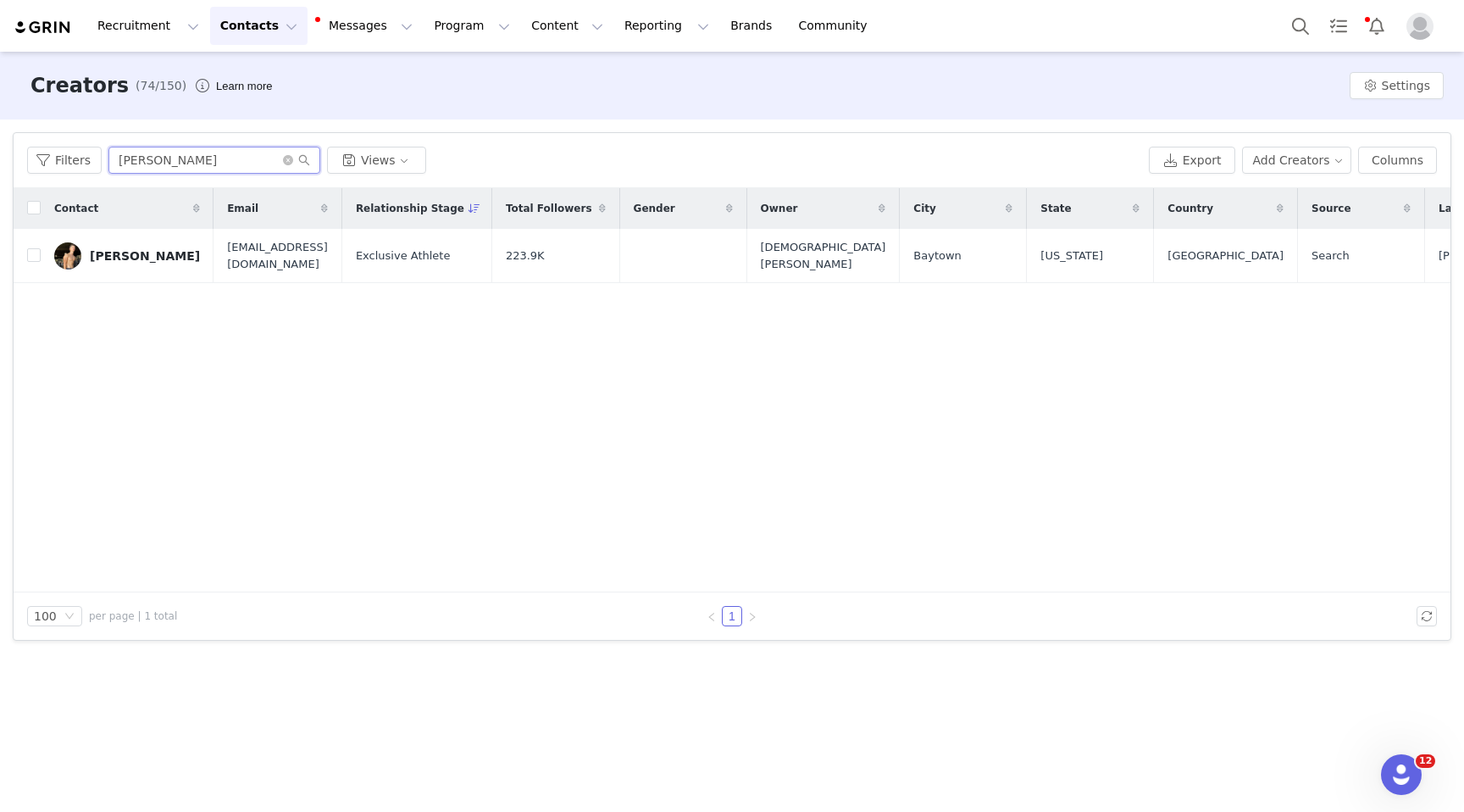
click at [182, 155] on input "[PERSON_NAME]" at bounding box center [214, 159] width 211 height 27
type input "[PERSON_NAME]"
click at [105, 254] on div "[PERSON_NAME]" at bounding box center [145, 256] width 111 height 14
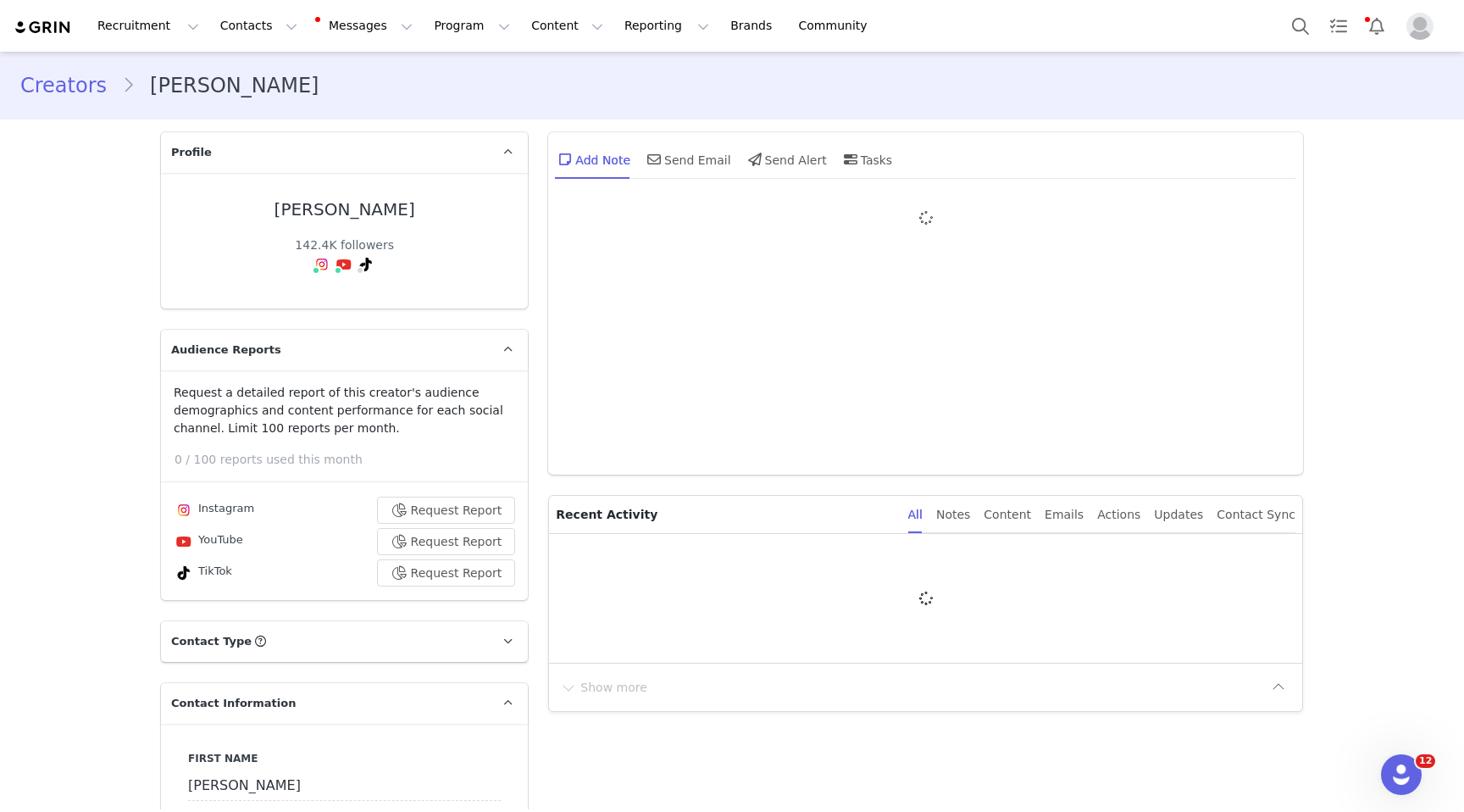
type input "+1 ([GEOGRAPHIC_DATA])"
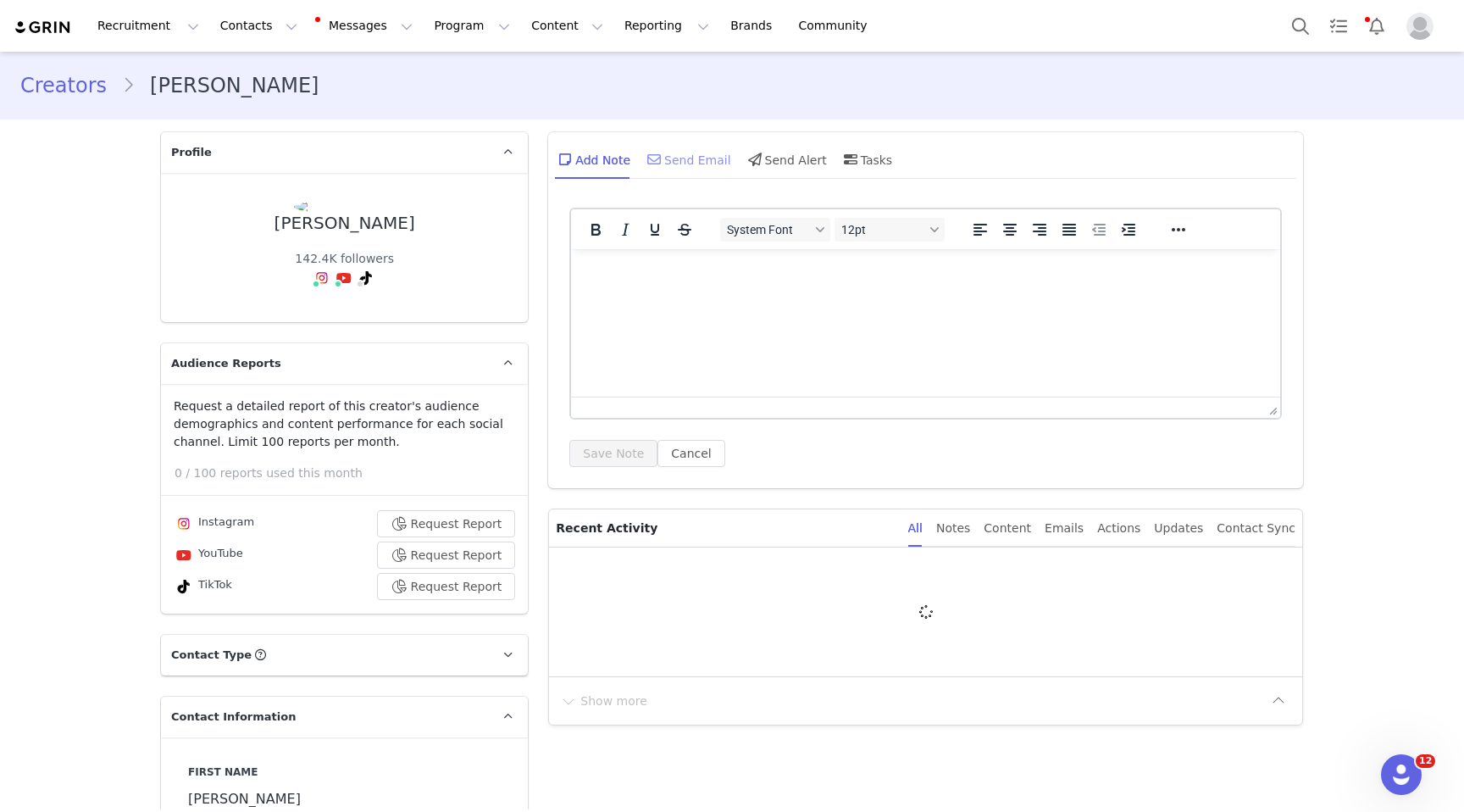
click at [670, 158] on div "Send Email" at bounding box center [688, 159] width 87 height 41
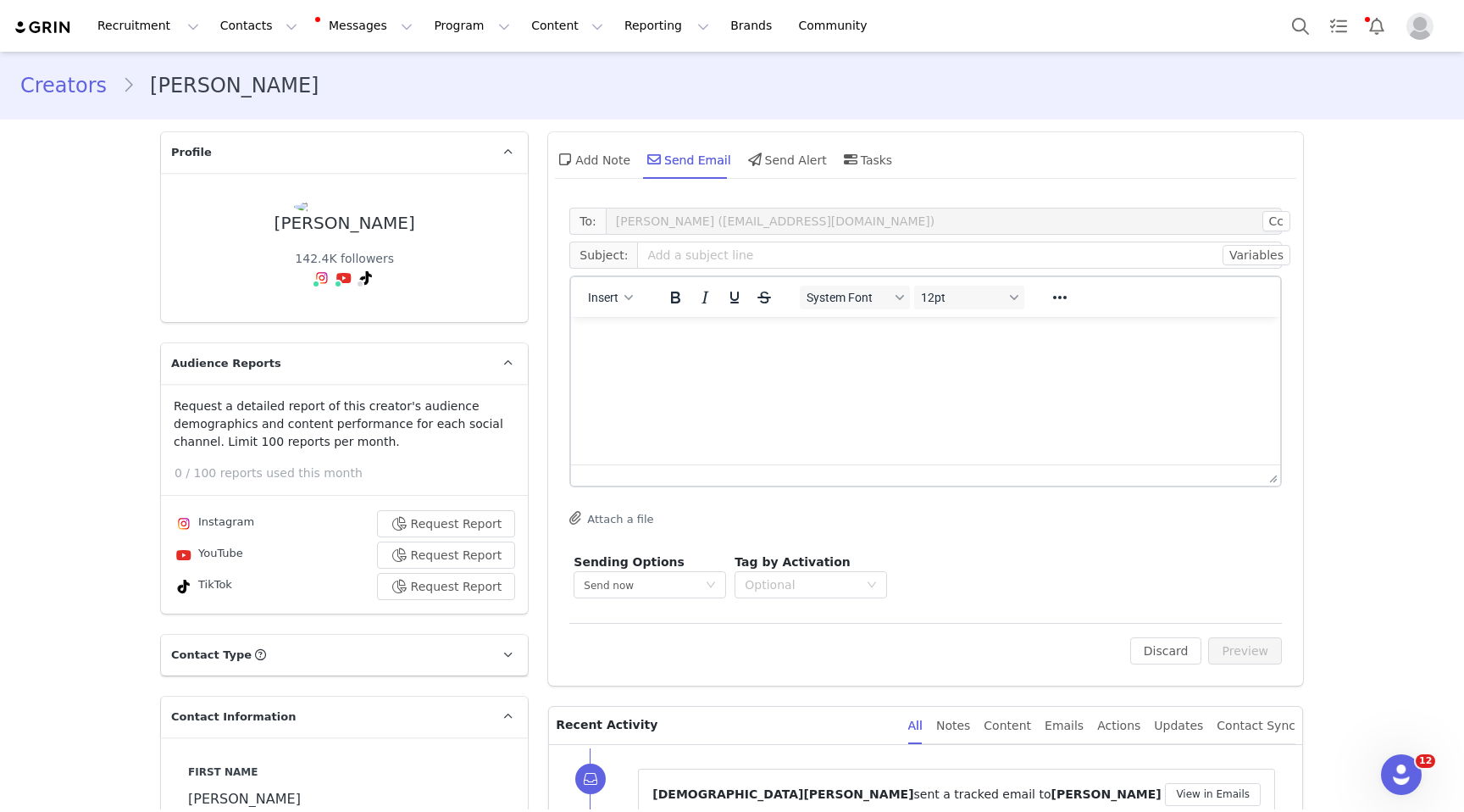
click at [647, 349] on html at bounding box center [926, 340] width 709 height 45
paste body "Rich Text Area. Press ALT-0 for help."
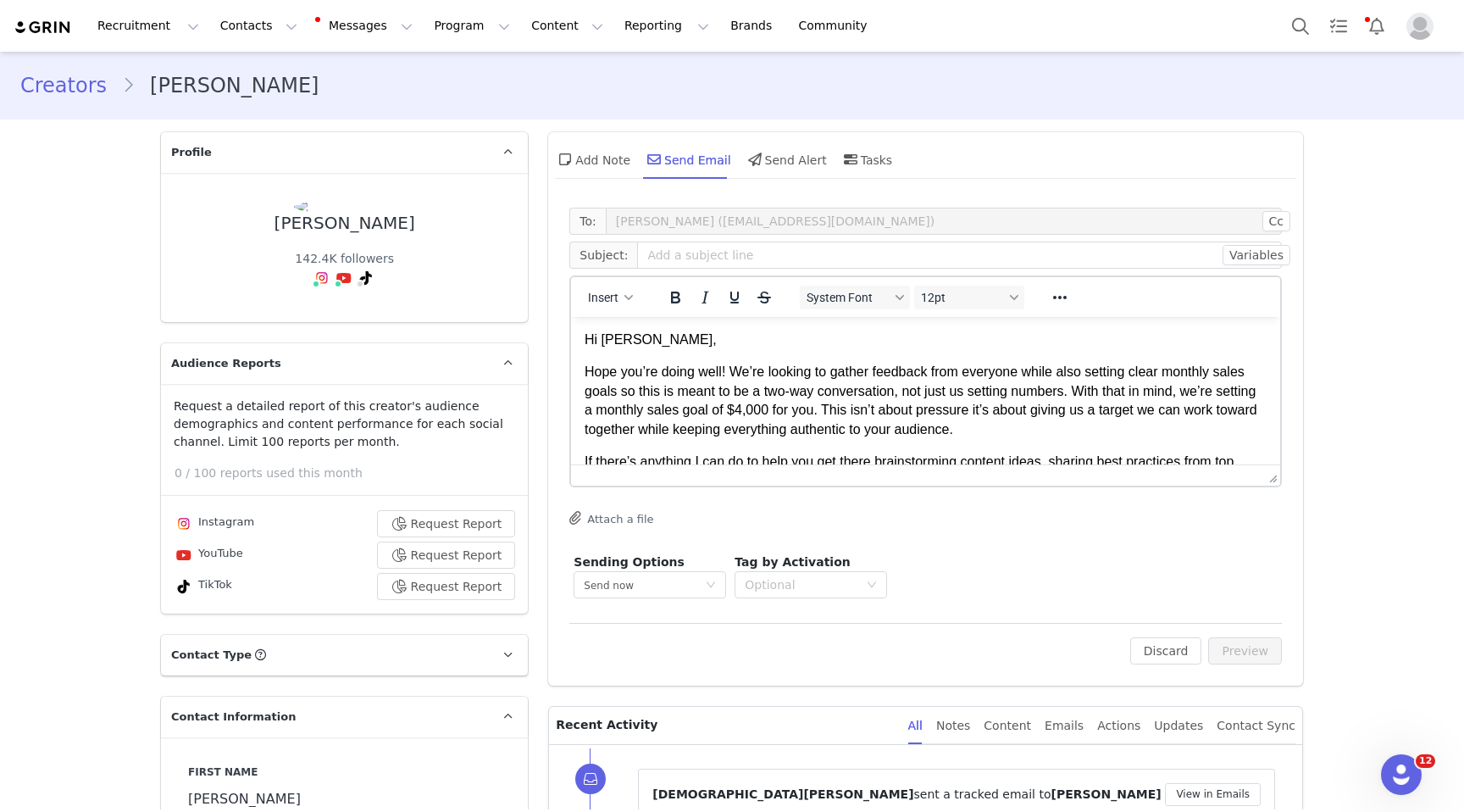
click at [634, 339] on p "Hi [PERSON_NAME]," at bounding box center [926, 340] width 683 height 19
click at [669, 262] on input "text" at bounding box center [959, 254] width 645 height 27
type input "Checking in + Monthly Goal"
click at [1235, 643] on button "Preview" at bounding box center [1245, 650] width 74 height 27
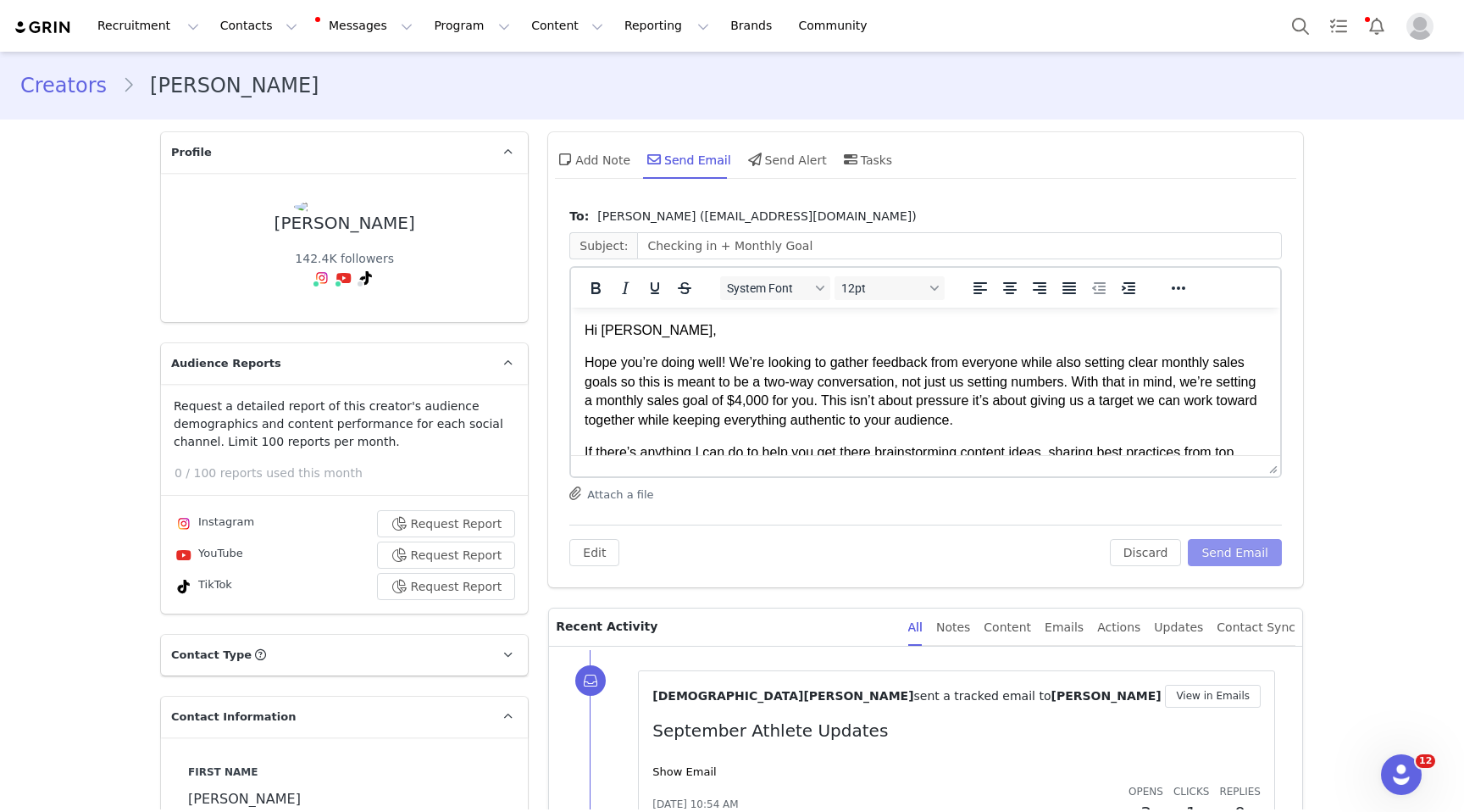
click at [1225, 551] on button "Send Email" at bounding box center [1235, 552] width 94 height 27
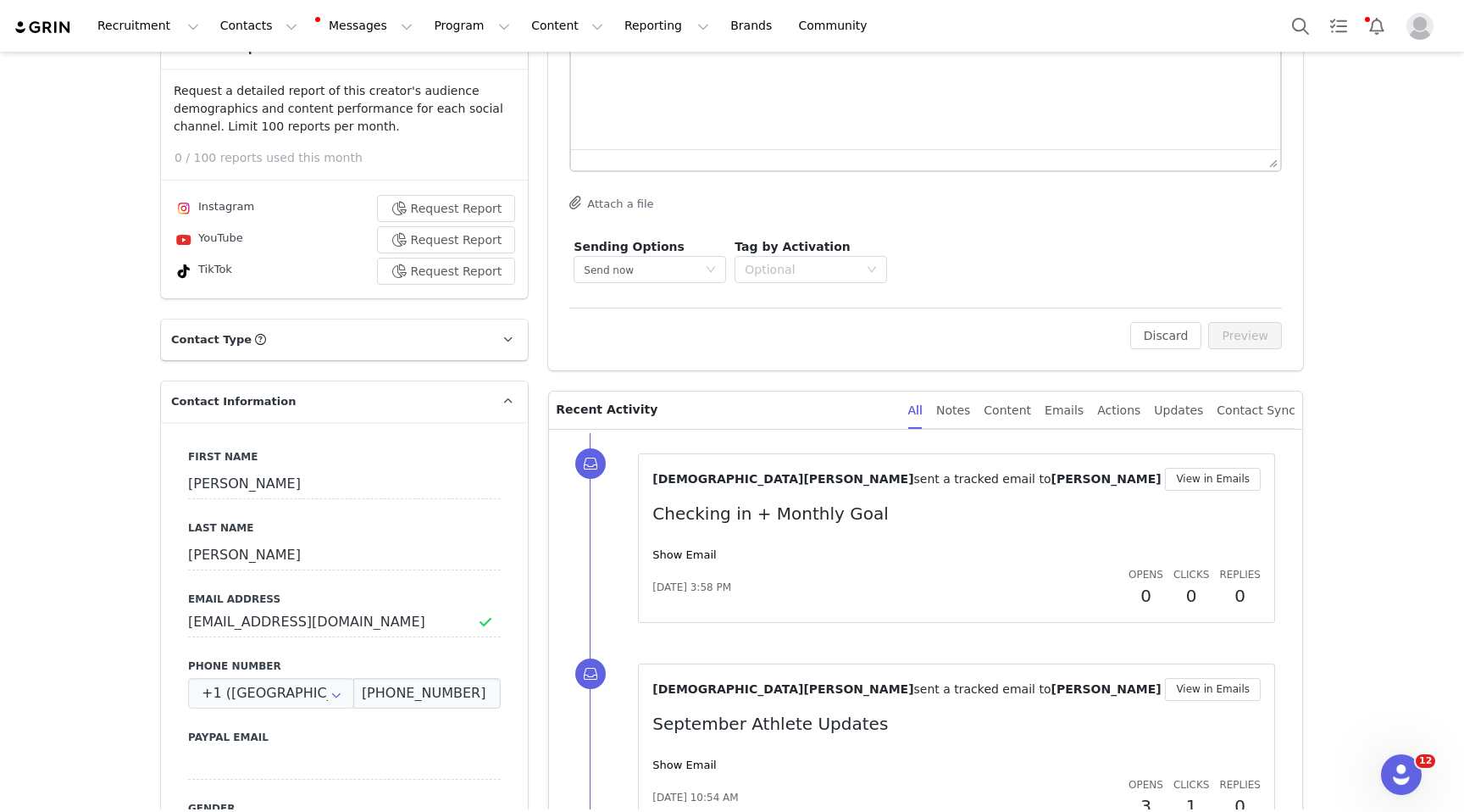
scroll to position [320, 0]
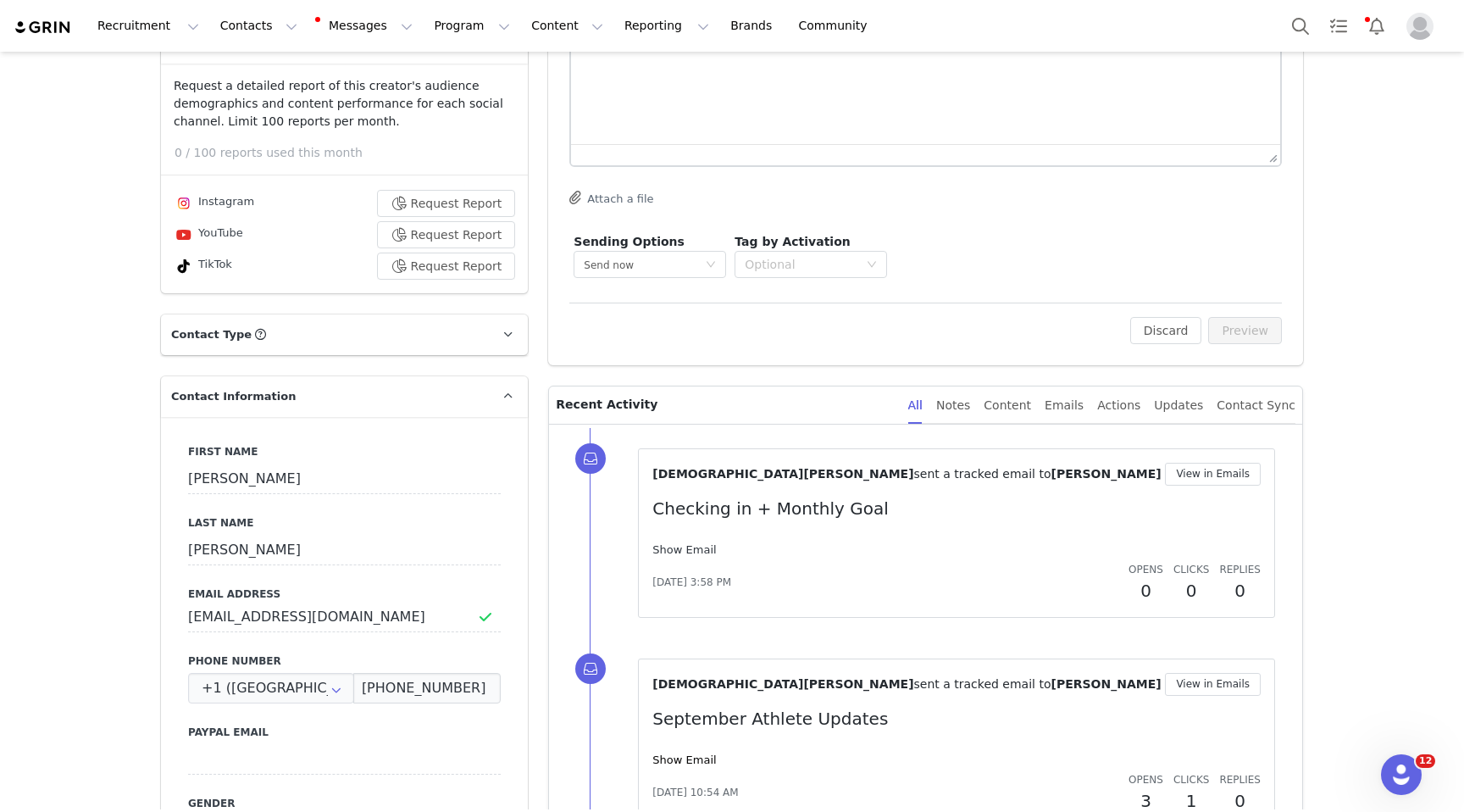
click at [669, 544] on link "Show Email" at bounding box center [685, 549] width 63 height 13
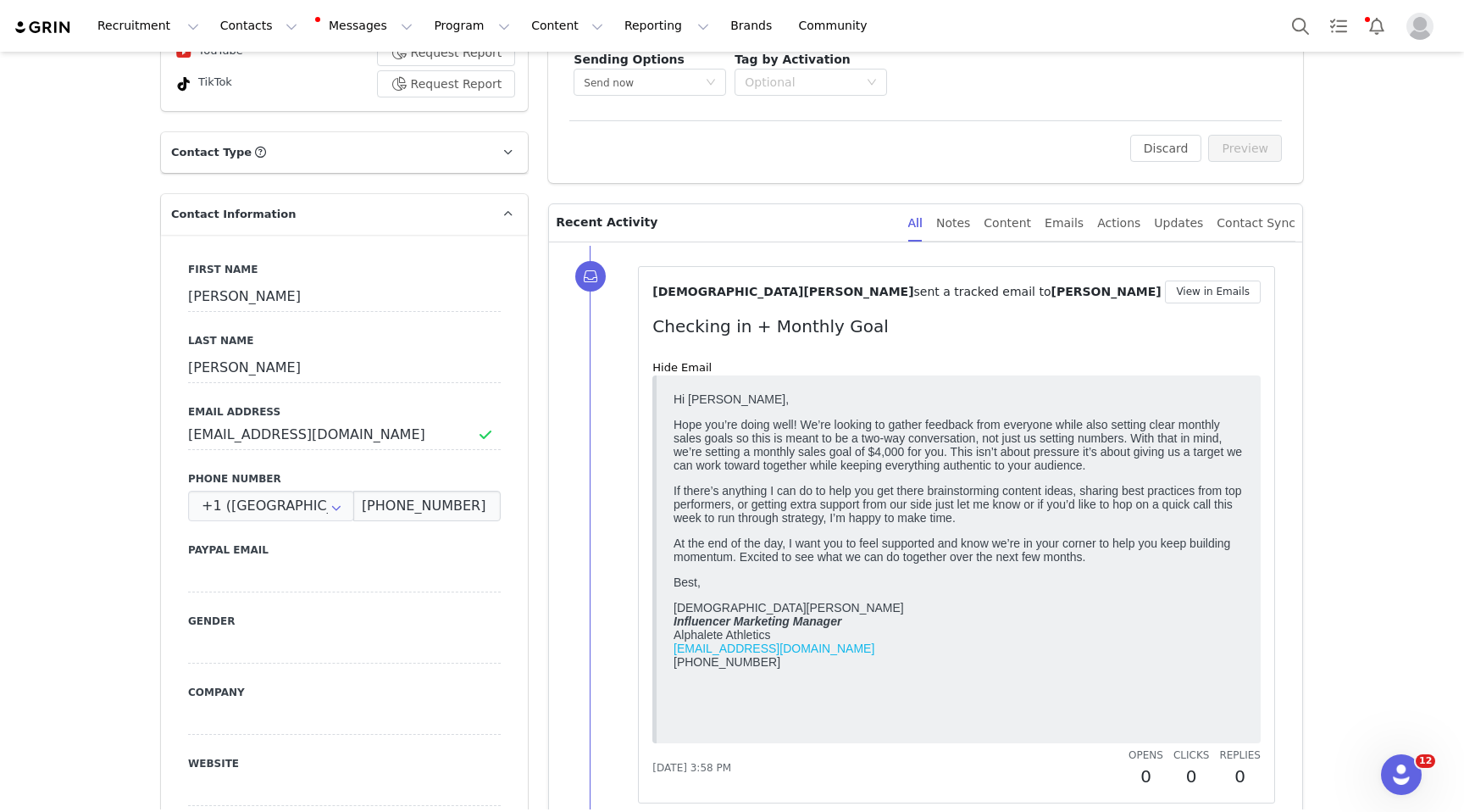
scroll to position [536, 0]
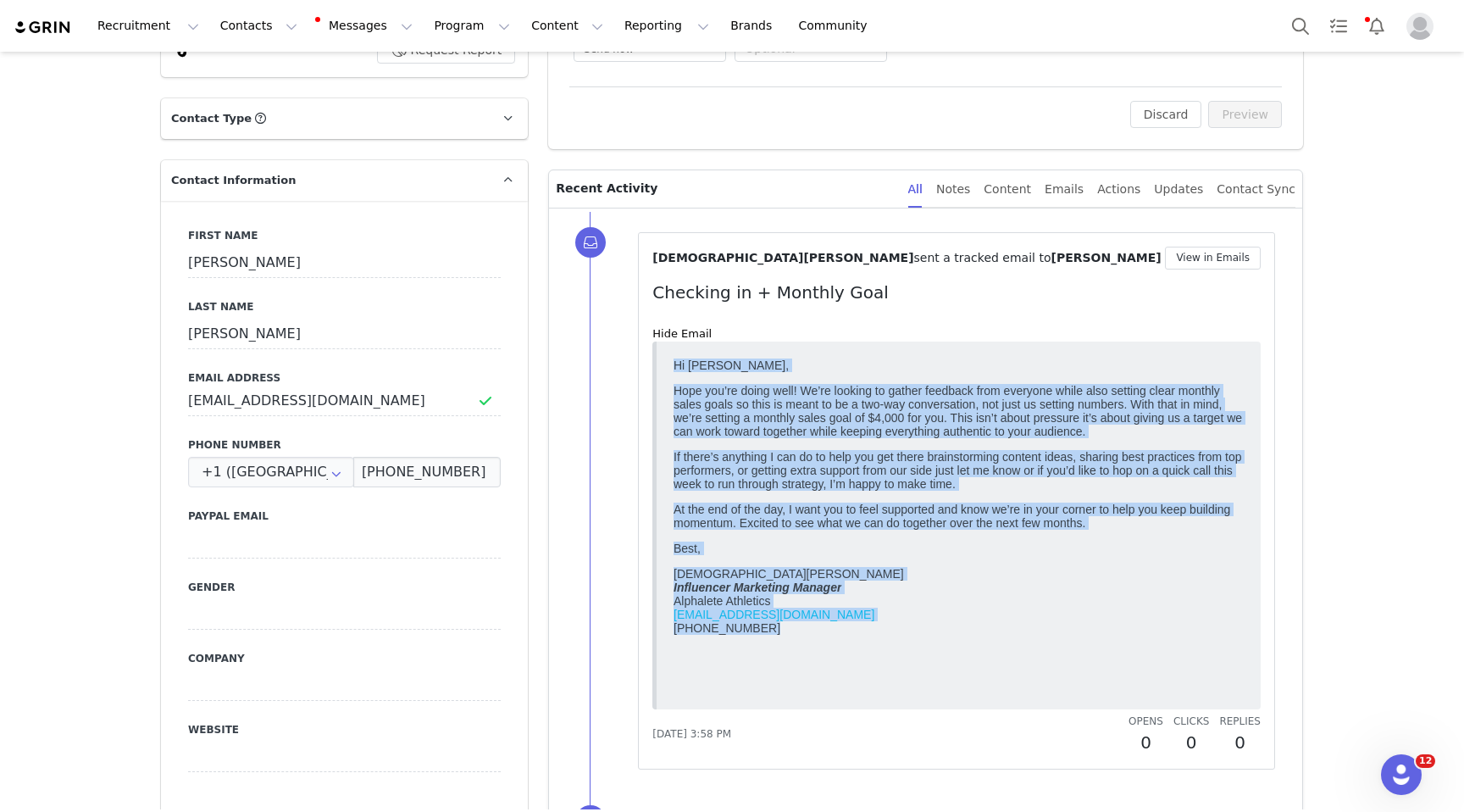
drag, startPoint x: 810, startPoint y: 650, endPoint x: 665, endPoint y: 367, distance: 318.0
click at [667, 367] on html "Hi [PERSON_NAME], Hope you’re doing well! We’re looking to gather feedback from…" at bounding box center [958, 526] width 584 height 348
copy body "Lo Ipsu, Dolo sit’am conse adip! El’se doeiusm te incidi utlabore etdo magnaali…"
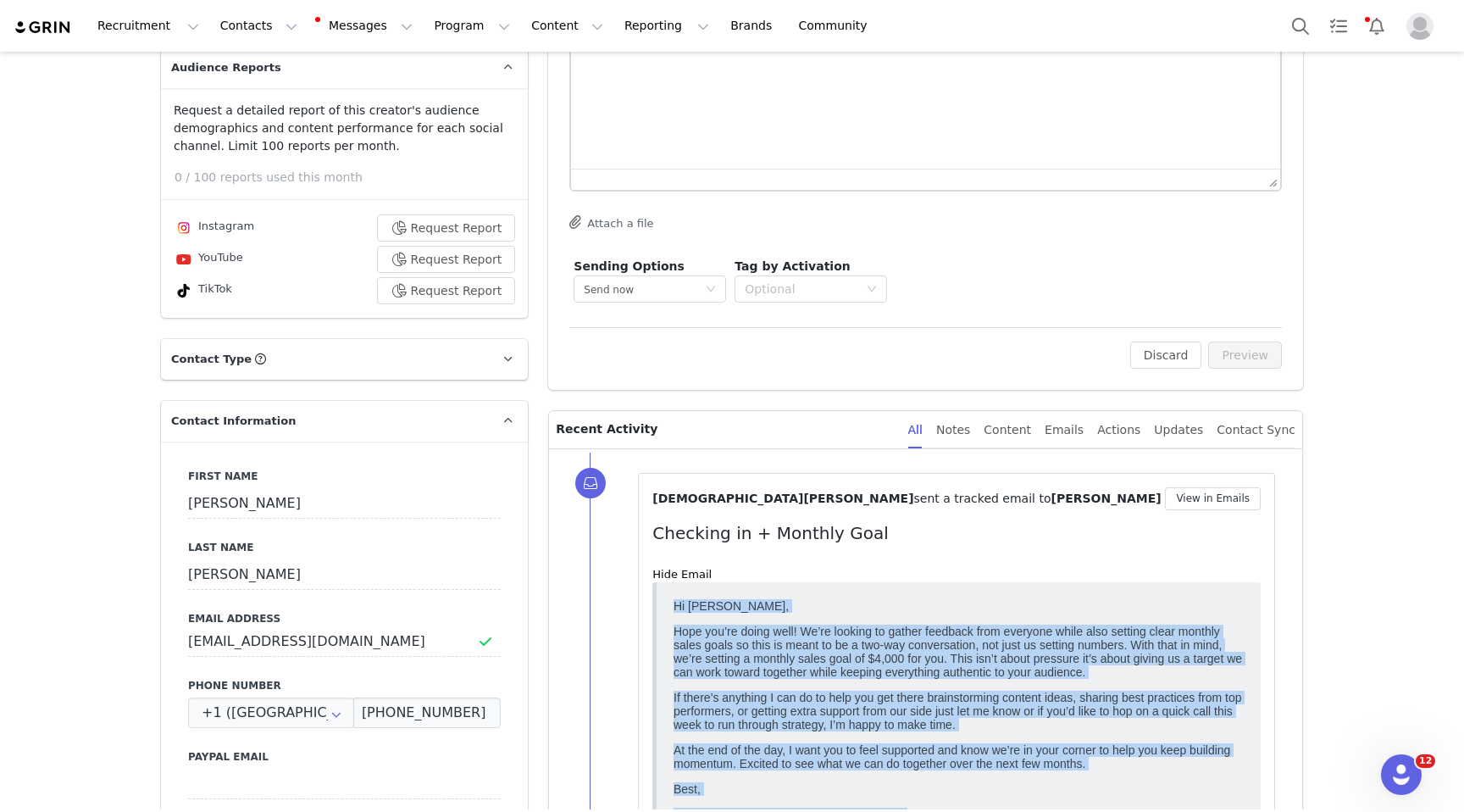
scroll to position [0, 0]
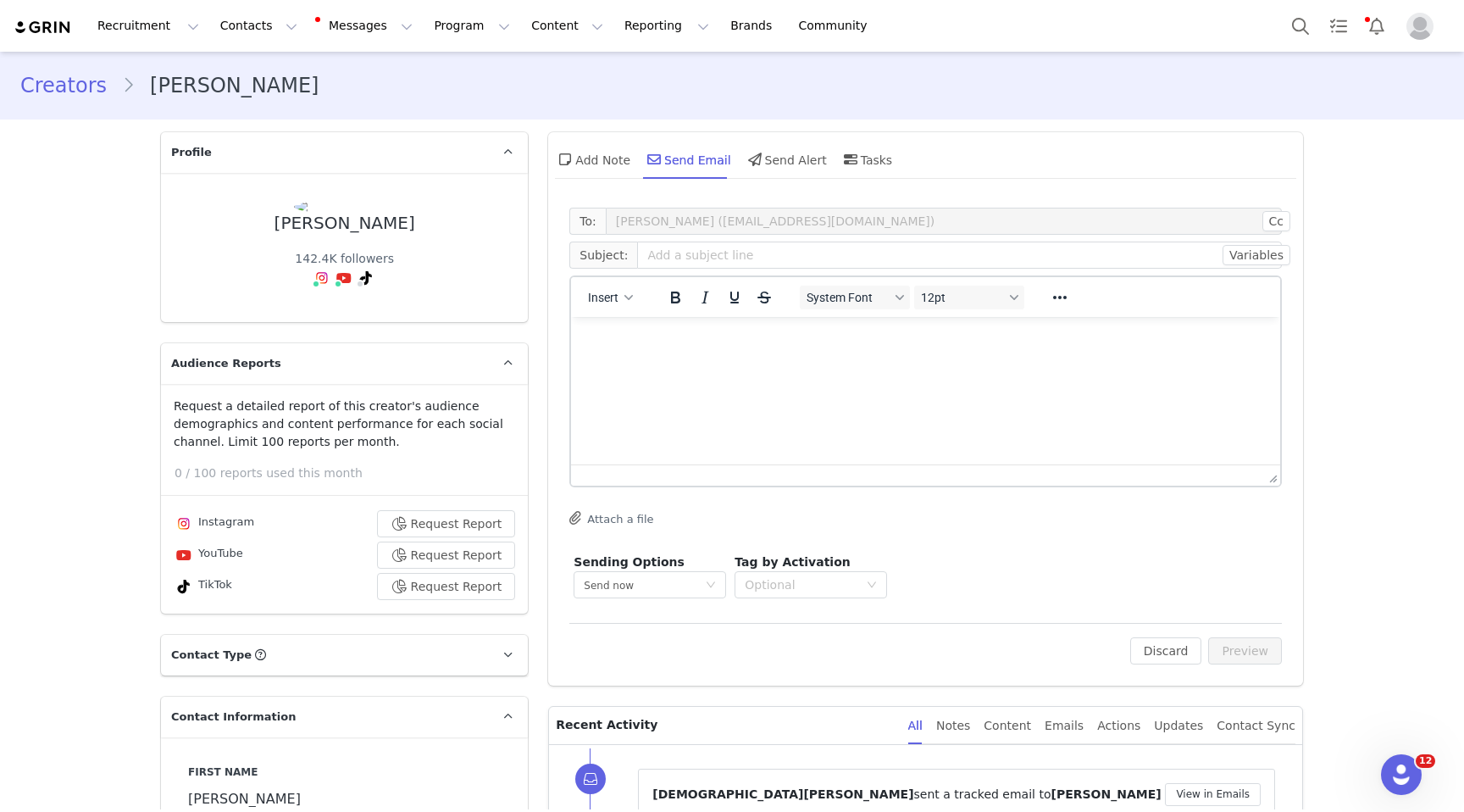
click at [43, 78] on link "Creators" at bounding box center [71, 85] width 102 height 31
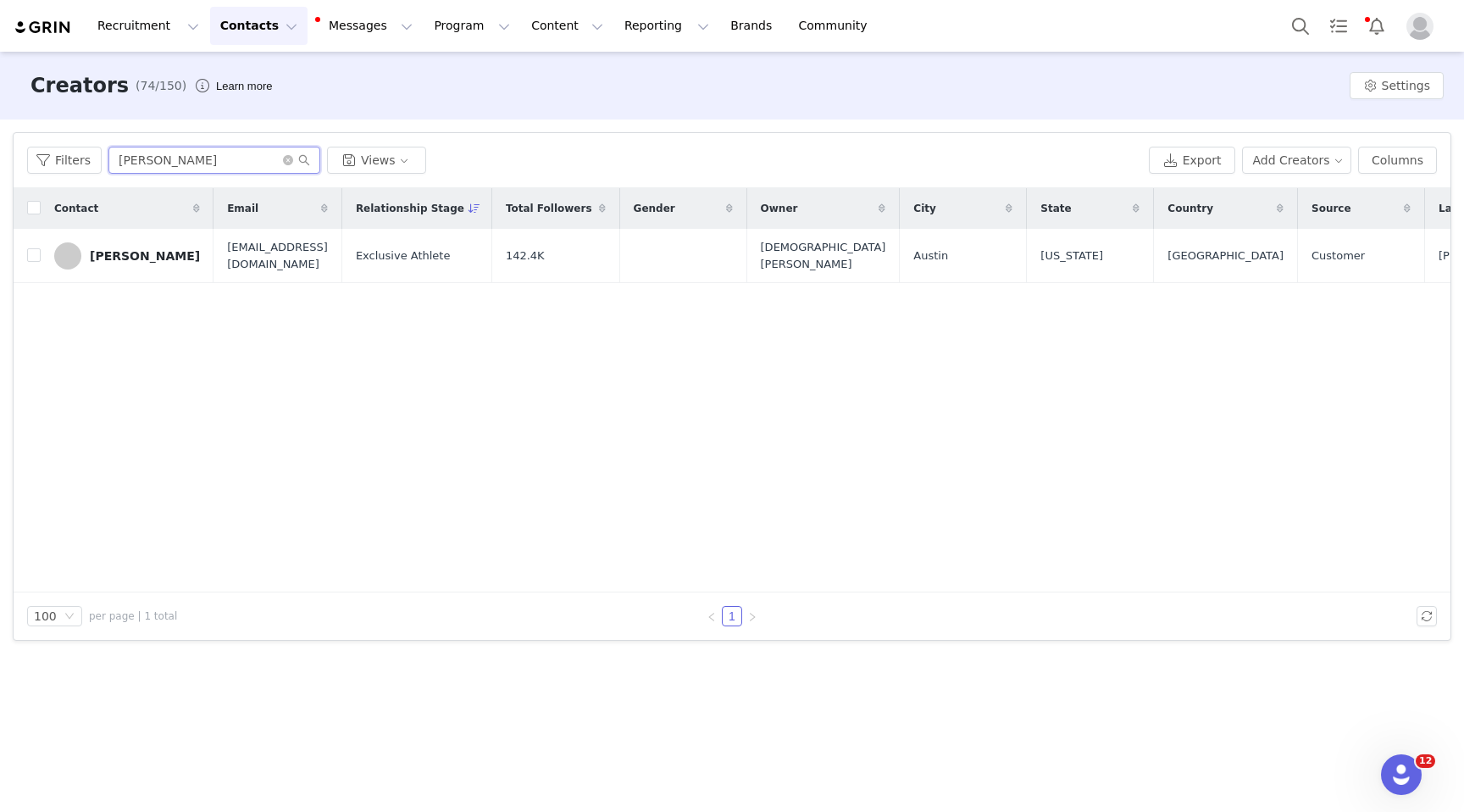
click at [160, 169] on input "[PERSON_NAME]" at bounding box center [214, 159] width 211 height 27
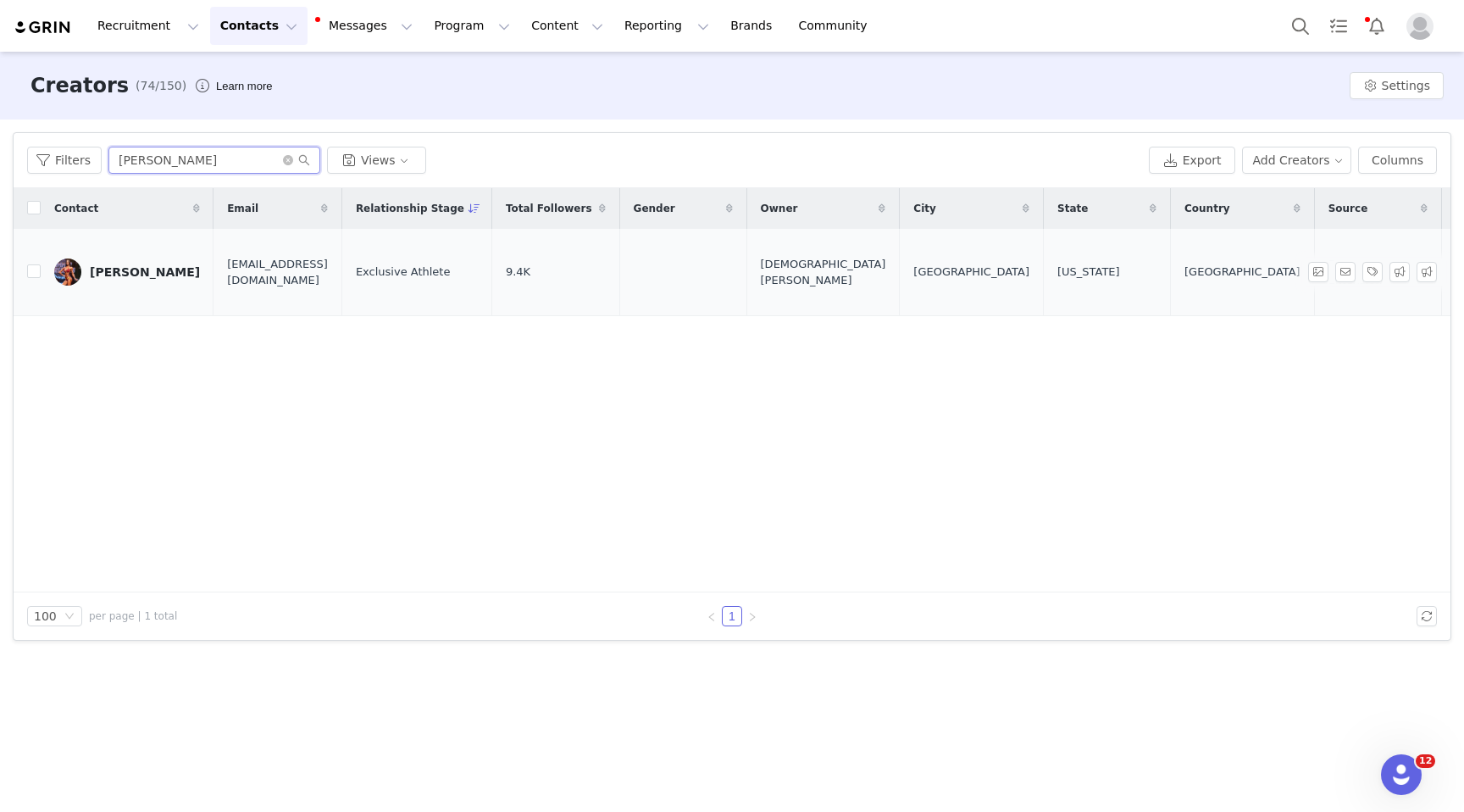
type input "[PERSON_NAME]"
click at [117, 265] on div "[PERSON_NAME]" at bounding box center [145, 272] width 111 height 14
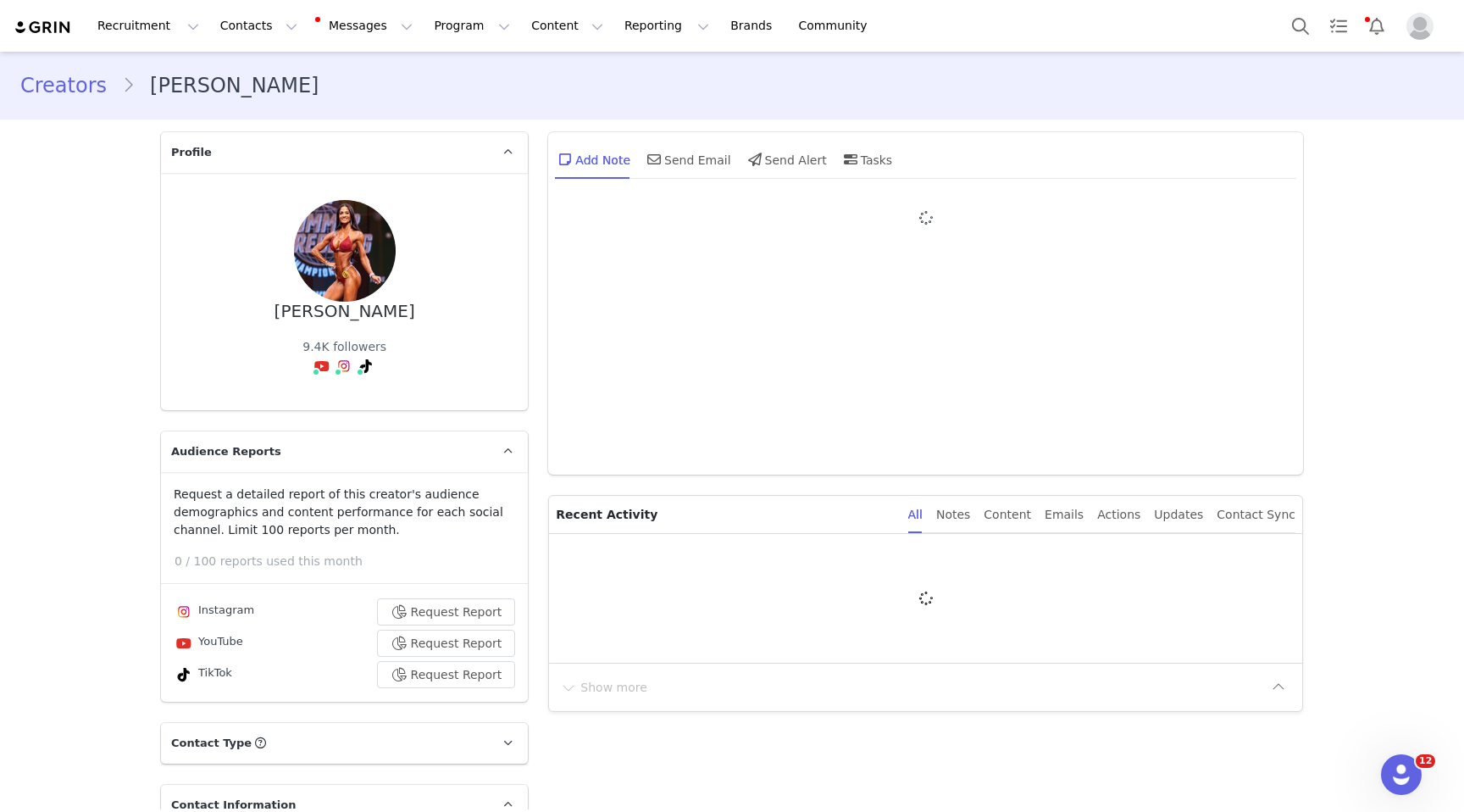
type input "+1 ([GEOGRAPHIC_DATA])"
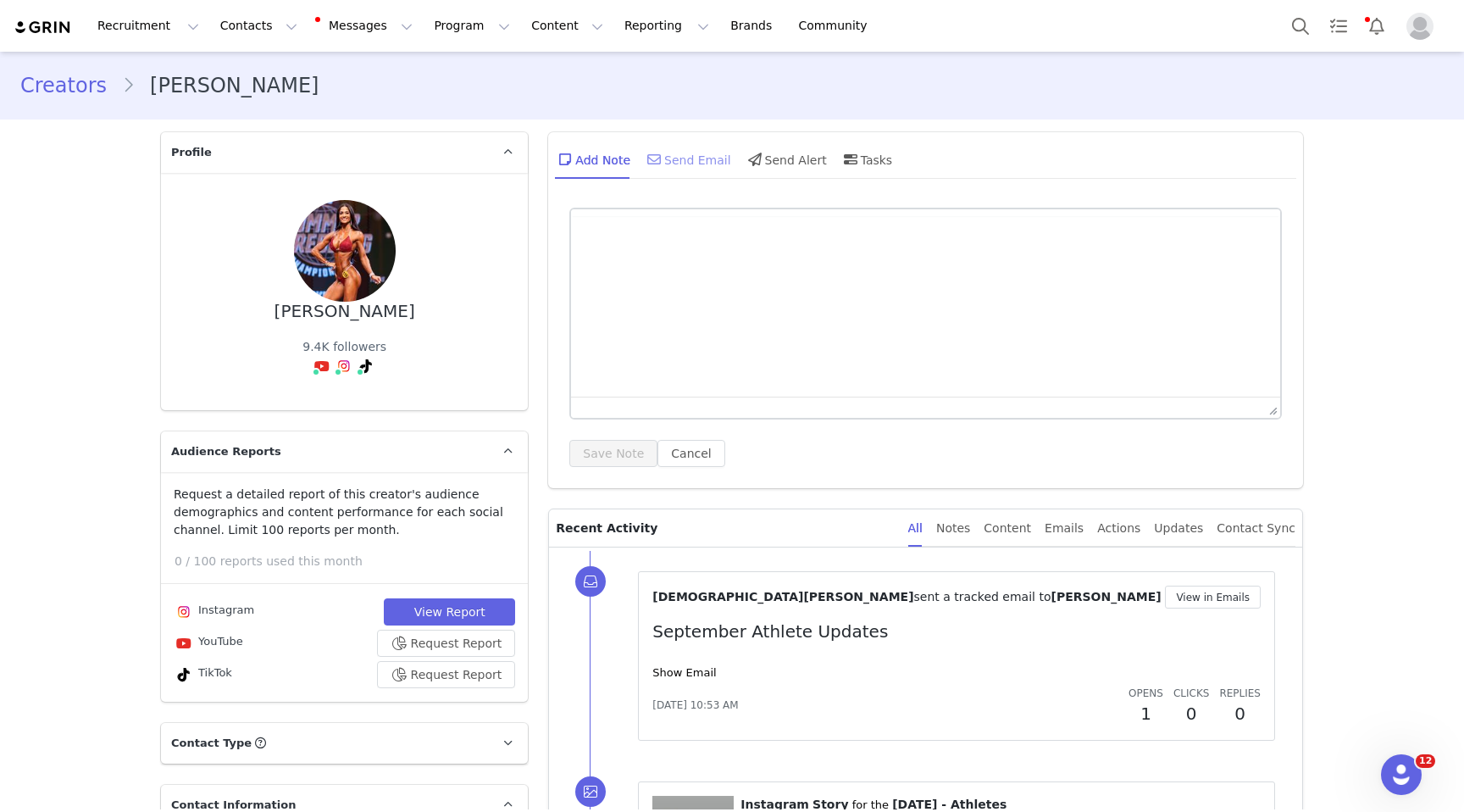
click at [691, 150] on div "Send Email" at bounding box center [688, 159] width 87 height 41
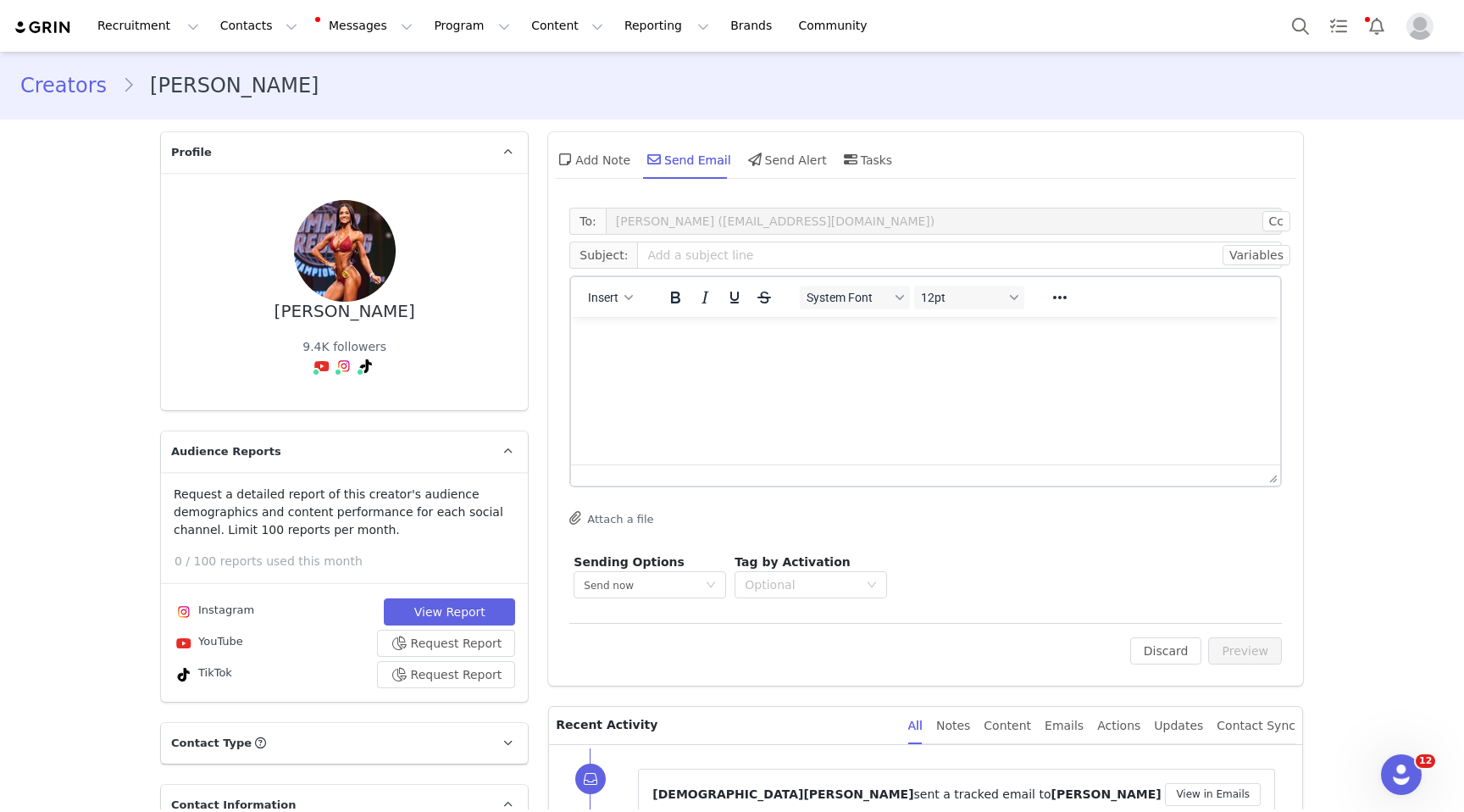
click at [663, 363] on html at bounding box center [926, 340] width 709 height 45
paste body "Rich Text Area. Press ALT-0 for help."
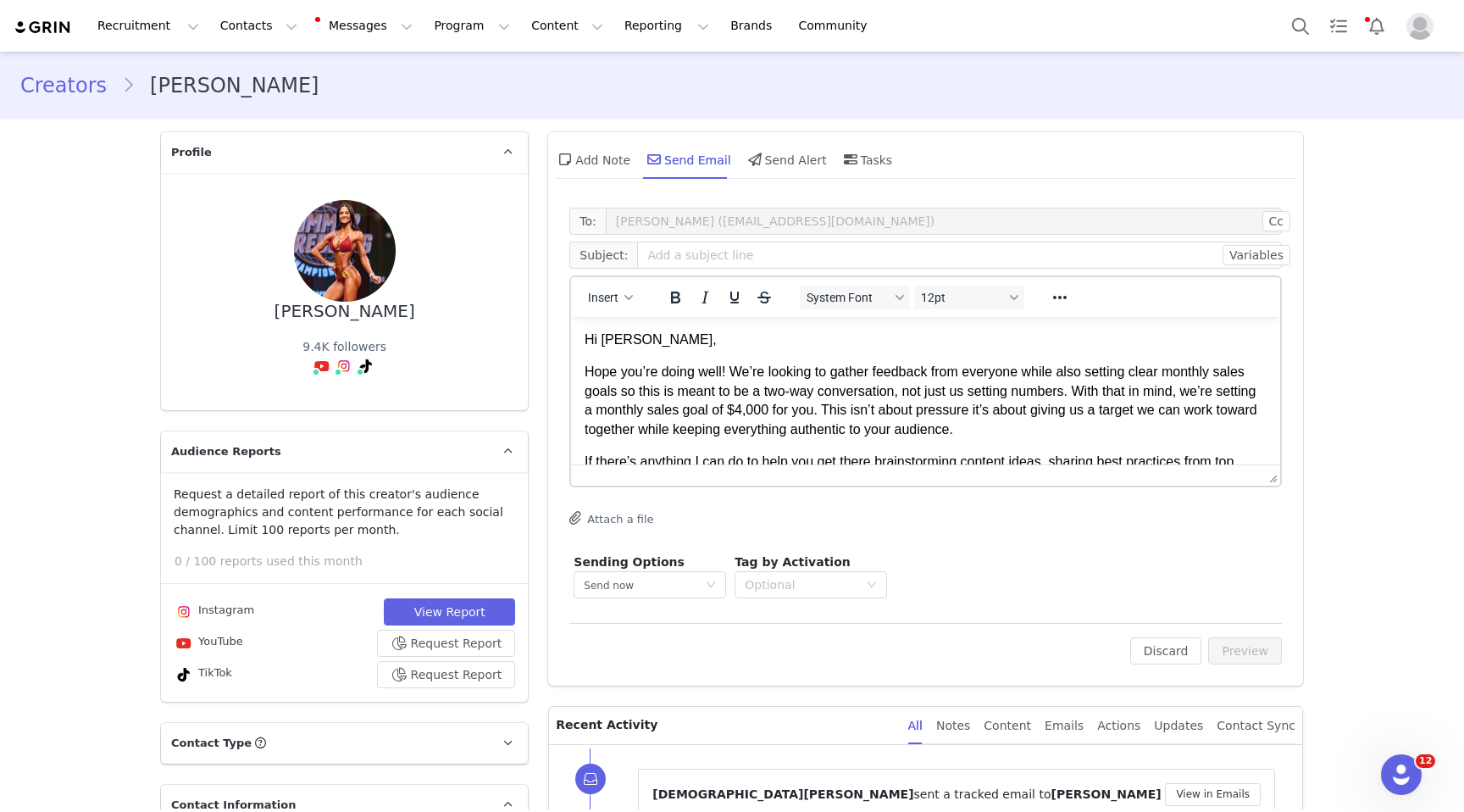
click at [622, 341] on p "Hi [PERSON_NAME]," at bounding box center [926, 340] width 683 height 19
click at [790, 409] on p "Hope you’re doing well! We’re looking to gather feedback from everyone while al…" at bounding box center [926, 400] width 683 height 76
click at [764, 249] on input "text" at bounding box center [959, 254] width 645 height 27
type input "Checking in + Monthly Goal"
click at [762, 375] on p "Hope you’re doing well! We’re looking to gather feedback from everyone while al…" at bounding box center [926, 400] width 683 height 76
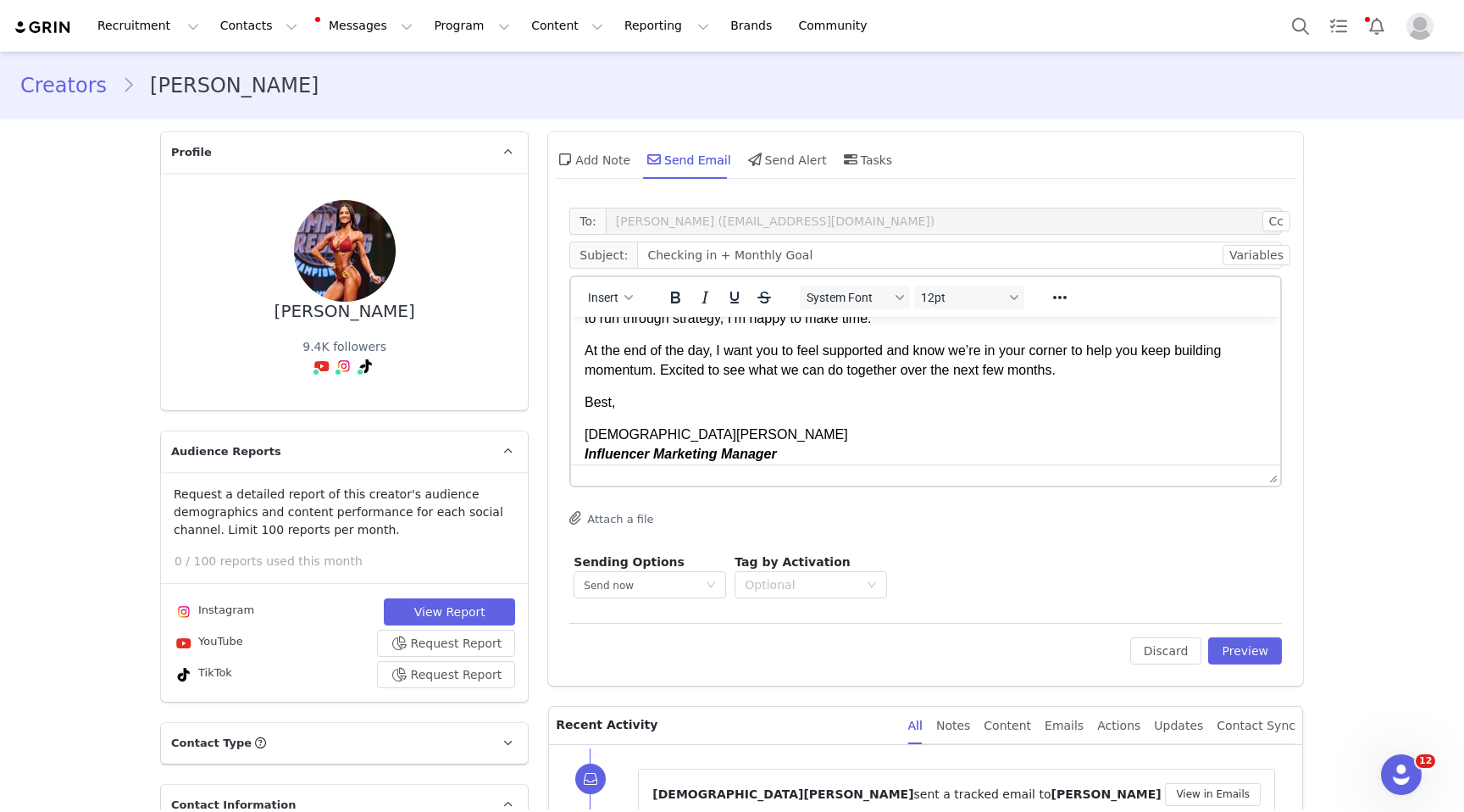
scroll to position [251, 0]
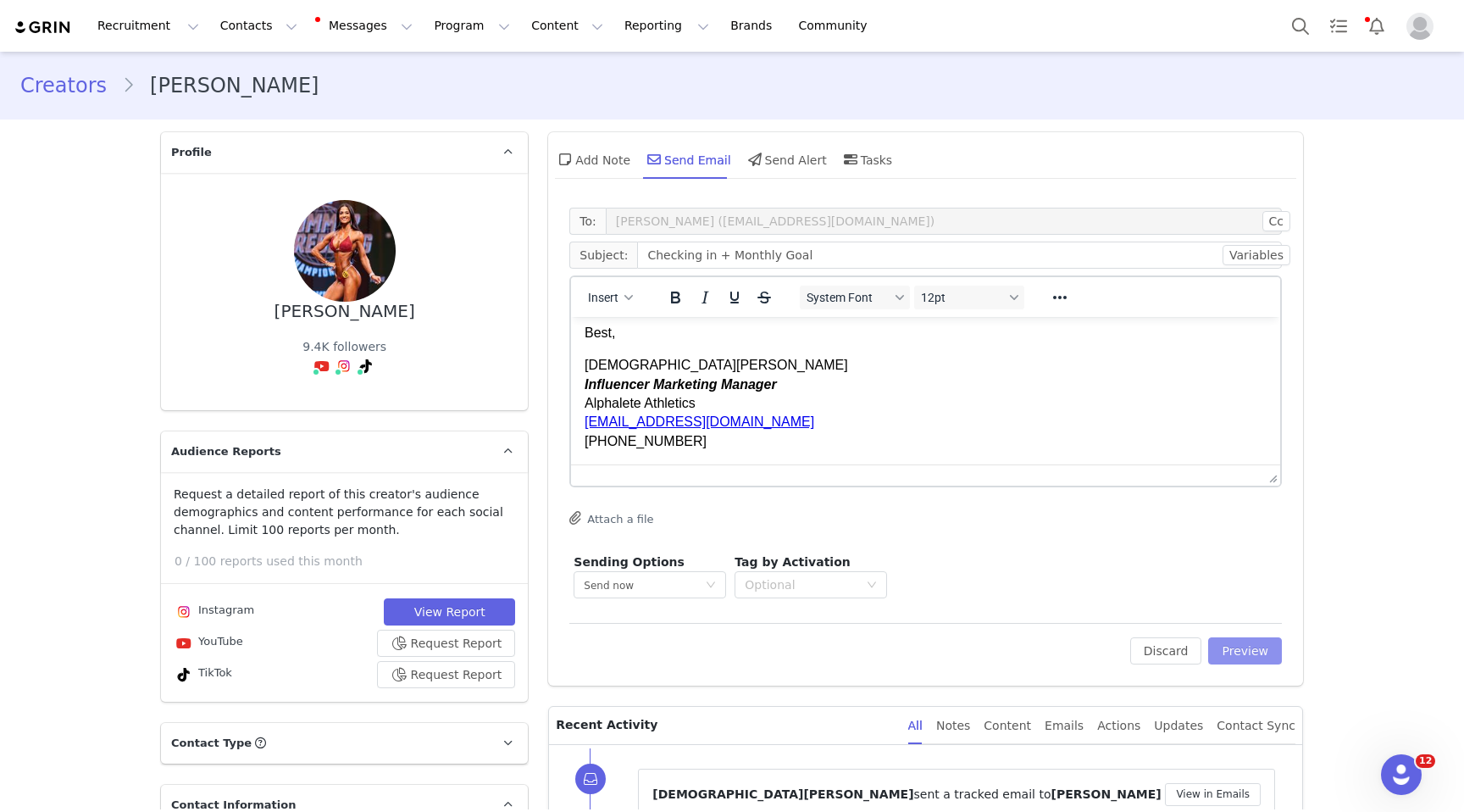
click at [1233, 641] on button "Preview" at bounding box center [1245, 650] width 74 height 27
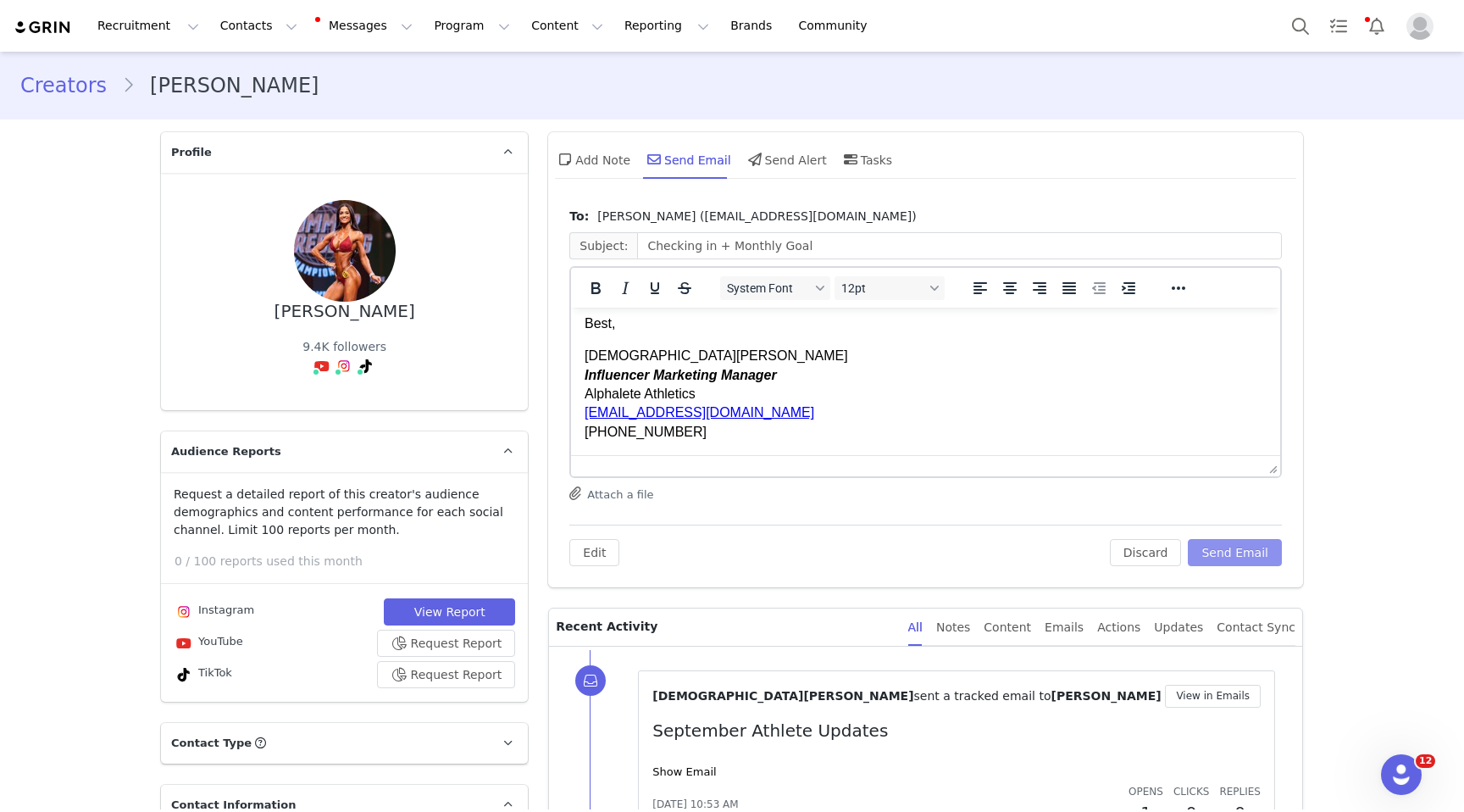
click at [1243, 555] on button "Send Email" at bounding box center [1235, 552] width 94 height 27
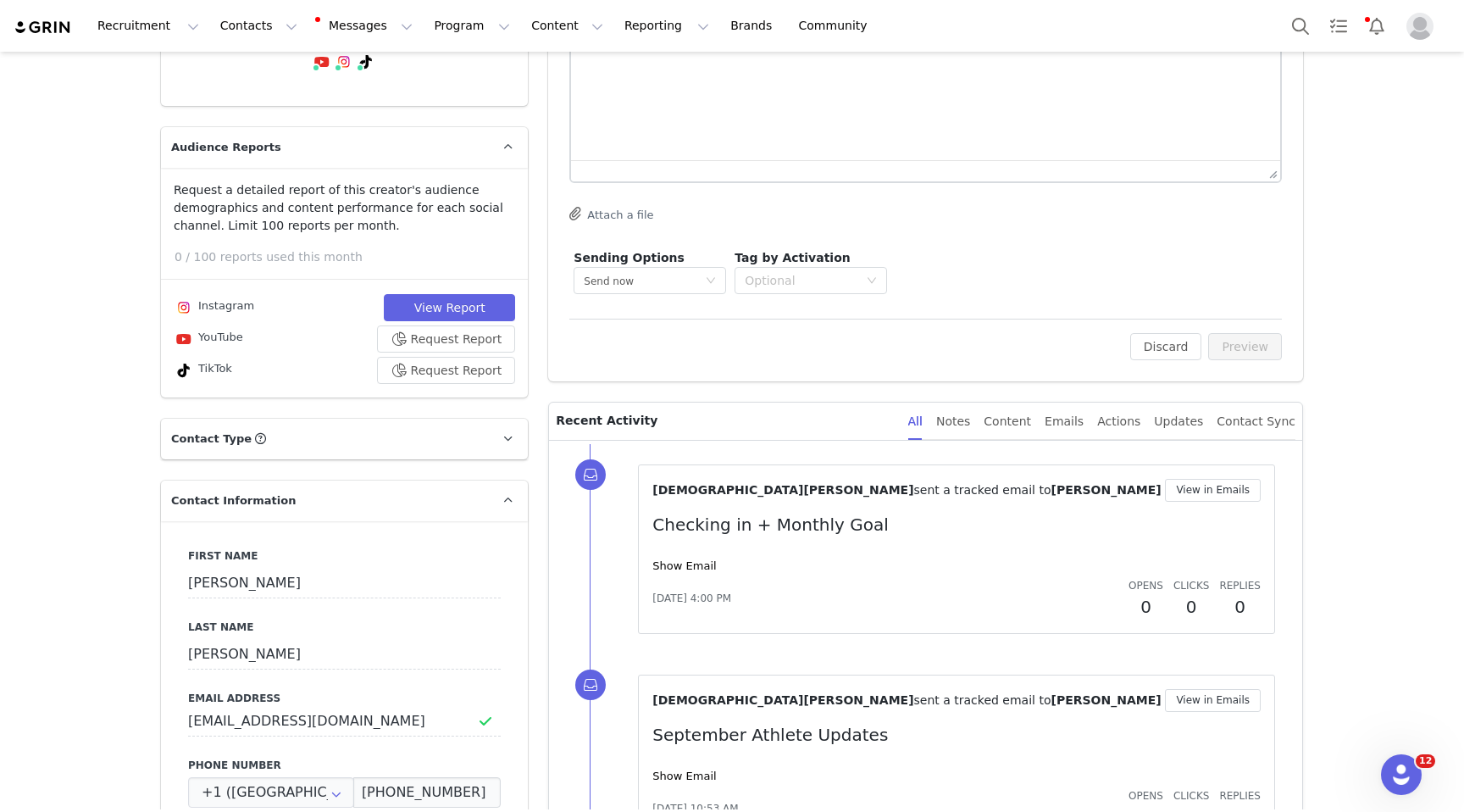
scroll to position [331, 0]
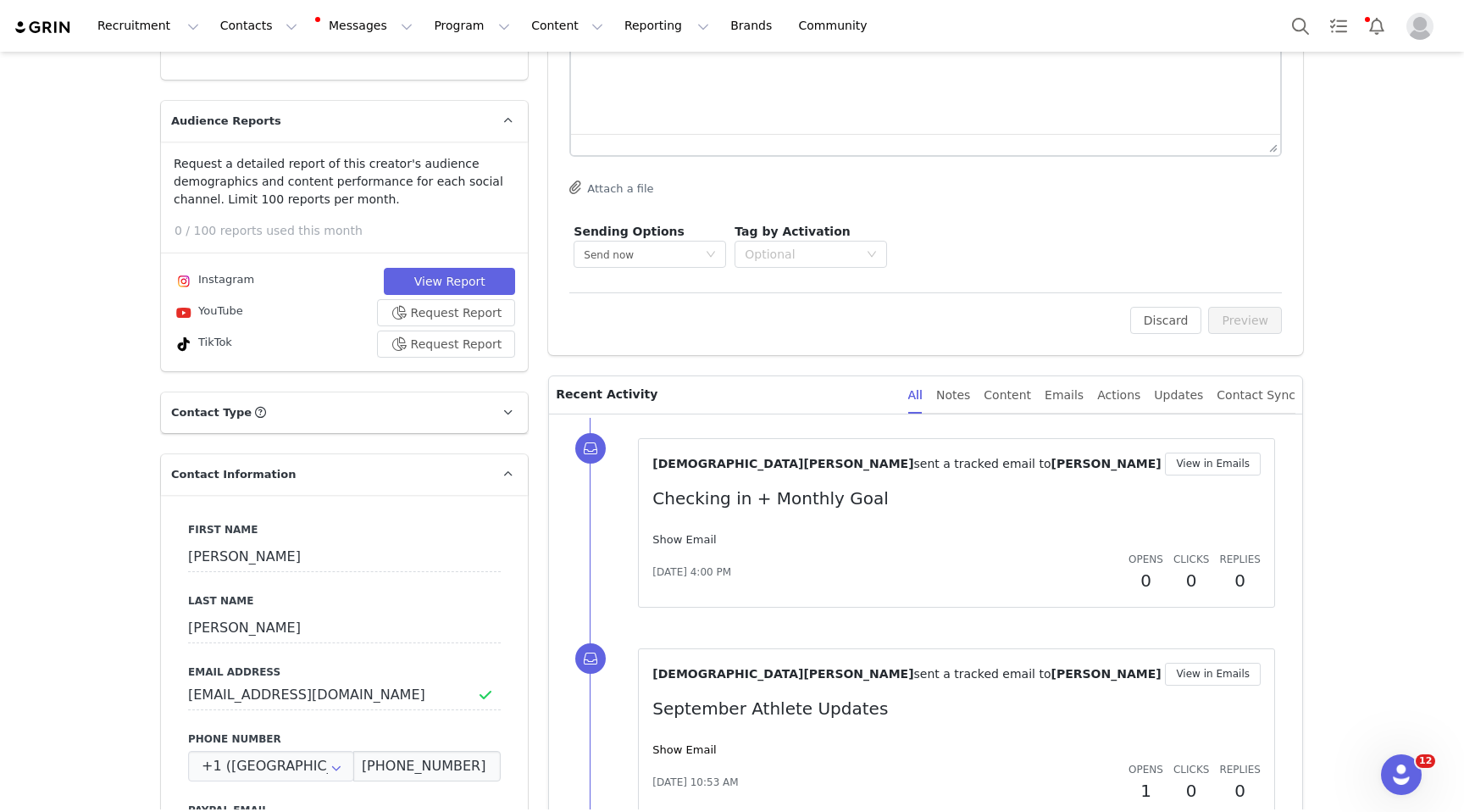
click at [672, 535] on link "Show Email" at bounding box center [685, 539] width 63 height 13
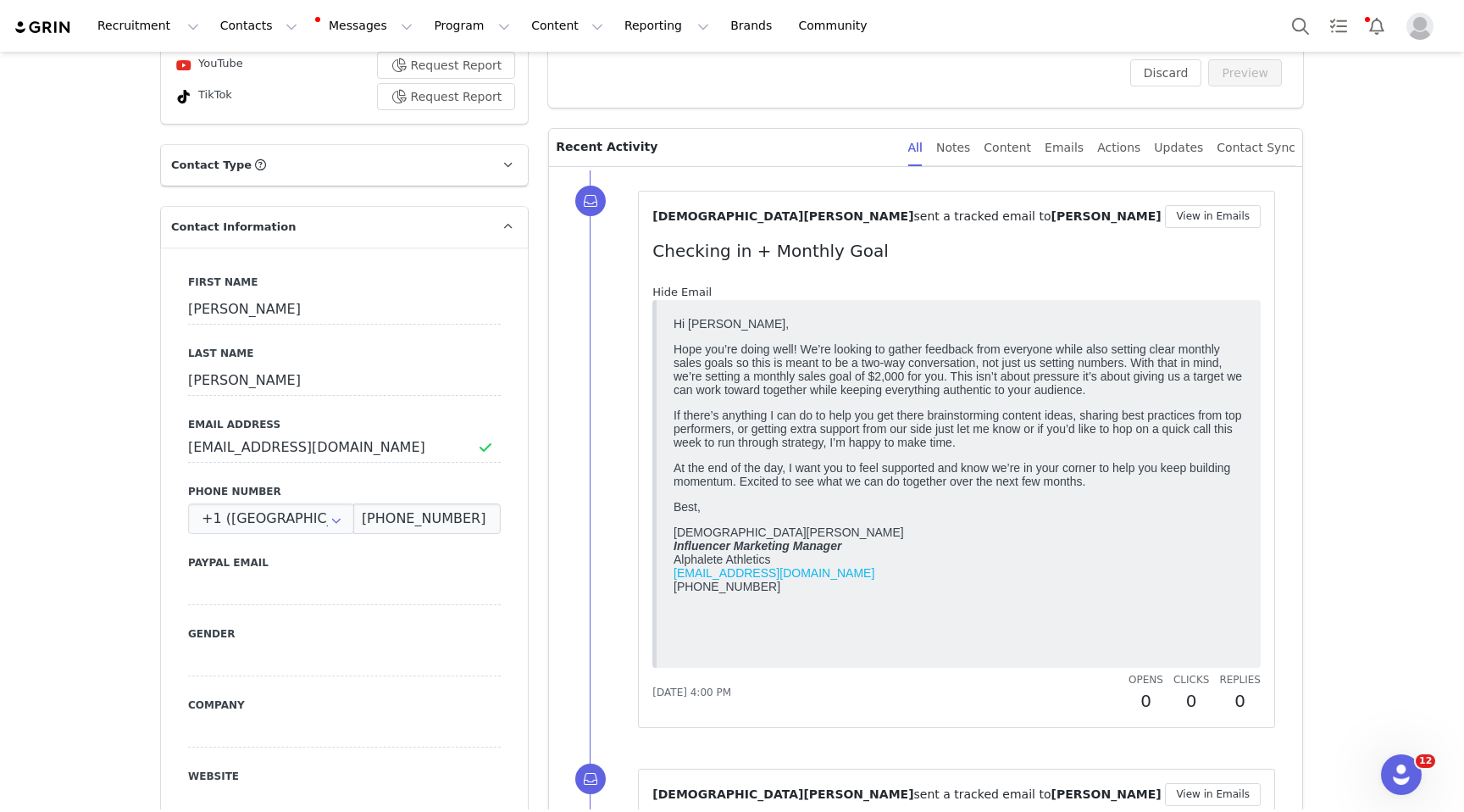
scroll to position [605, 0]
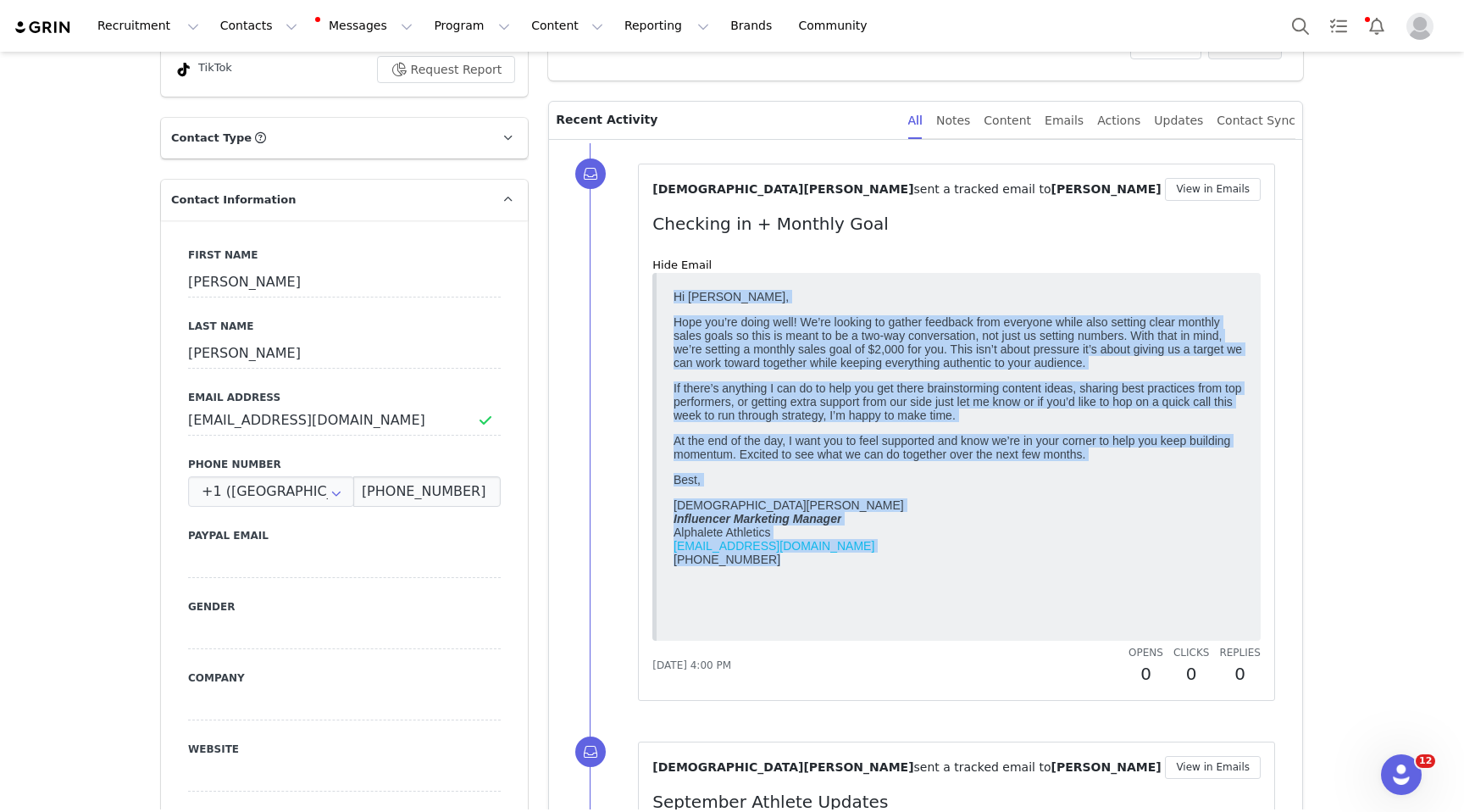
drag, startPoint x: 784, startPoint y: 579, endPoint x: 662, endPoint y: 298, distance: 306.3
click at [667, 298] on html "Hi [PERSON_NAME], Hope you’re doing well! We’re looking to gather feedback from…" at bounding box center [958, 457] width 584 height 348
copy body "Lo Ipsum, Dolo sit’am conse adip! El’se doeiusm te incidi utlabore etdo magnaal…"
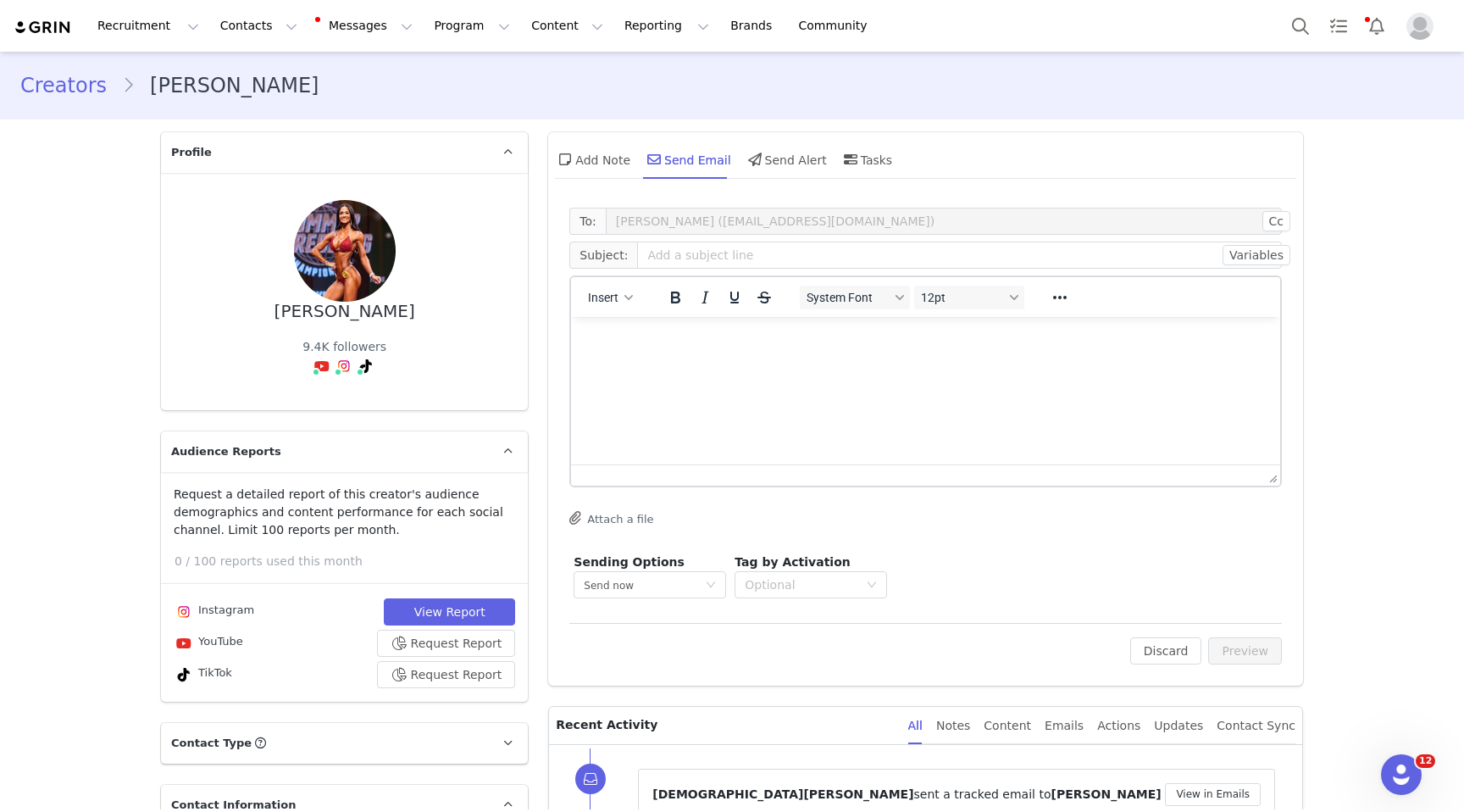
click at [72, 86] on link "Creators" at bounding box center [71, 85] width 102 height 31
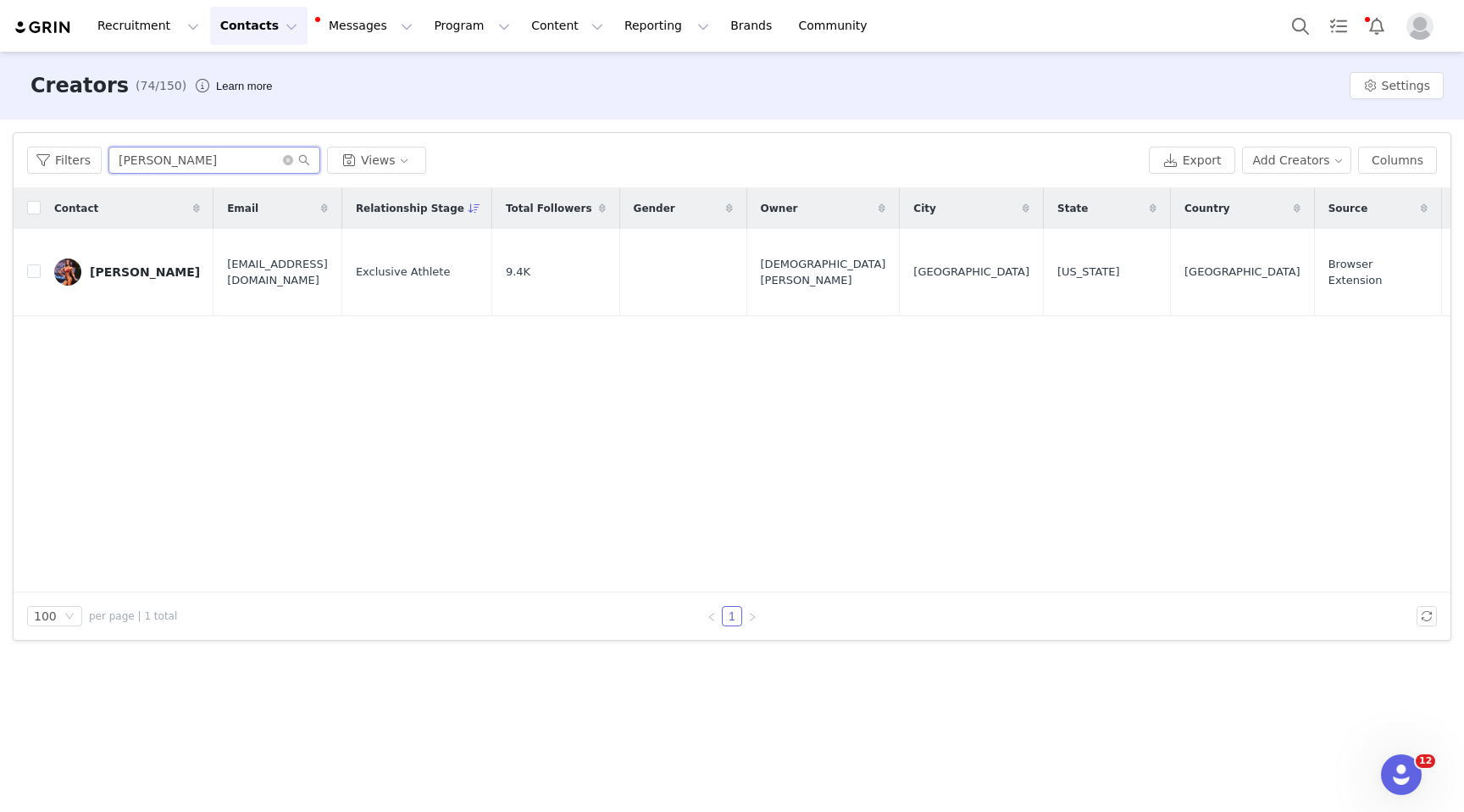
click at [251, 159] on input "[PERSON_NAME]" at bounding box center [214, 159] width 211 height 27
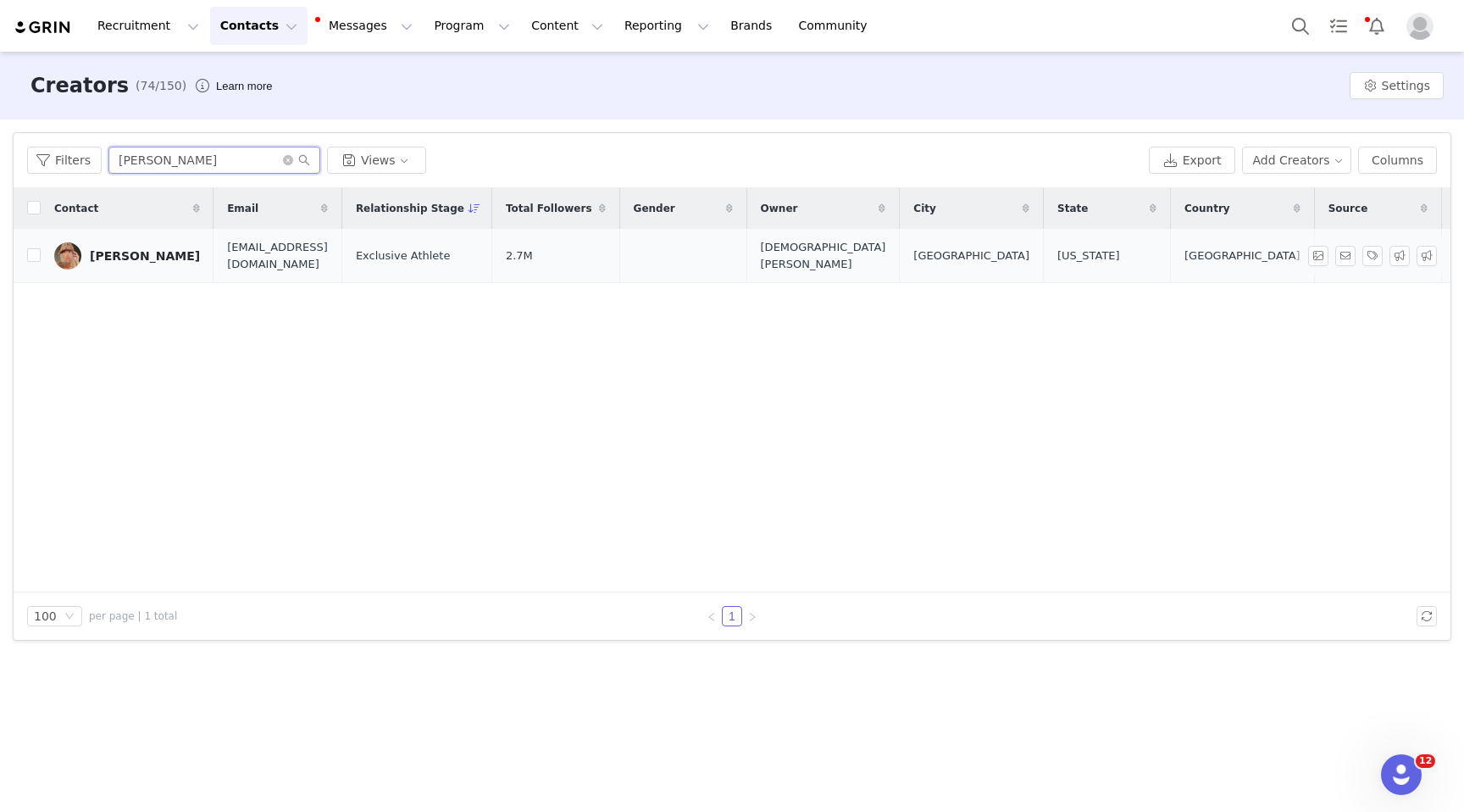
type input "[PERSON_NAME]"
click at [123, 257] on div "[PERSON_NAME]" at bounding box center [145, 256] width 111 height 14
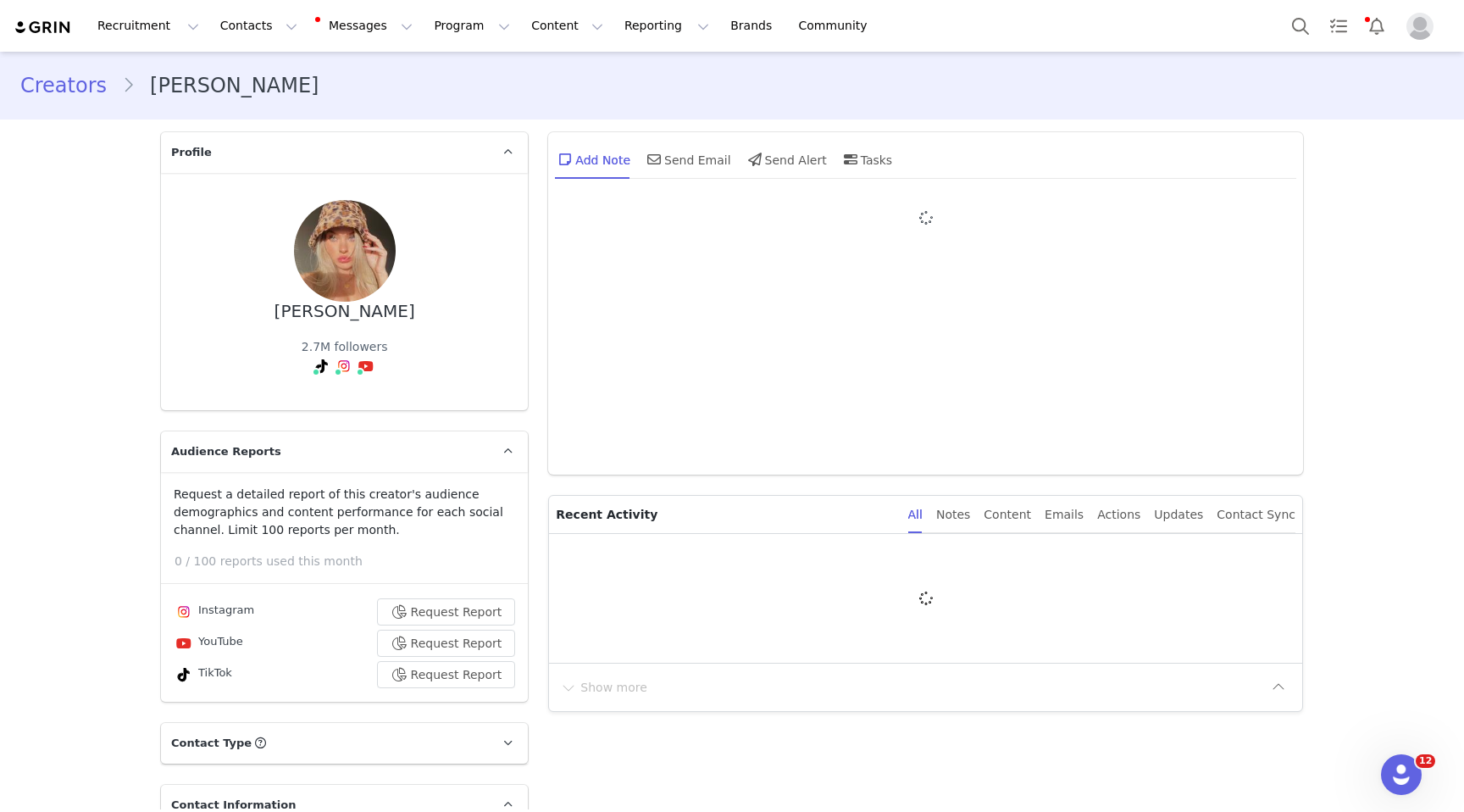
type input "+1 ([GEOGRAPHIC_DATA])"
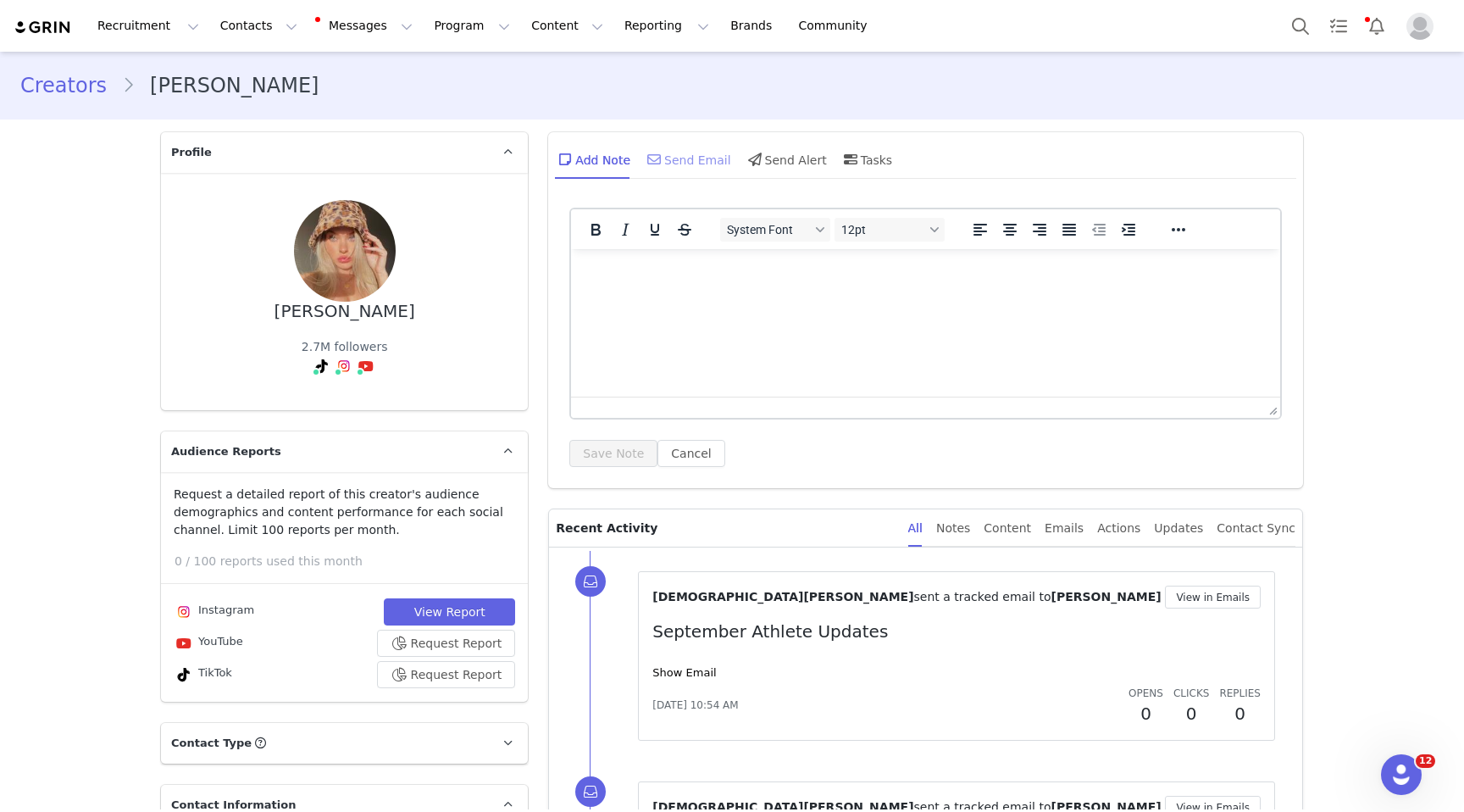
click at [681, 159] on div "Send Email" at bounding box center [688, 159] width 87 height 41
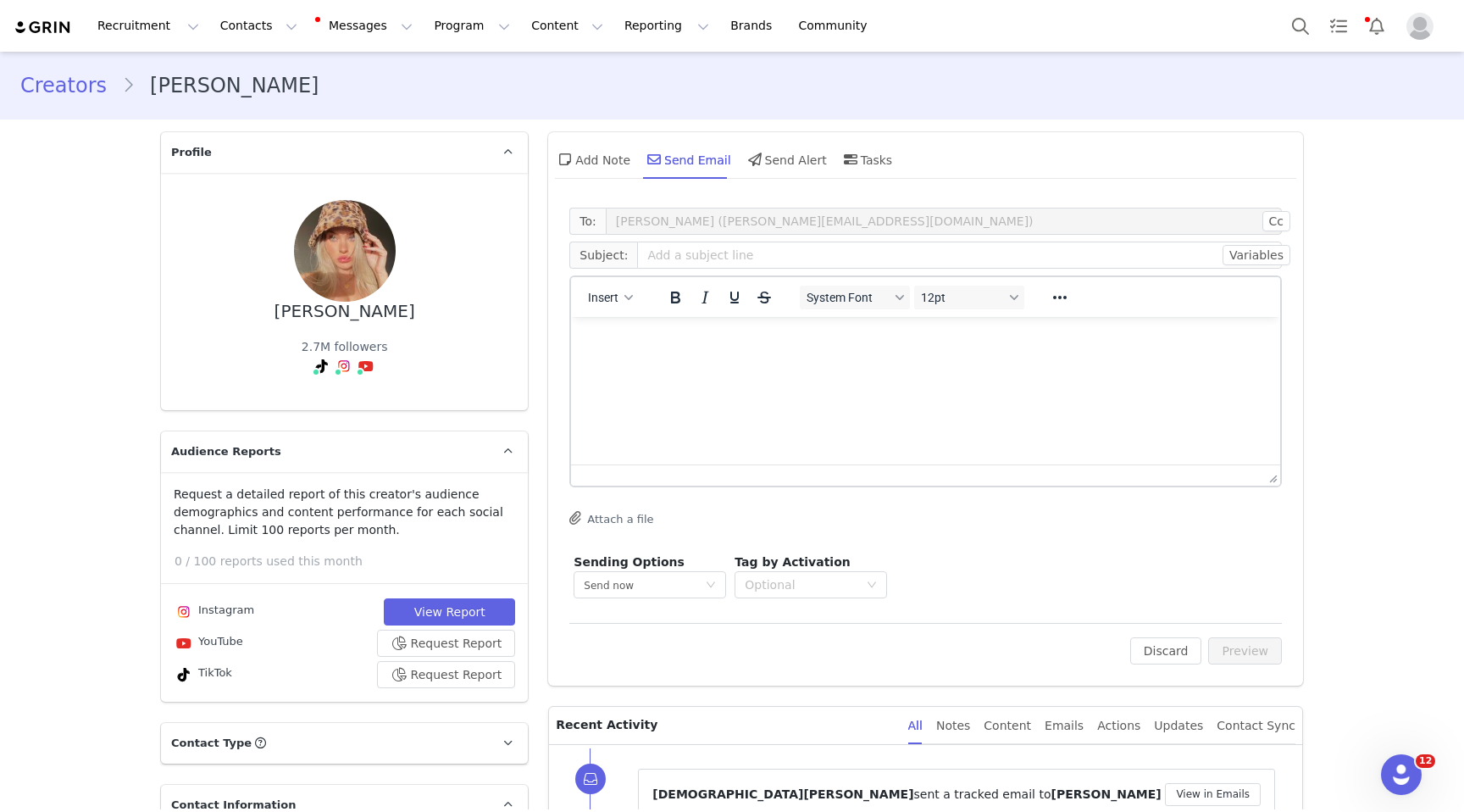
click at [653, 363] on html at bounding box center [926, 340] width 709 height 45
paste body "Rich Text Area. Press ALT-0 for help."
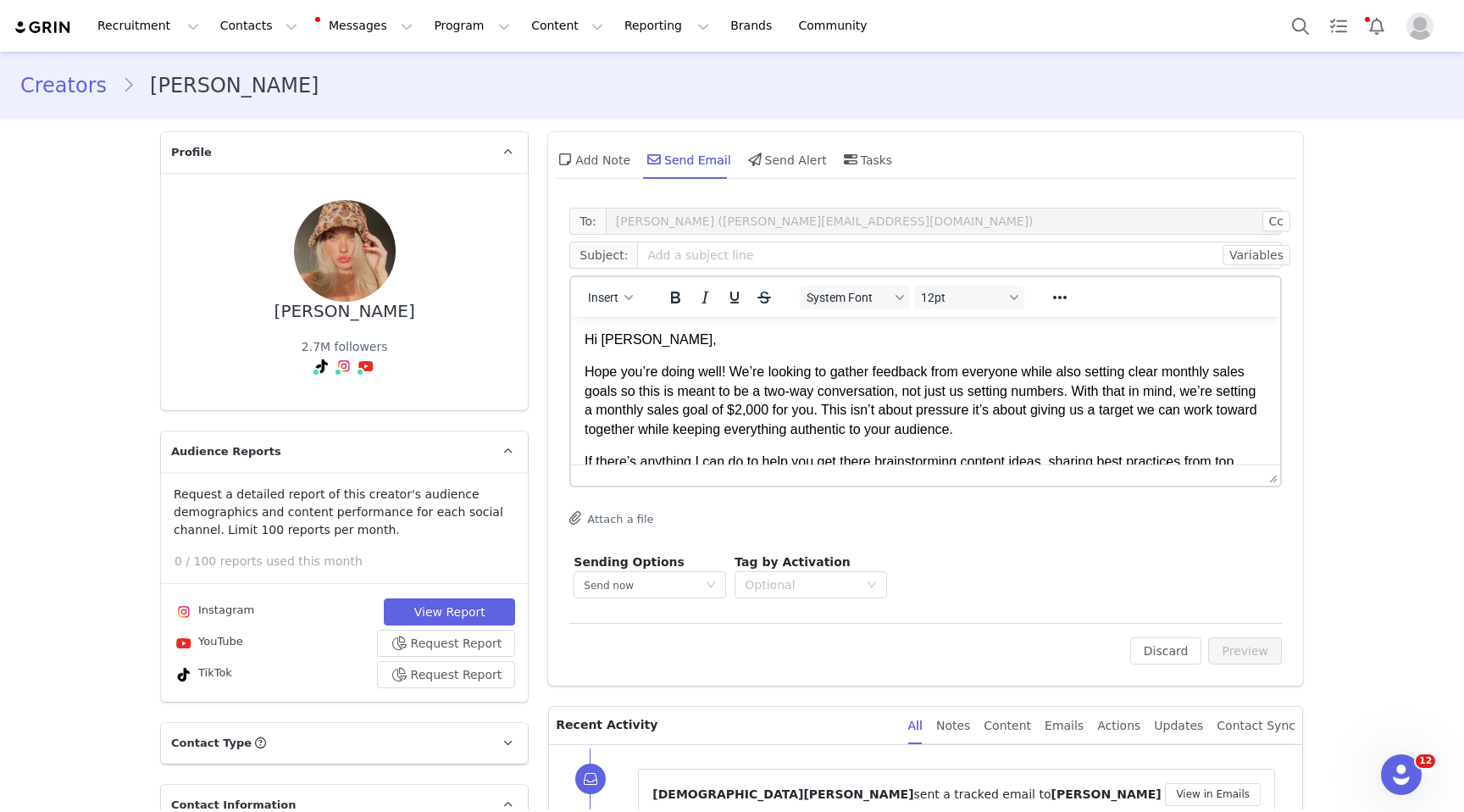
click at [633, 340] on p "Hi [PERSON_NAME]," at bounding box center [926, 340] width 683 height 19
click at [688, 266] on input "text" at bounding box center [959, 254] width 645 height 27
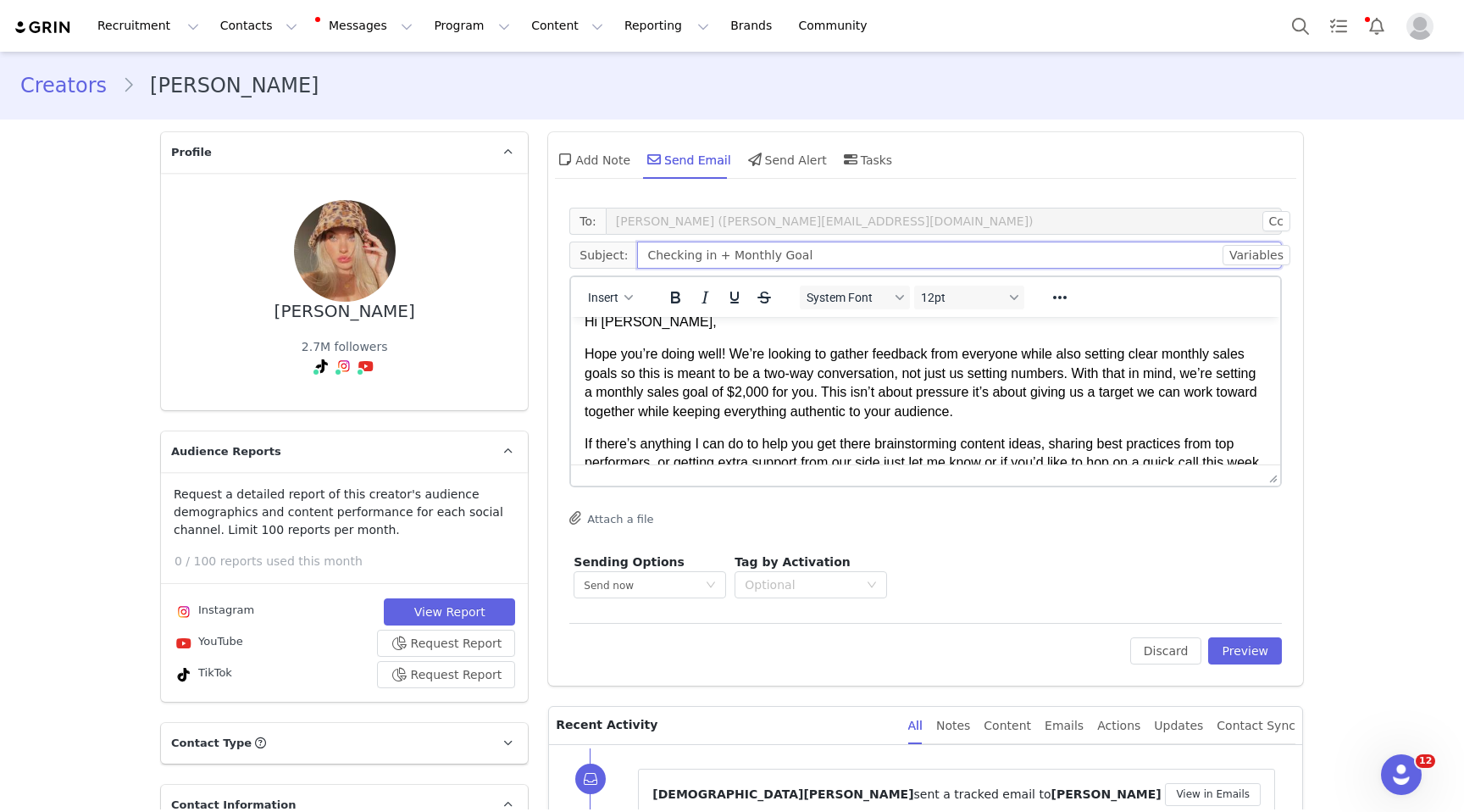
scroll to position [21, 0]
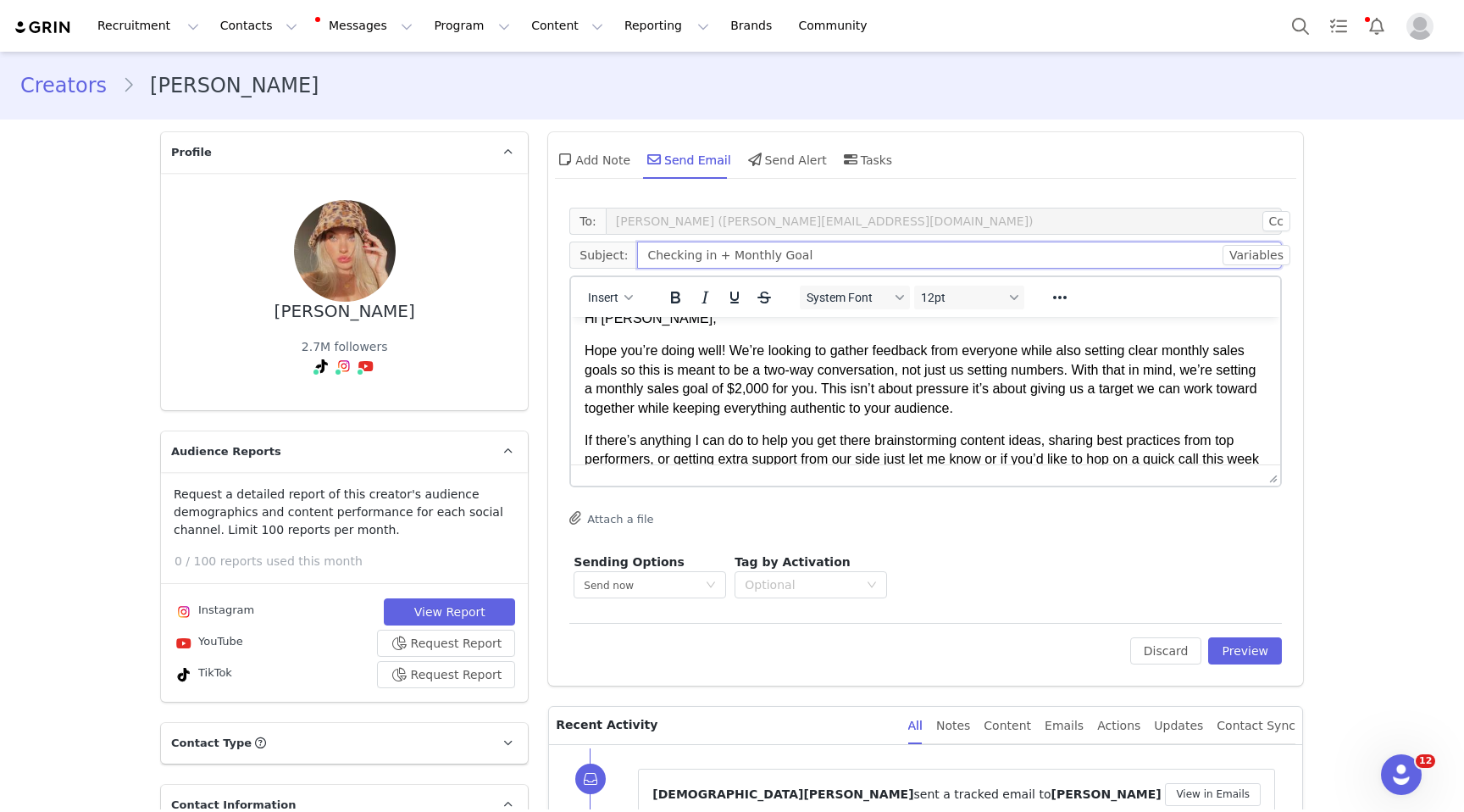
type input "Checking in + Monthly Goal"
click at [789, 394] on p "Hope you’re doing well! We’re looking to gather feedback from everyone while al…" at bounding box center [926, 379] width 683 height 76
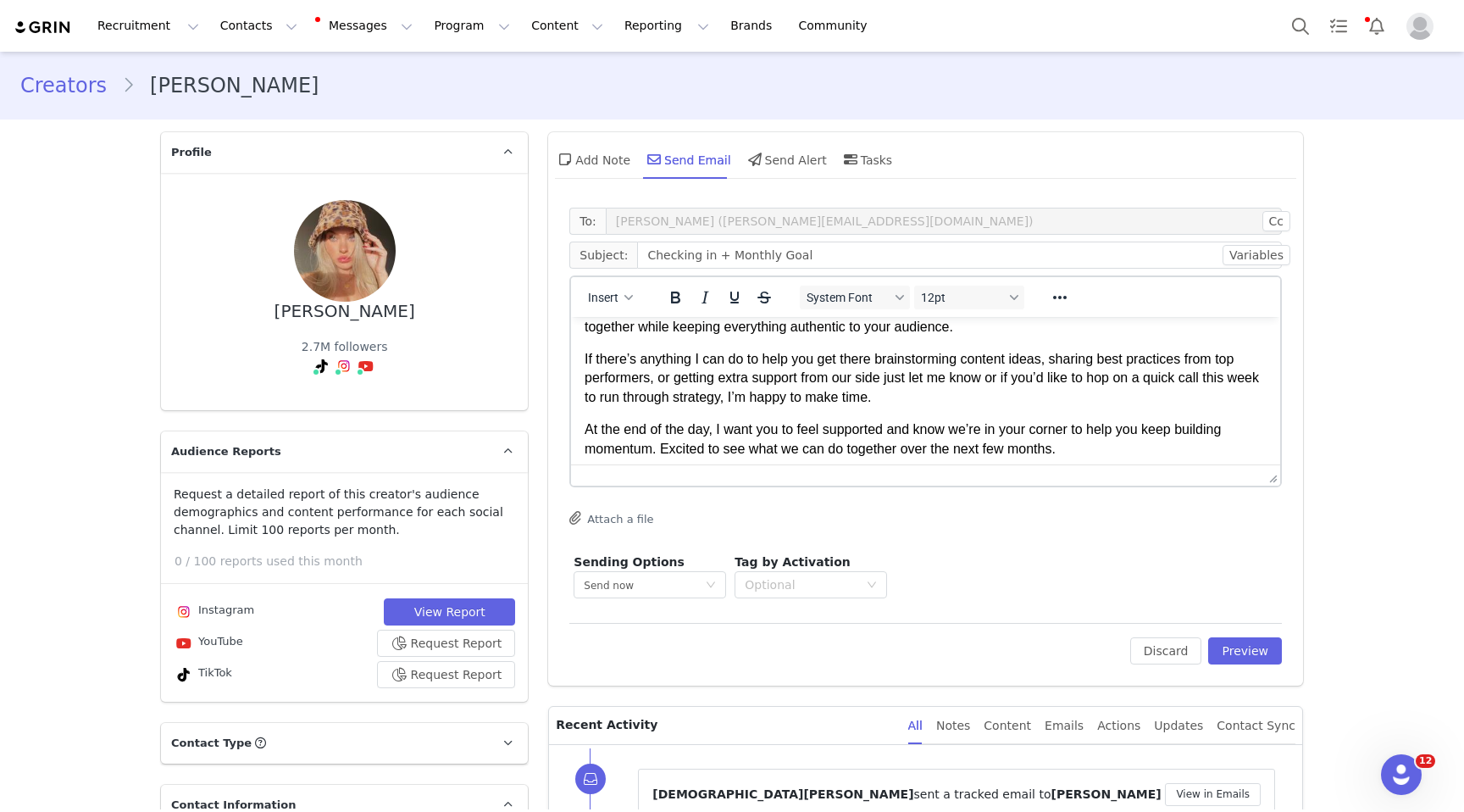
scroll to position [251, 0]
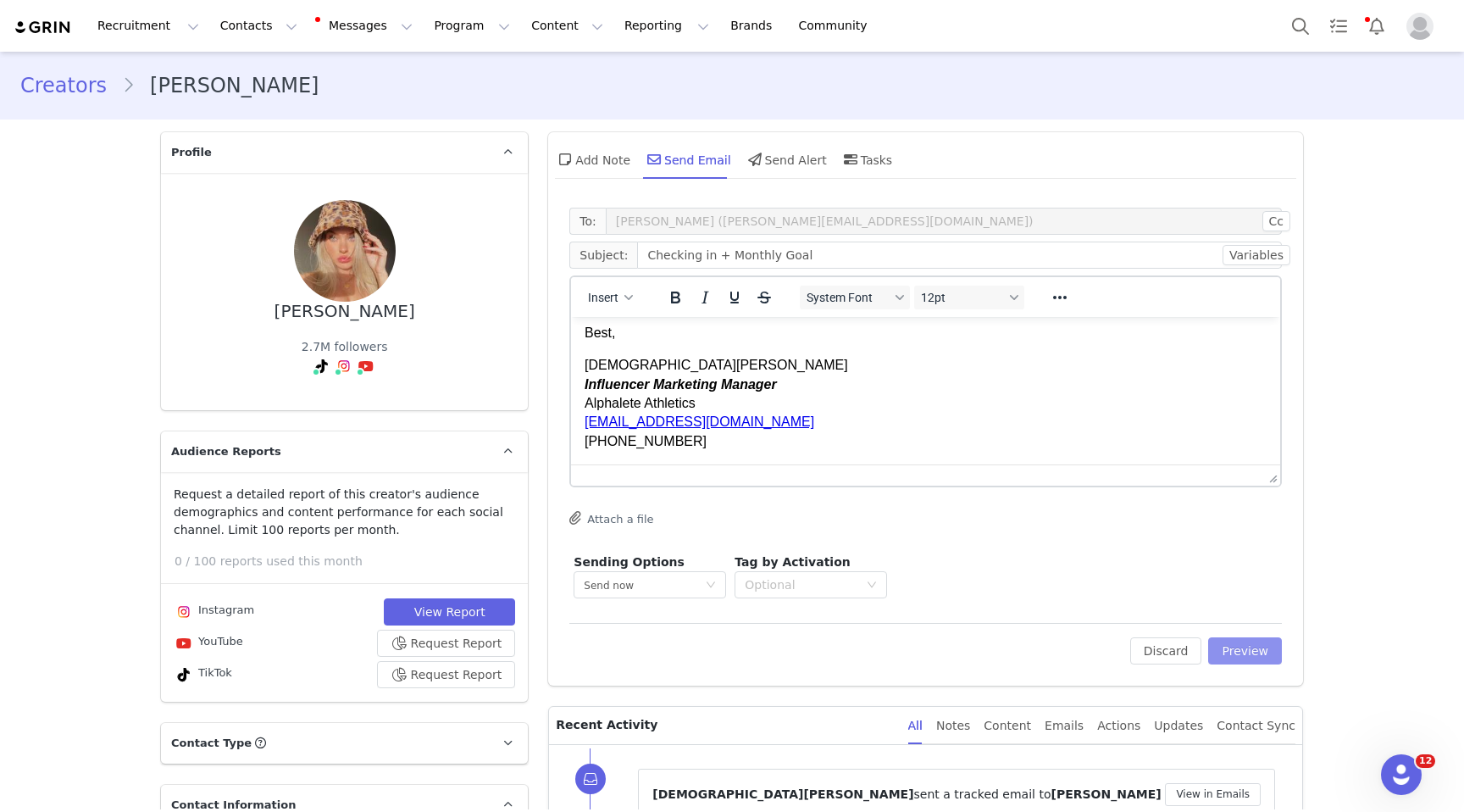
click at [1254, 655] on button "Preview" at bounding box center [1245, 650] width 74 height 27
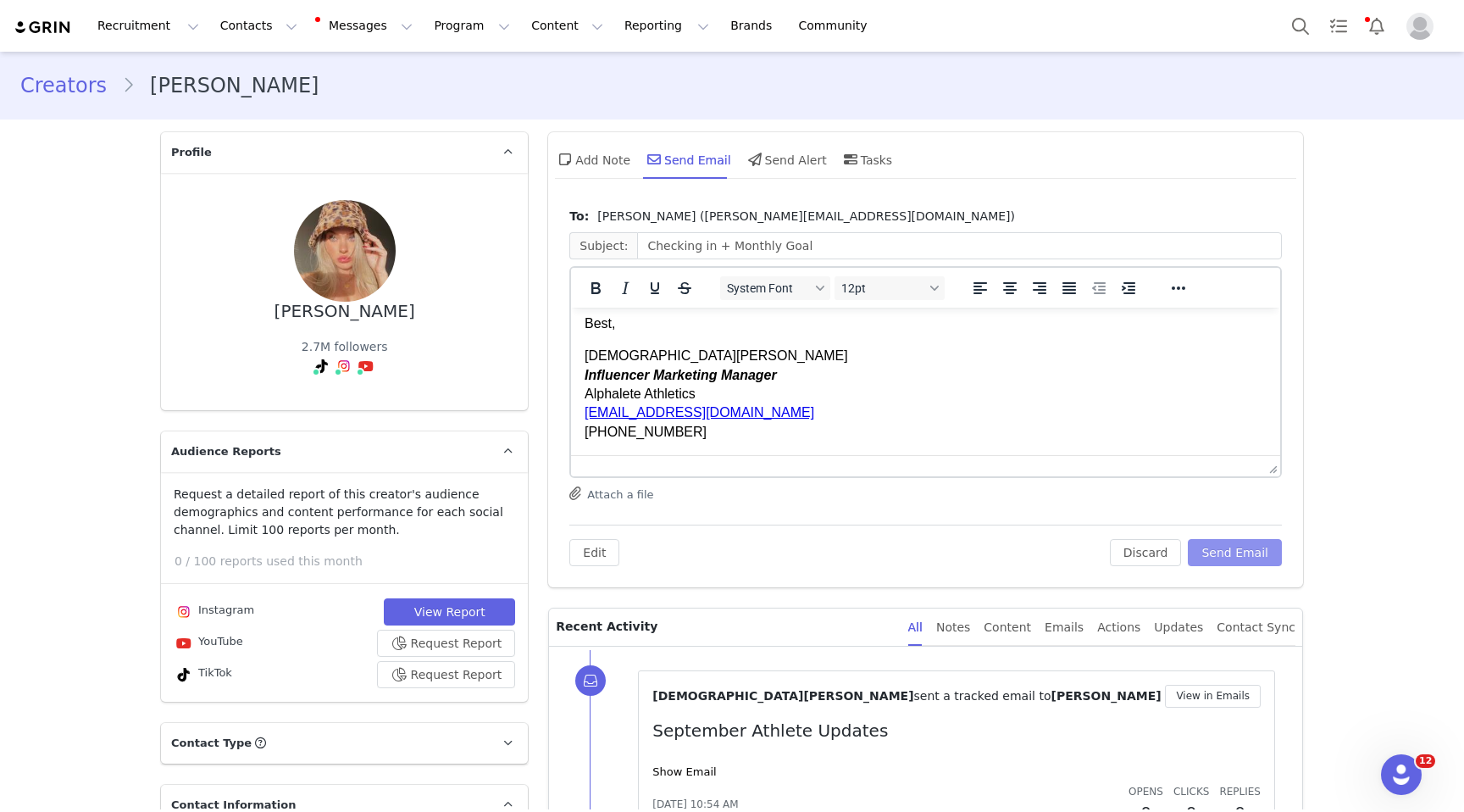
click at [1235, 555] on button "Send Email" at bounding box center [1235, 552] width 94 height 27
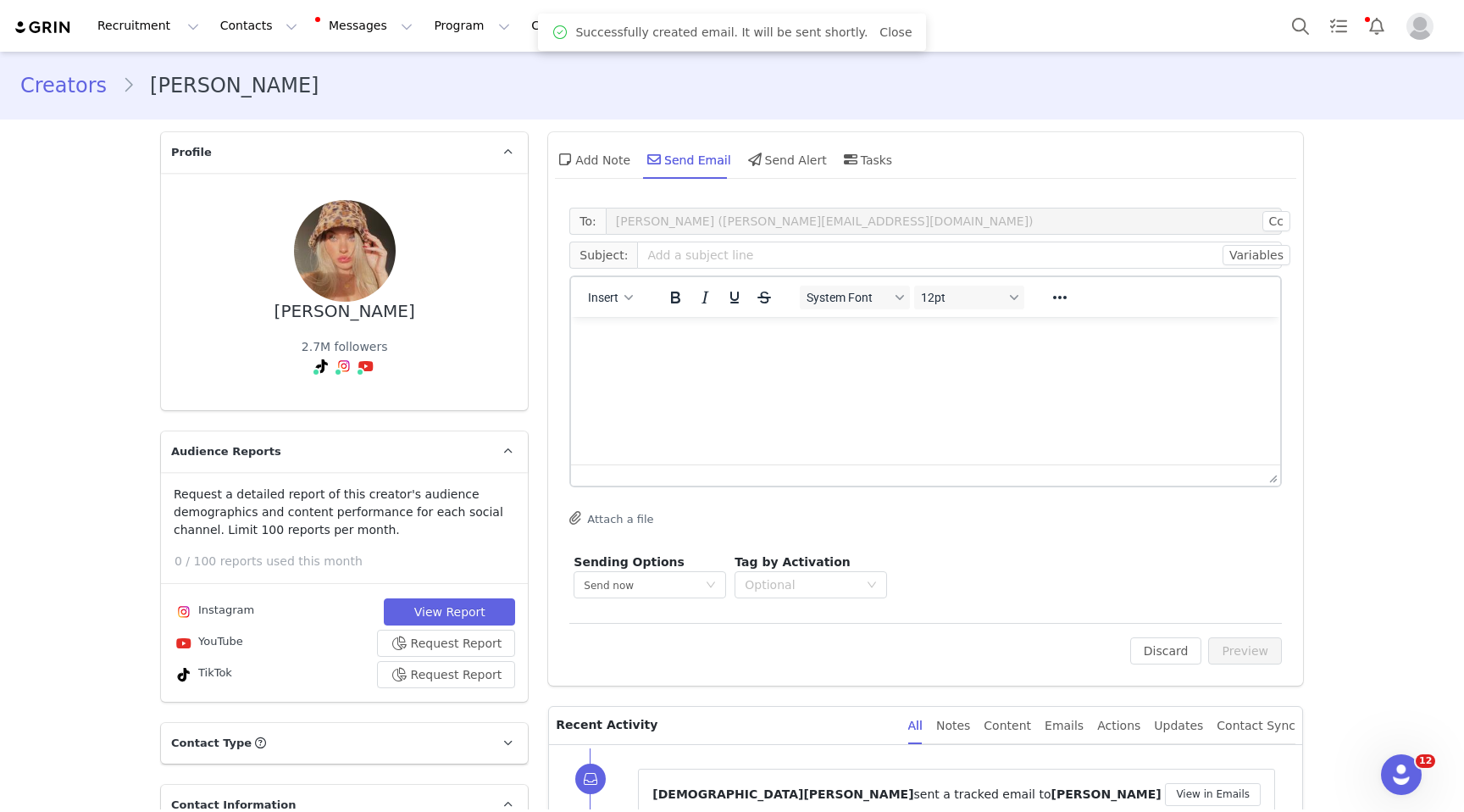
scroll to position [0, 0]
